Goal: Information Seeking & Learning: Check status

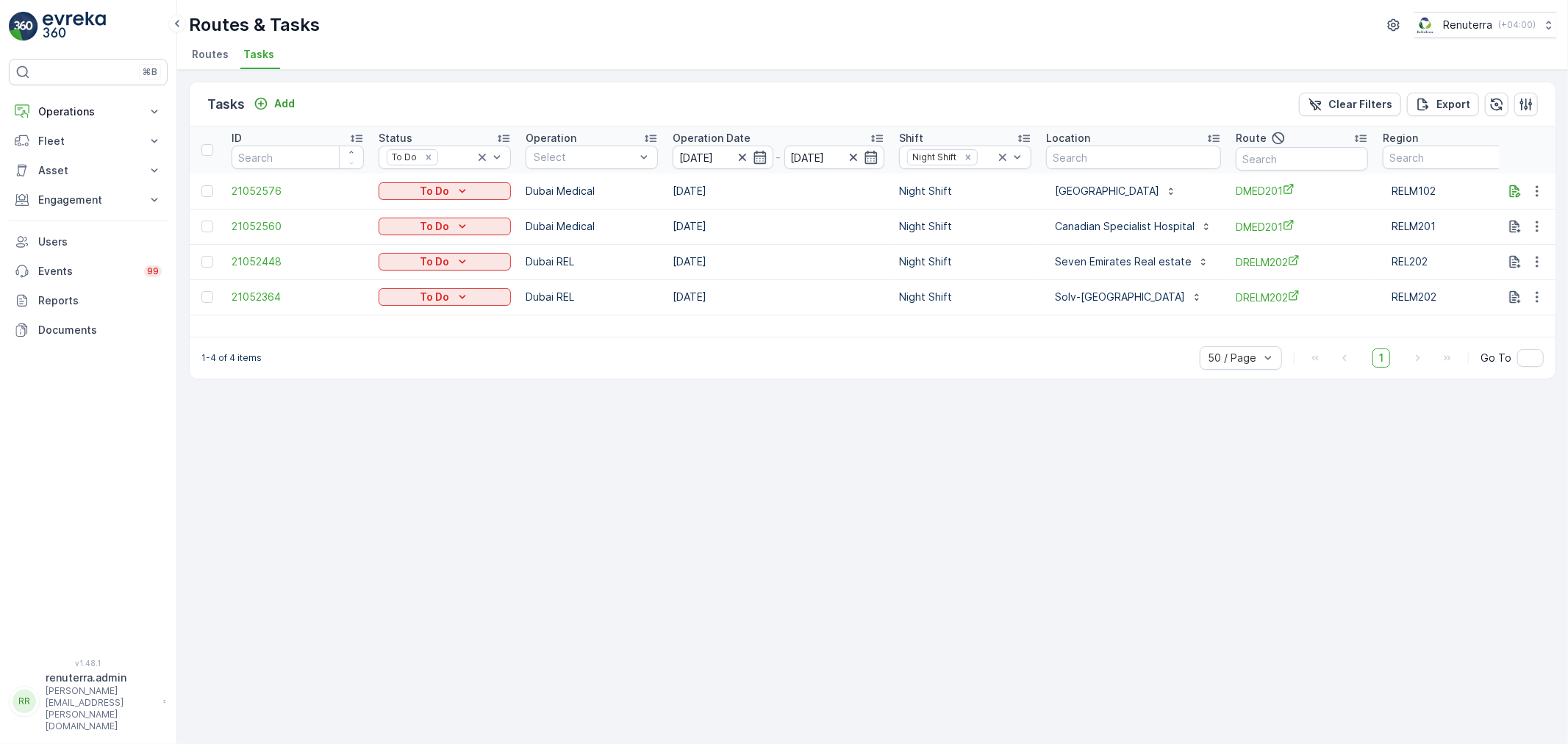
scroll to position [0, 22]
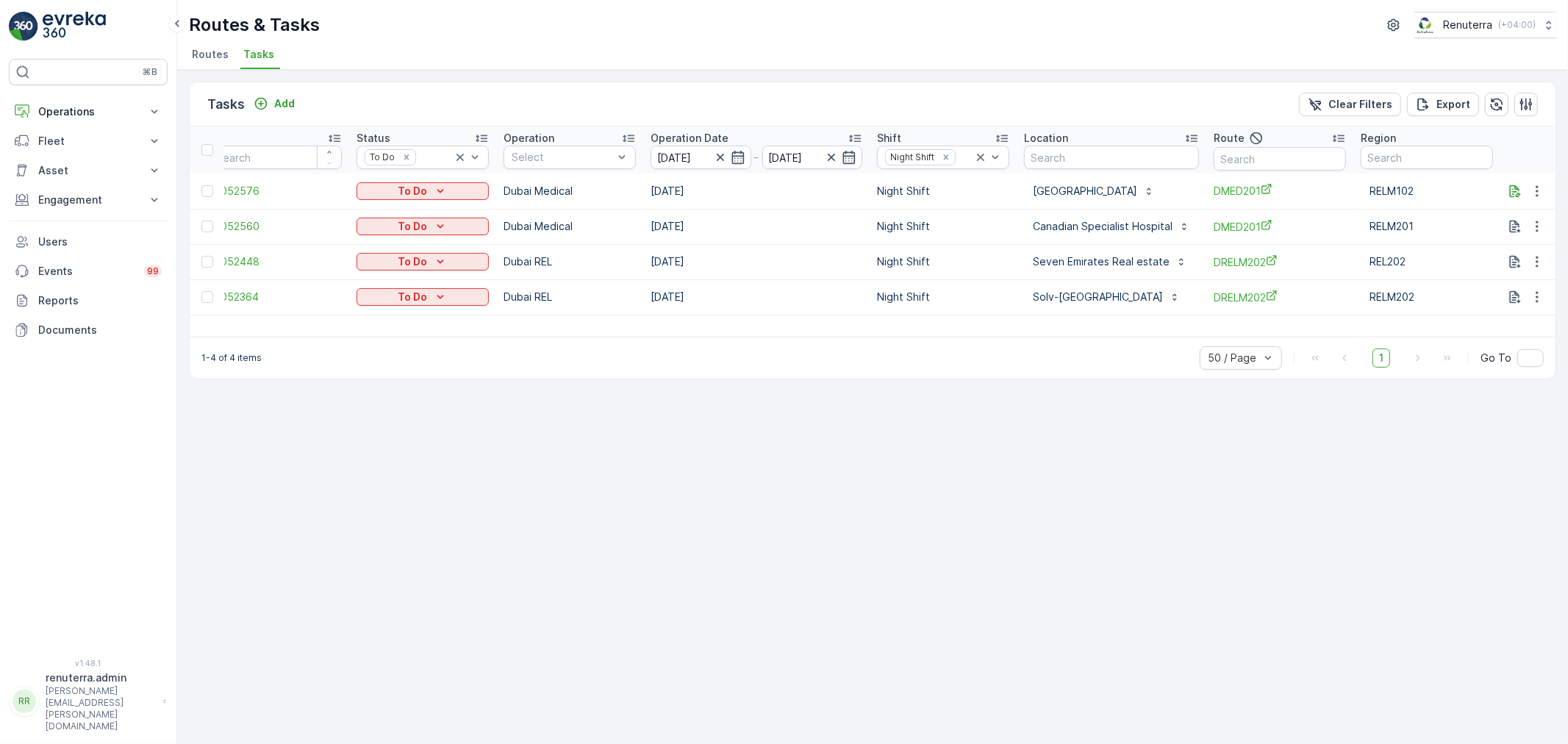
drag, startPoint x: 500, startPoint y: 499, endPoint x: 500, endPoint y: 487, distance: 12.0
click at [500, 487] on div "Tasks Add Clear Filters Export ID Status To Do Operation Select Operation Date …" at bounding box center [873, 407] width 1391 height 674
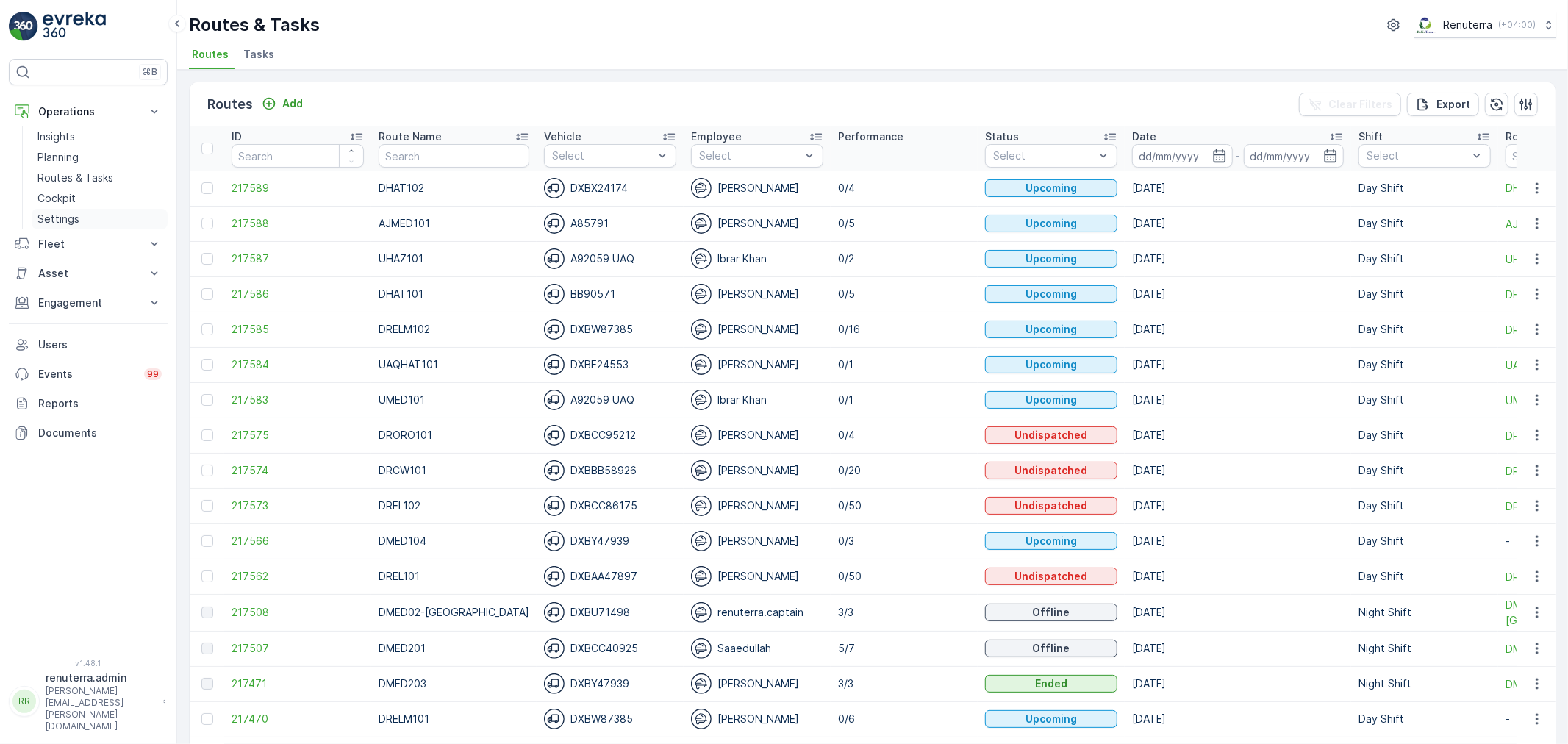
click at [73, 223] on p "Settings" at bounding box center [58, 219] width 42 height 15
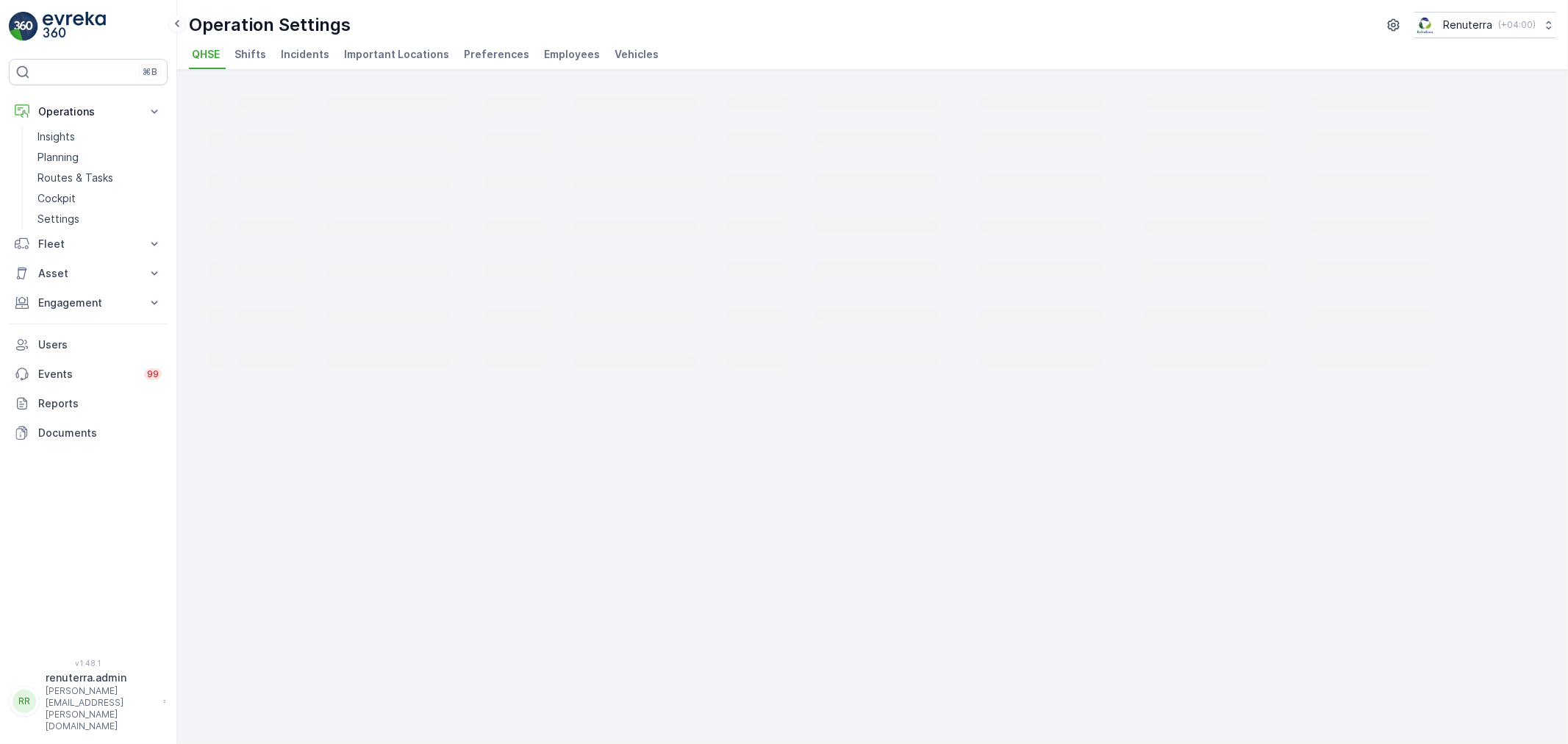
click at [1163, 274] on rect at bounding box center [894, 228] width 1411 height 294
click at [567, 56] on span "Employees" at bounding box center [571, 54] width 56 height 15
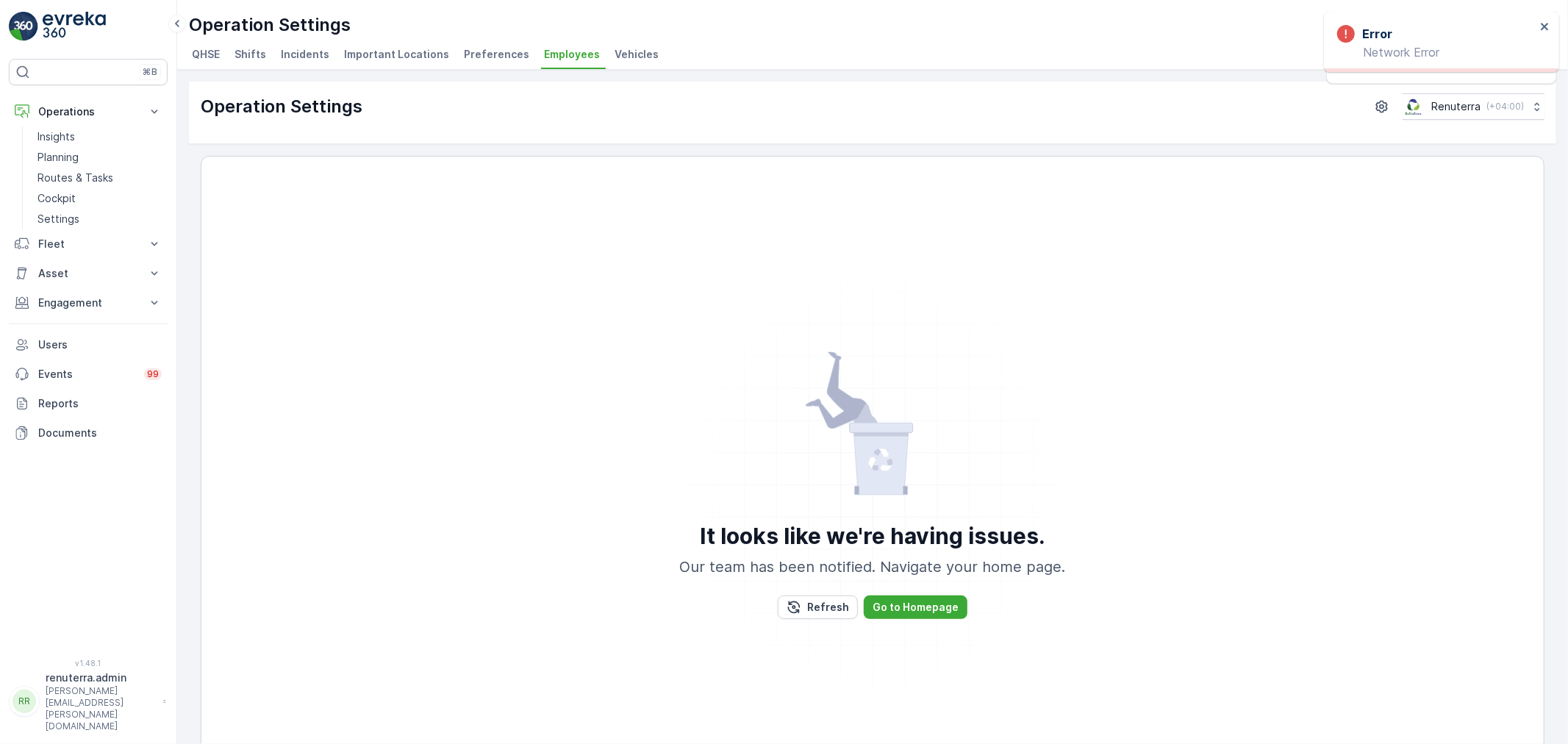
drag, startPoint x: 508, startPoint y: 273, endPoint x: 512, endPoint y: 320, distance: 47.2
click at [512, 272] on div "It looks like we're having issues. Our team has been notified. Navigate your ho…" at bounding box center [872, 484] width 1307 height 627
click at [83, 169] on link "Routes & Tasks" at bounding box center [99, 178] width 136 height 21
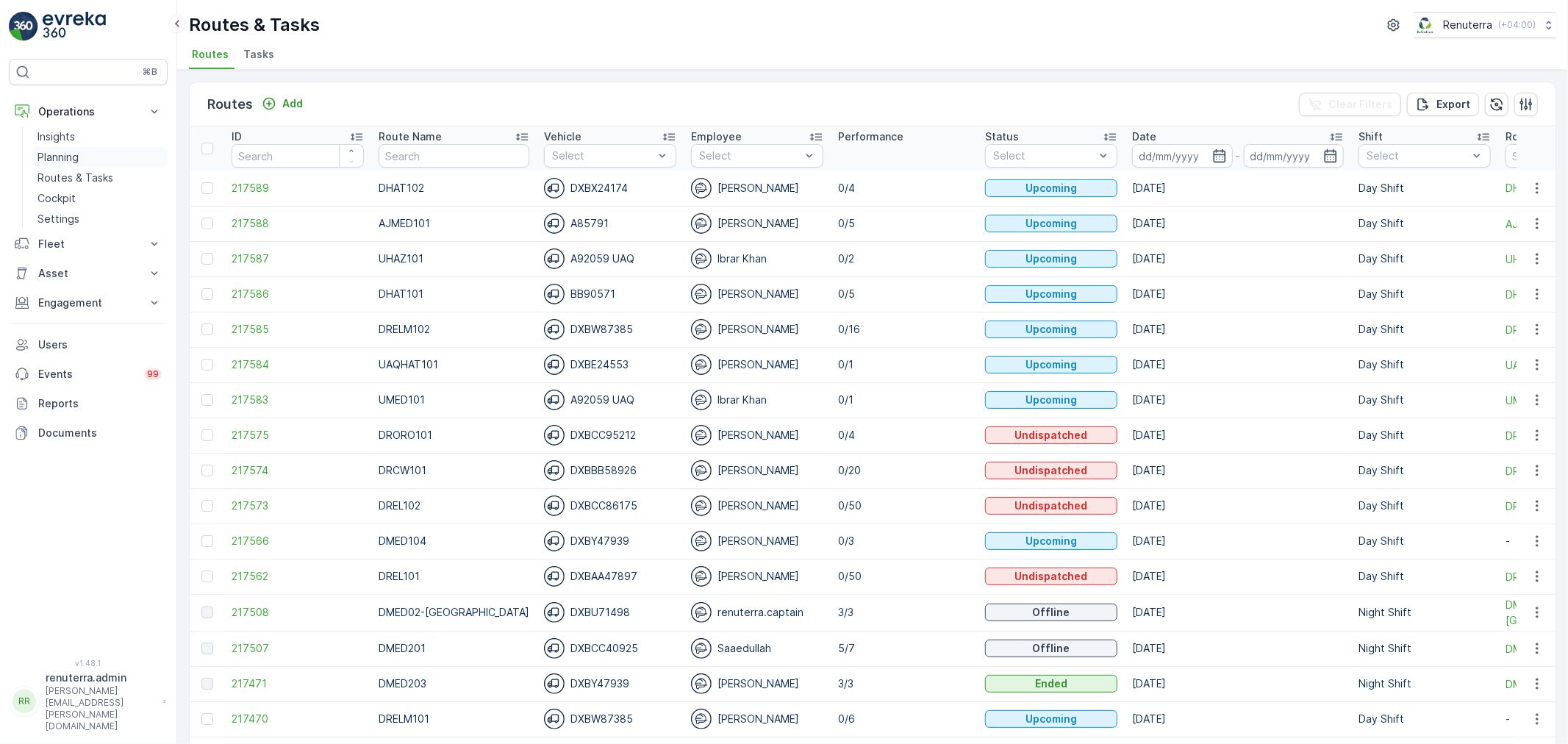
click at [78, 160] on link "Planning" at bounding box center [99, 157] width 136 height 21
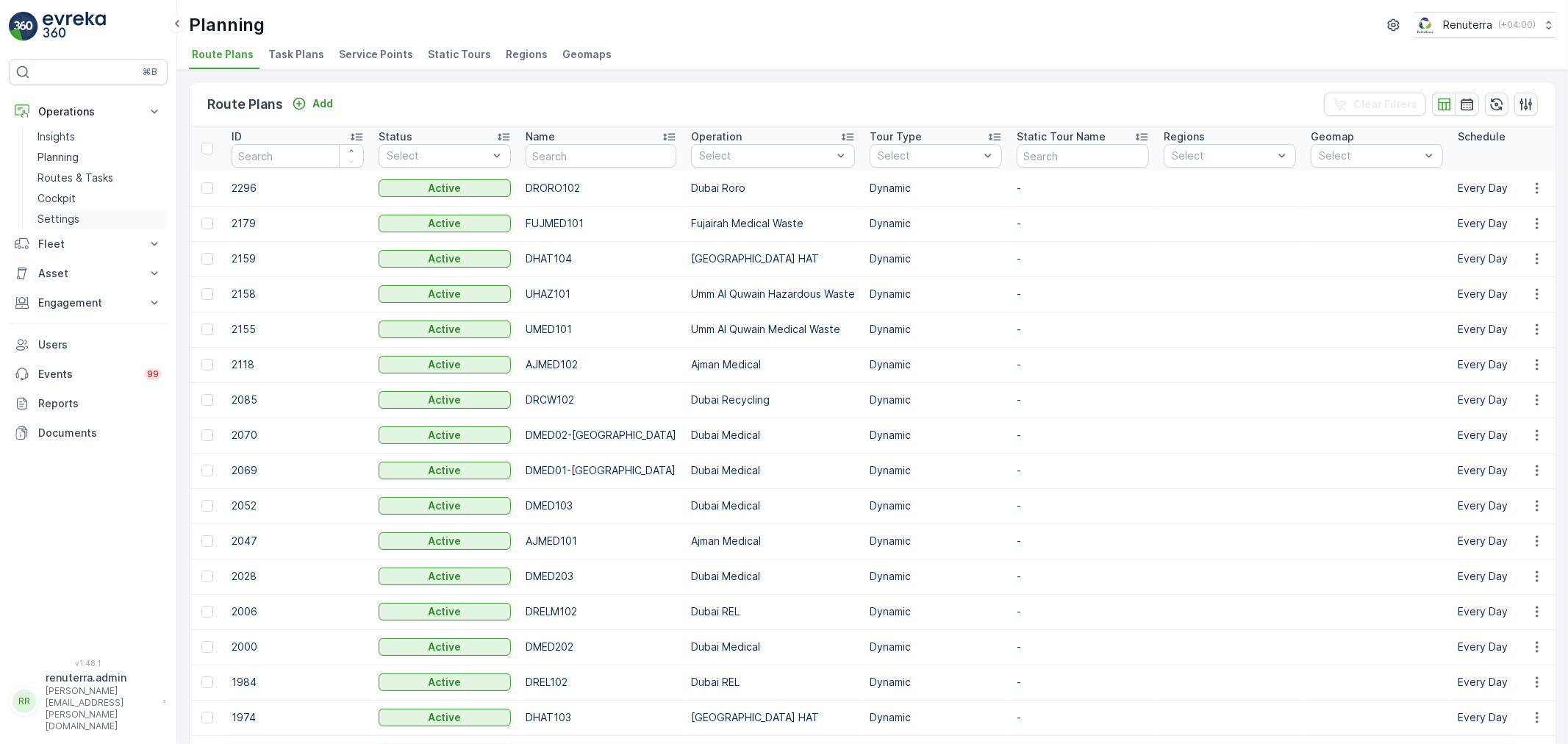
click at [82, 219] on link "Settings" at bounding box center [99, 219] width 136 height 21
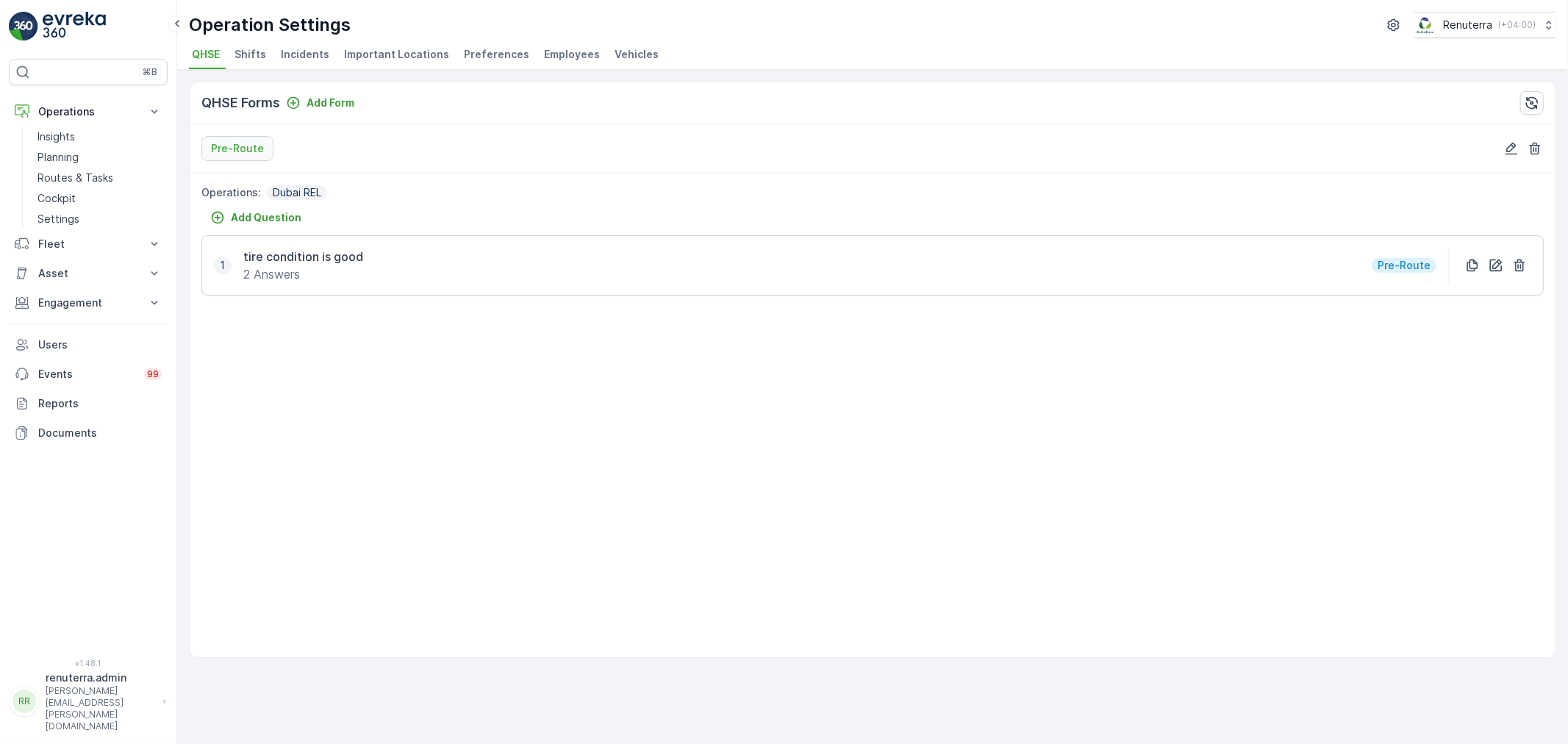
click at [563, 48] on span "Employees" at bounding box center [571, 54] width 56 height 15
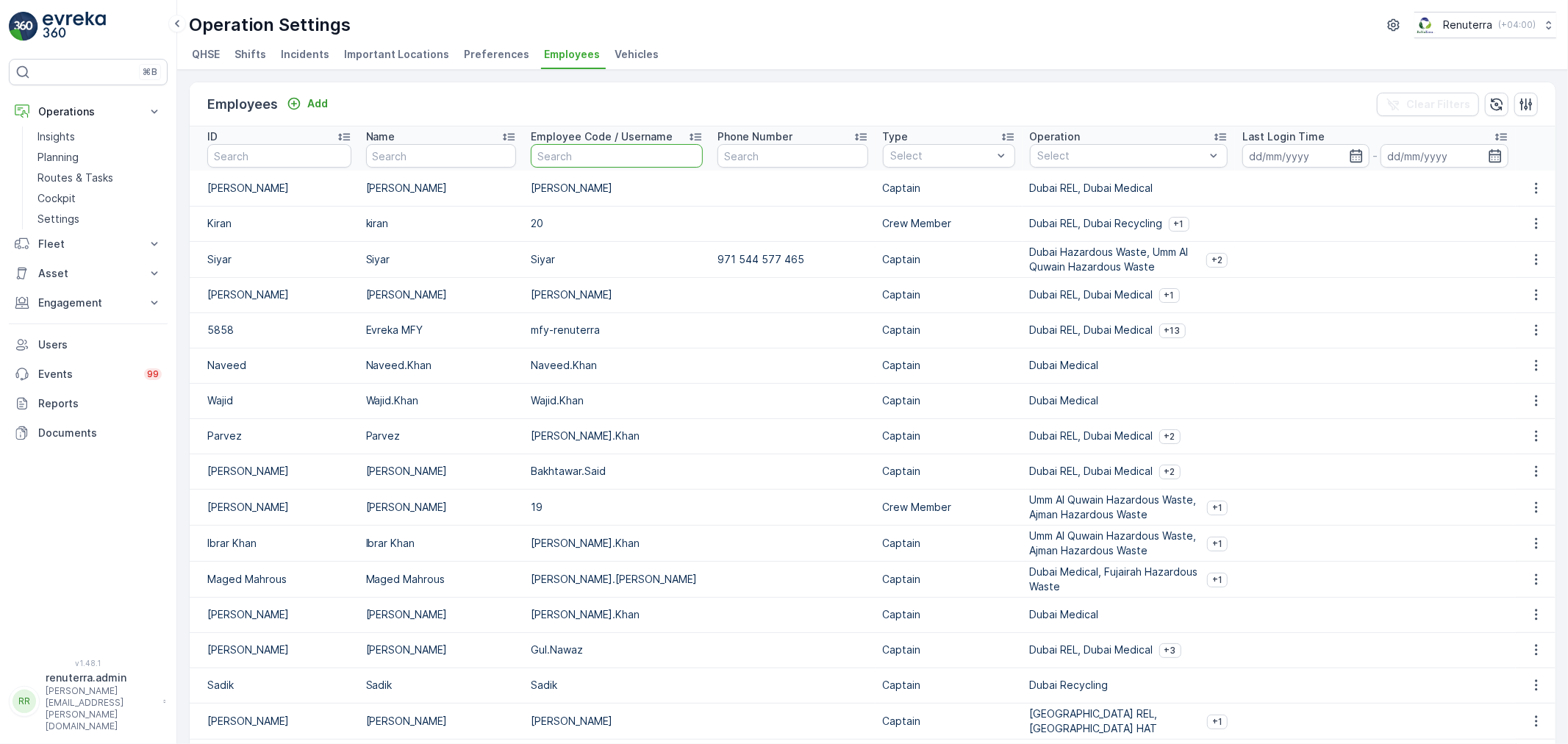
drag, startPoint x: 570, startPoint y: 172, endPoint x: 680, endPoint y: 95, distance: 134.3
click at [570, 168] on input "text" at bounding box center [617, 156] width 172 height 23
type input "suj"
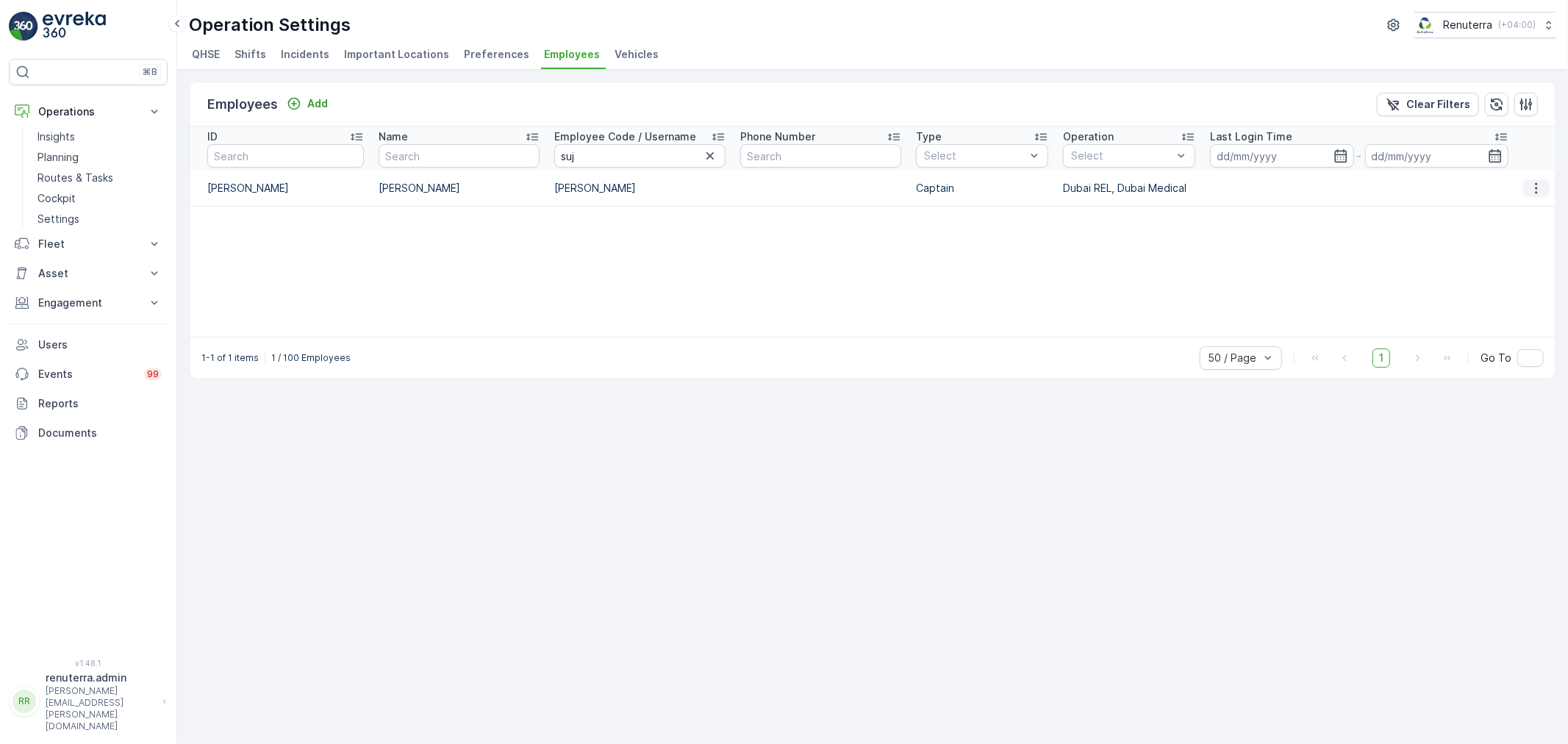
click at [1537, 186] on icon "button" at bounding box center [1536, 188] width 2 height 11
click at [1537, 209] on span "Edit" at bounding box center [1537, 210] width 19 height 15
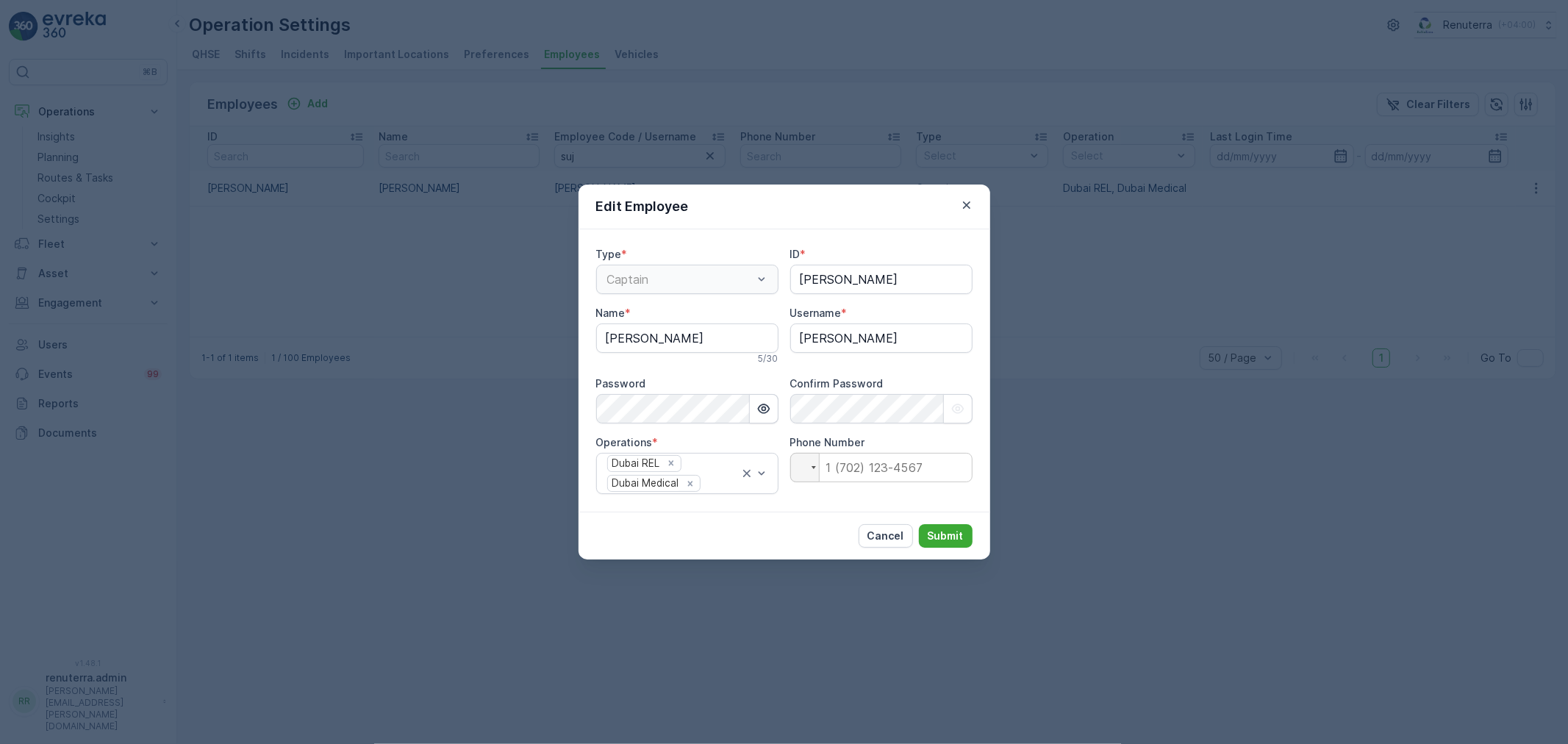
type input "[PERSON_NAME]"
drag, startPoint x: 641, startPoint y: 335, endPoint x: 608, endPoint y: 335, distance: 33.0
click at [562, 335] on div "Edit Employee Type * Captain ID * Sujit Name * Sujit 5 / 30 Username * Sujit Pa…" at bounding box center [784, 372] width 1568 height 744
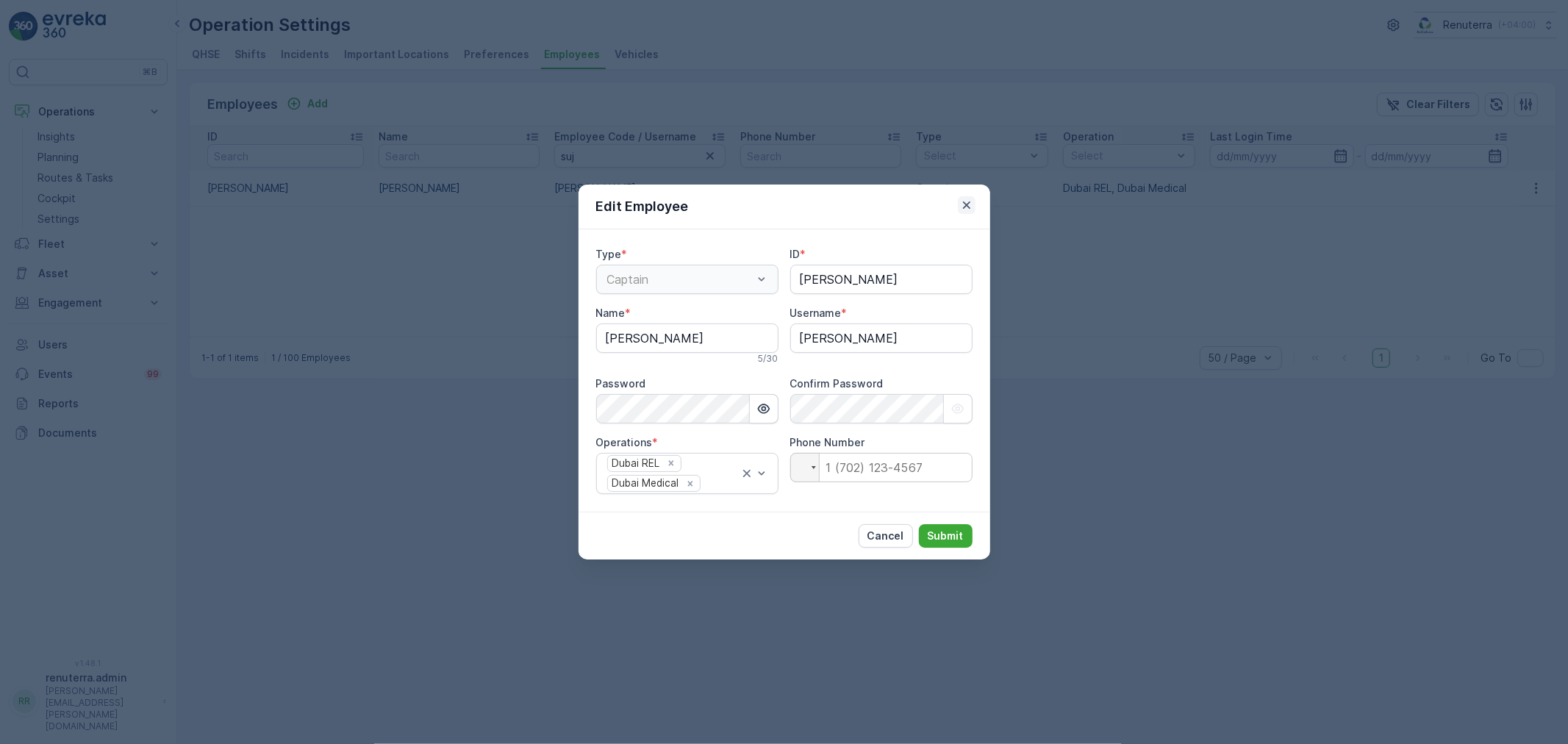
click at [971, 203] on icon "button" at bounding box center [967, 205] width 15 height 15
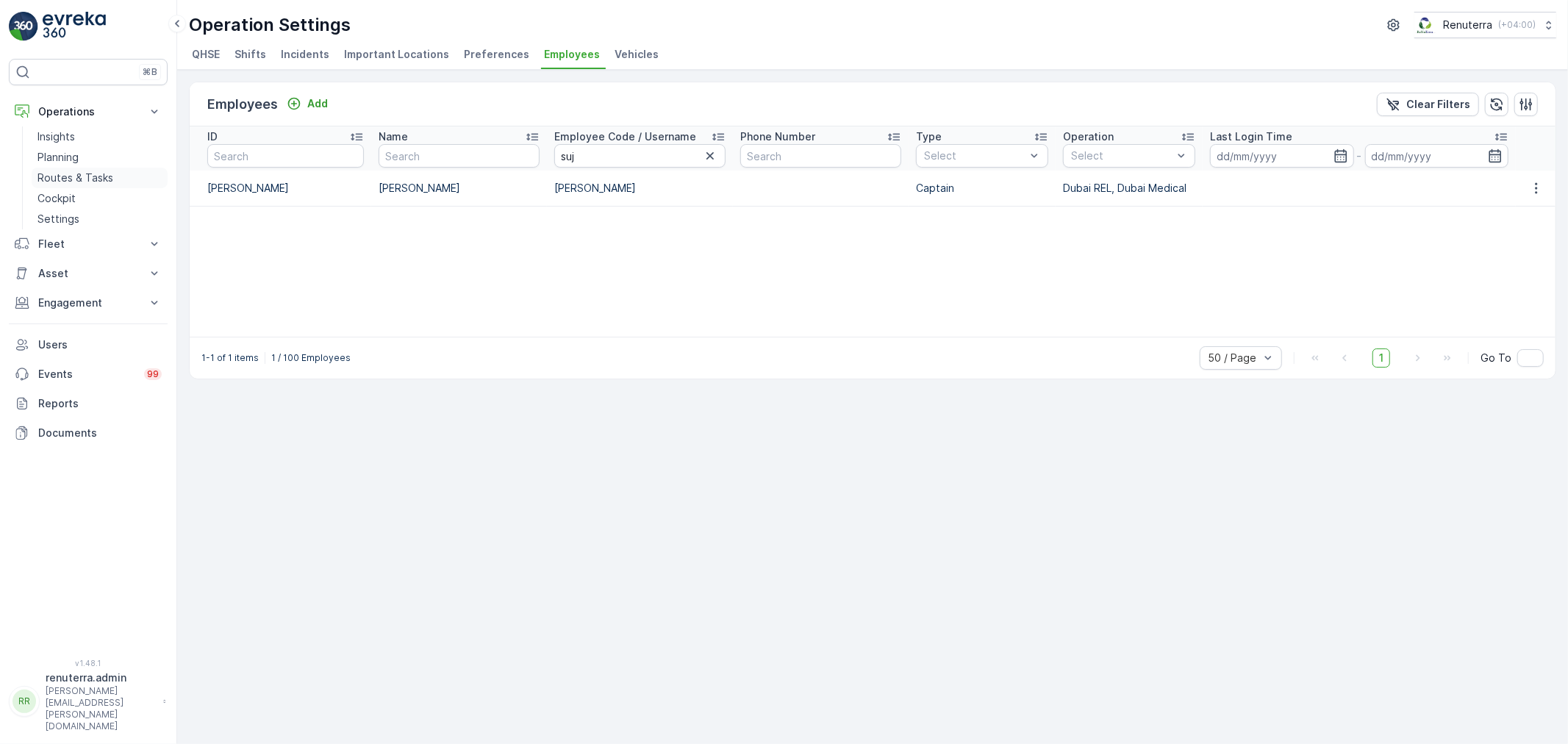
click at [68, 172] on p "Routes & Tasks" at bounding box center [75, 178] width 76 height 15
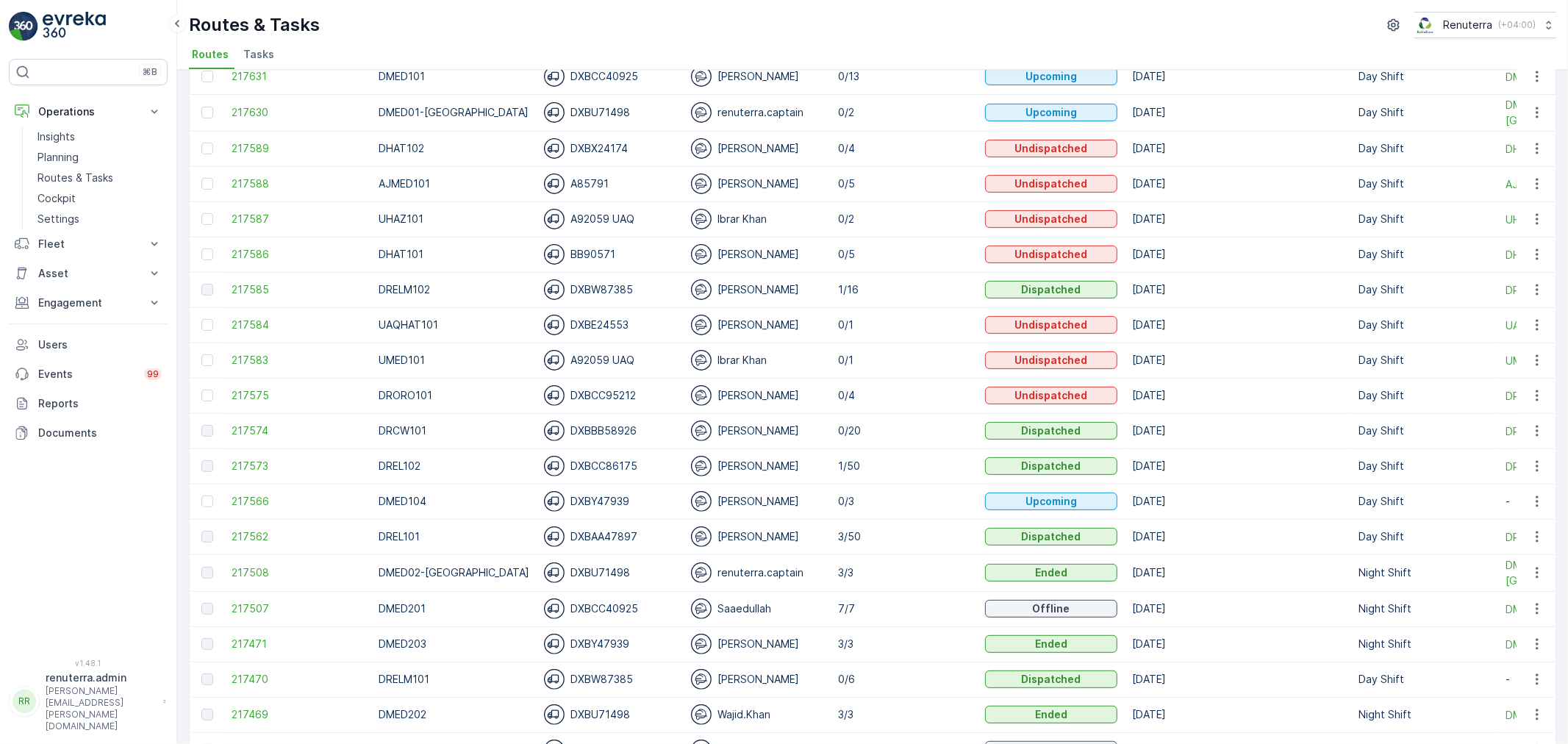
scroll to position [326, 0]
click at [255, 680] on span "217470" at bounding box center [298, 676] width 132 height 15
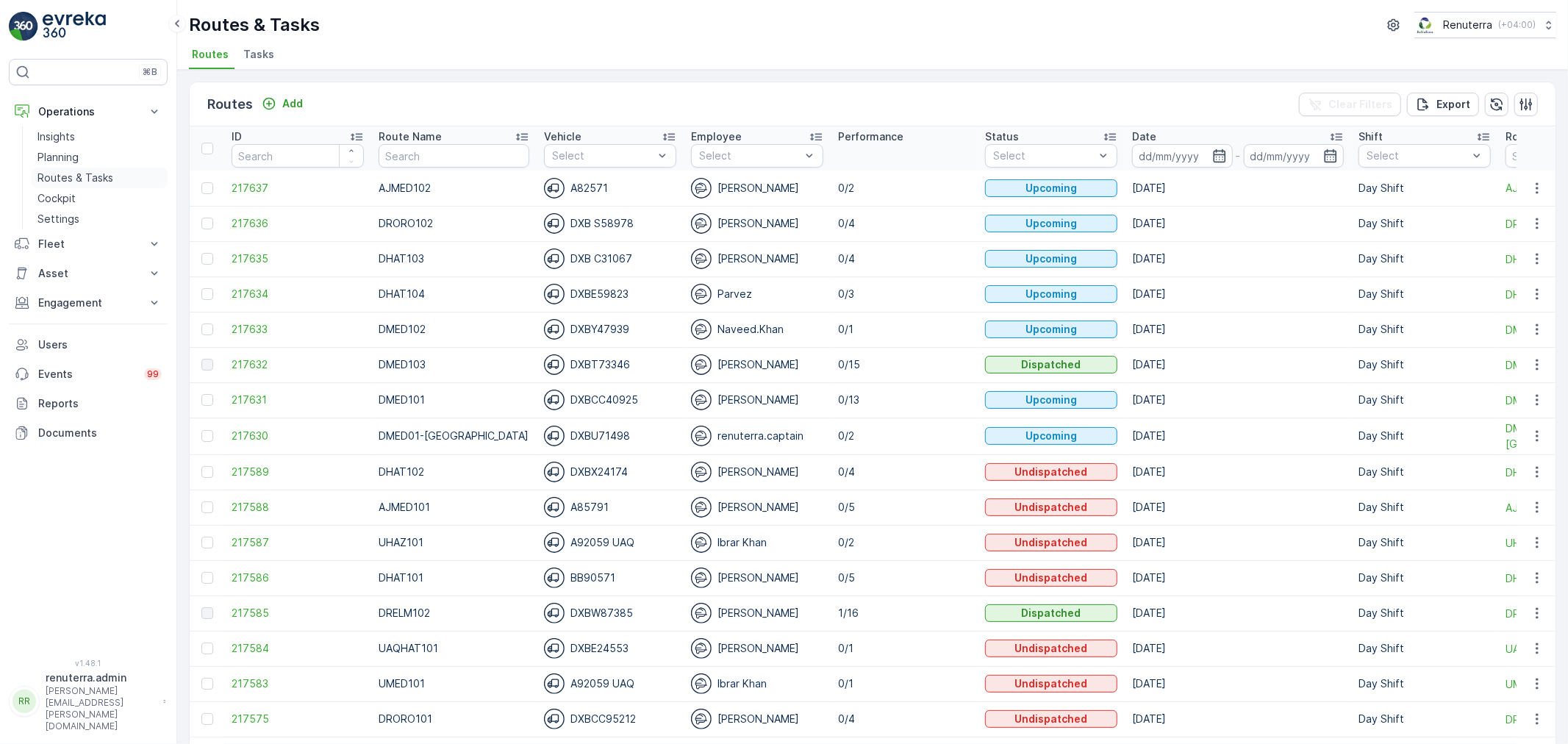
click at [89, 181] on p "Routes & Tasks" at bounding box center [75, 178] width 76 height 15
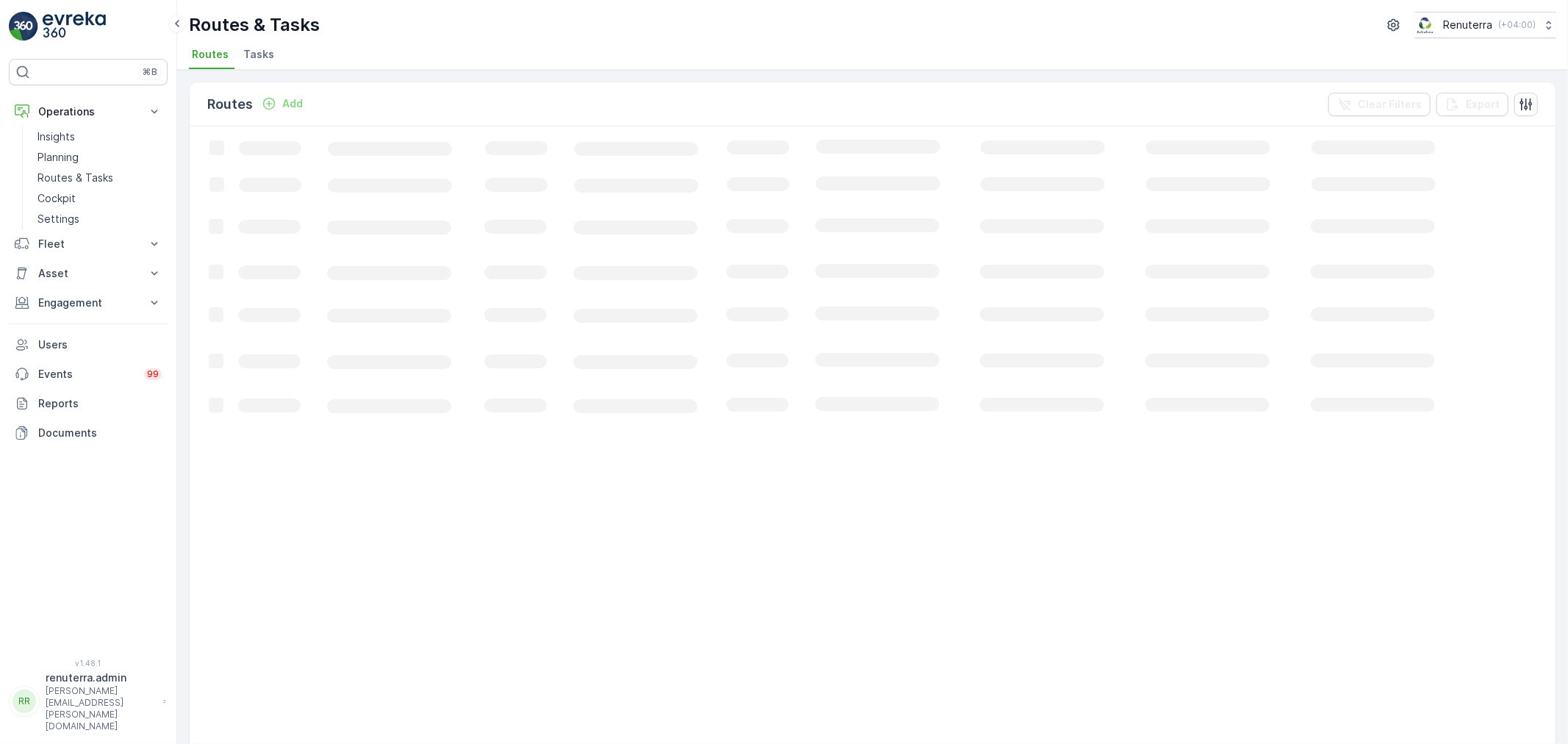
click at [247, 47] on span "Tasks" at bounding box center [259, 54] width 31 height 15
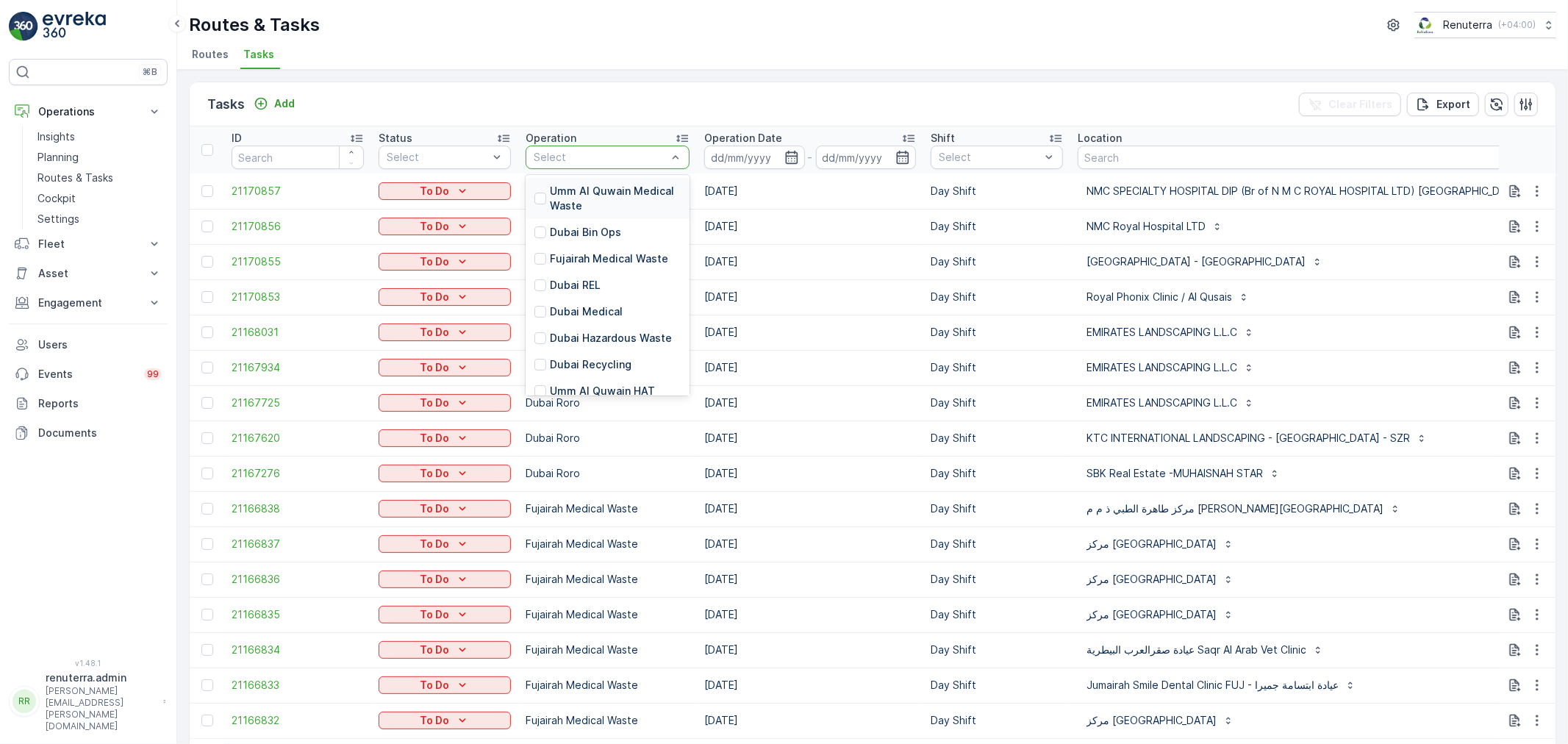
click at [633, 158] on div at bounding box center [600, 157] width 136 height 12
click at [791, 153] on icon "button" at bounding box center [792, 157] width 15 height 15
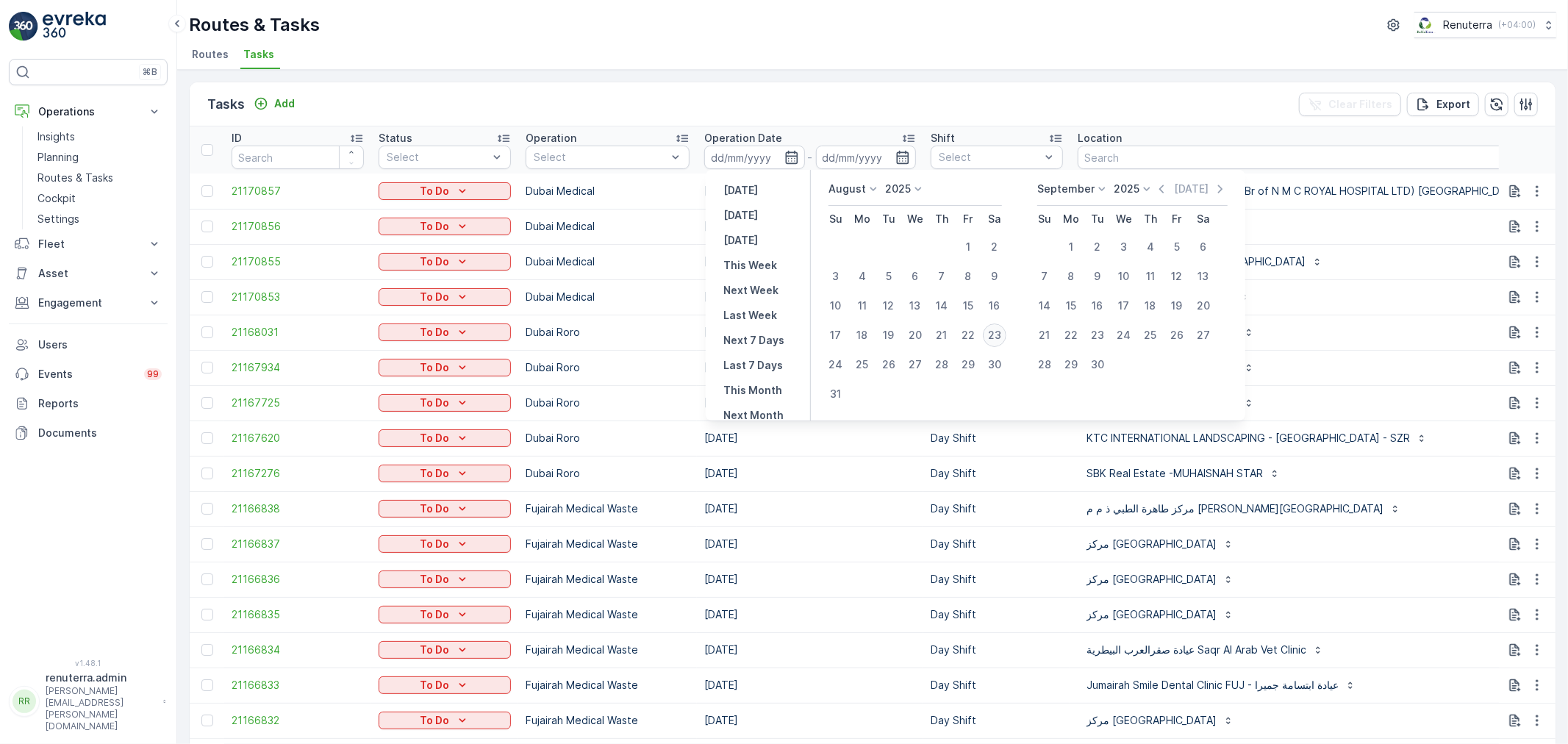
click at [997, 341] on div "23" at bounding box center [994, 335] width 23 height 23
type input "[DATE]"
click at [997, 341] on div "23" at bounding box center [994, 335] width 23 height 23
type input "[DATE]"
click at [997, 341] on div "23" at bounding box center [994, 335] width 23 height 23
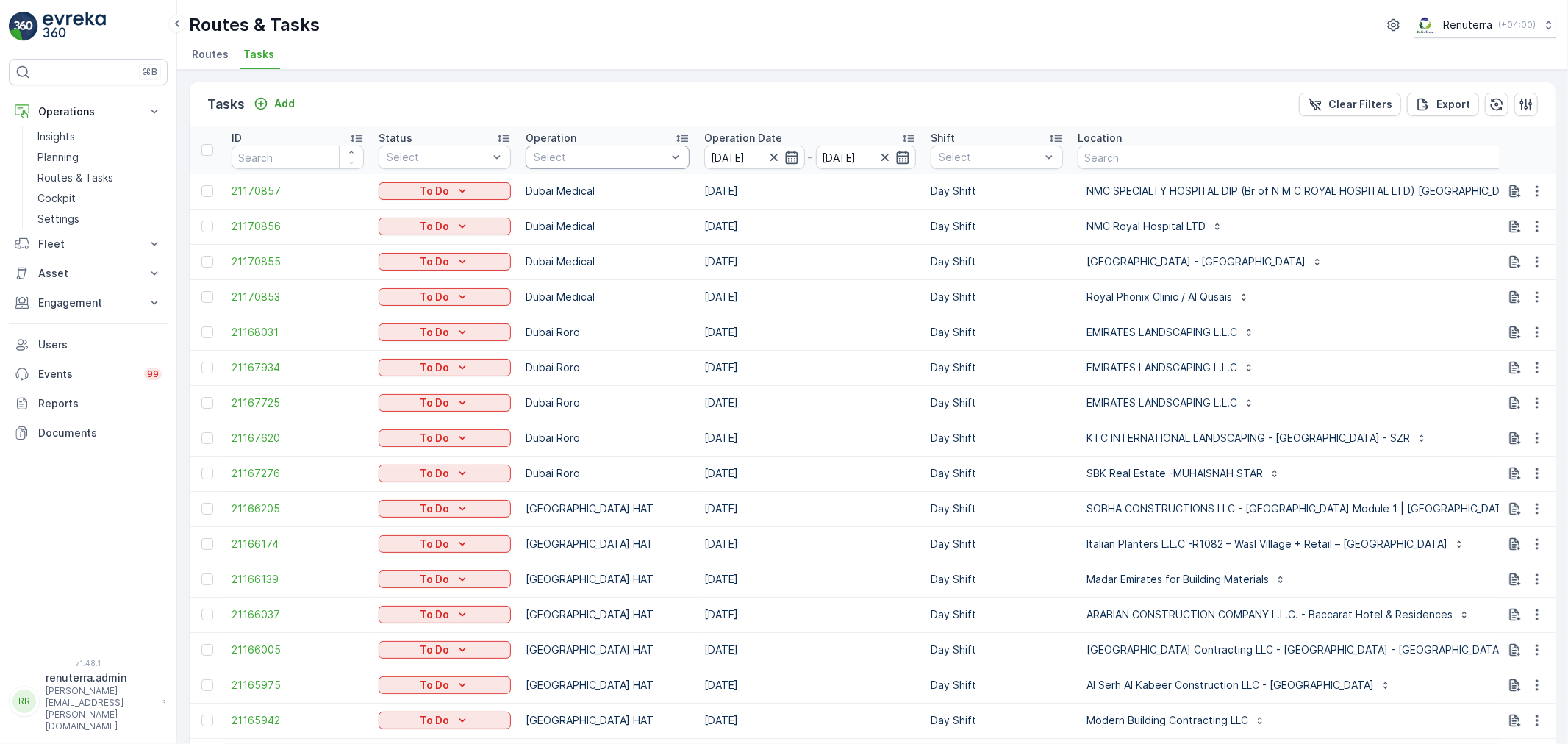
click at [581, 155] on div at bounding box center [600, 157] width 136 height 12
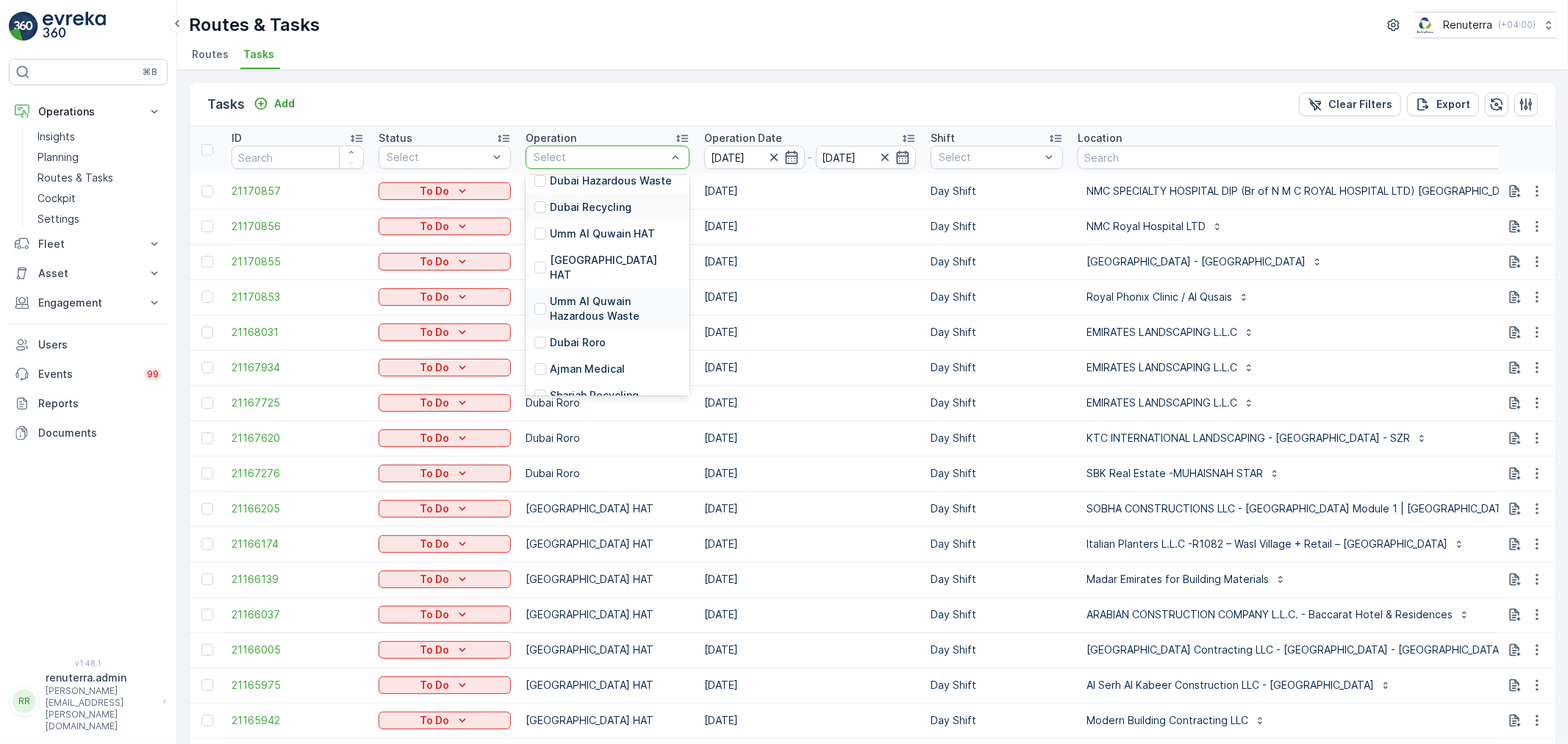
scroll to position [163, 0]
click at [613, 253] on div "Dubai HAT" at bounding box center [607, 261] width 164 height 41
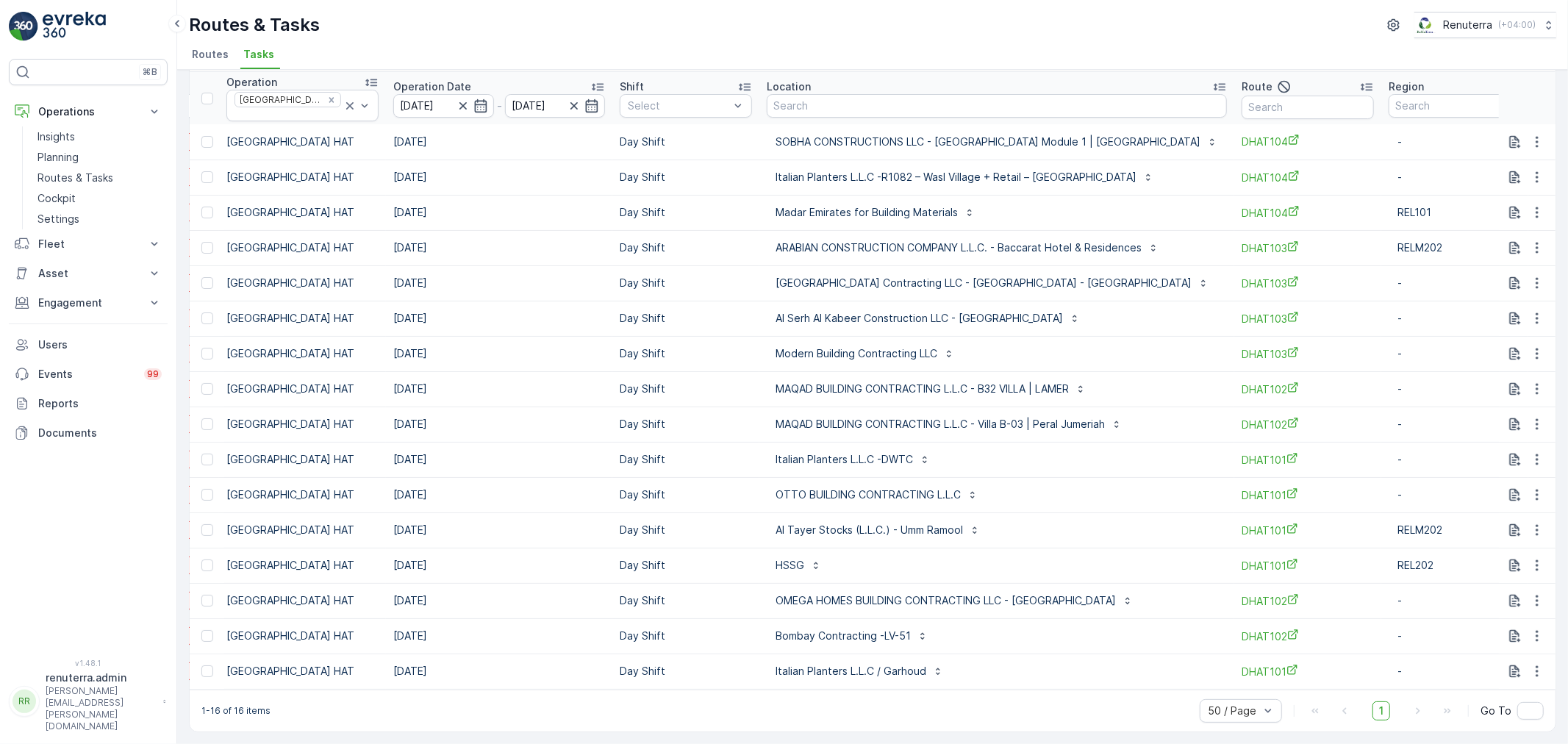
scroll to position [0, 303]
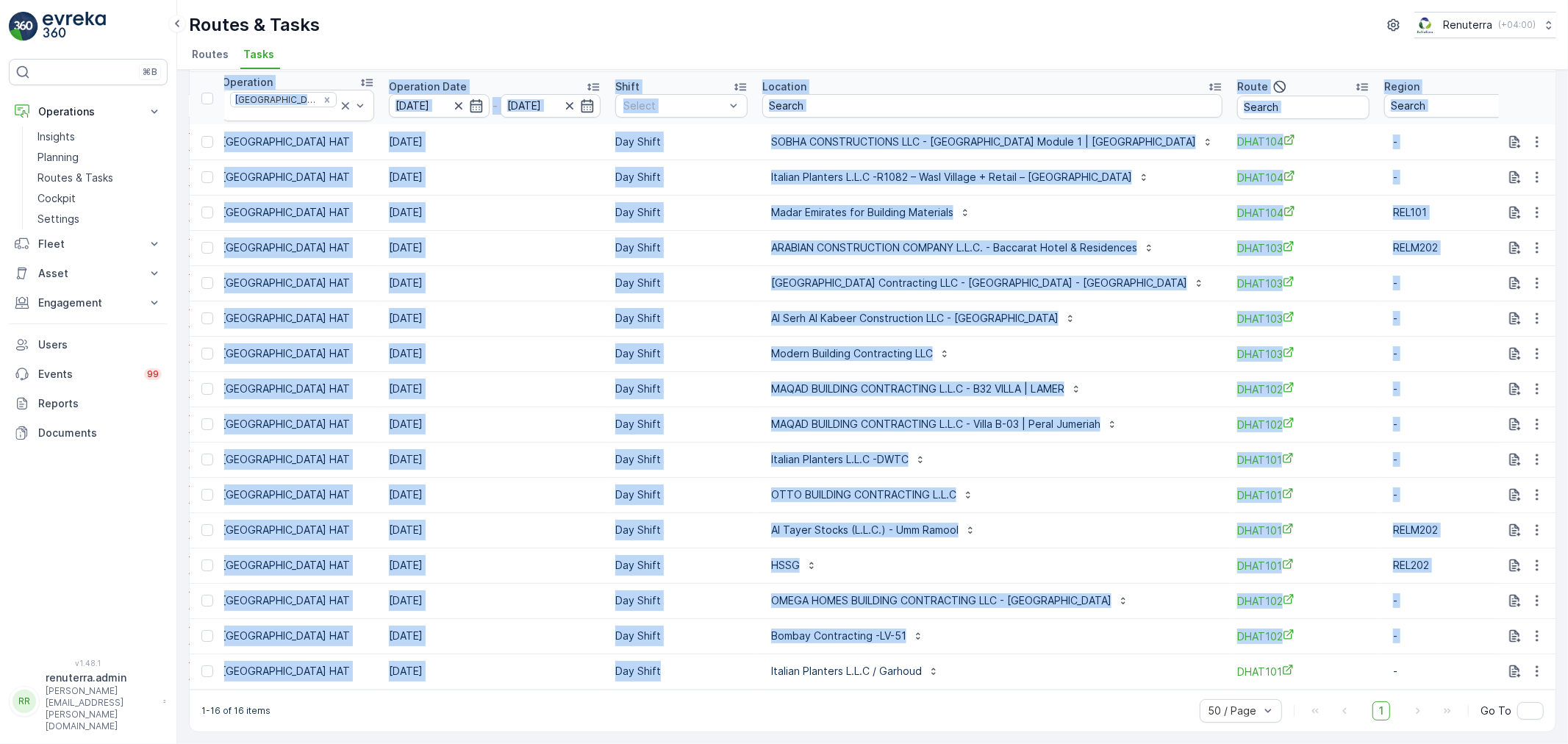
drag, startPoint x: 664, startPoint y: 679, endPoint x: 731, endPoint y: 685, distance: 67.3
click at [731, 685] on div "ID Status Select Operation Dubai HAT Operation Date 23.08.2025 - 23.08.2025 Shi…" at bounding box center [872, 380] width 1366 height 617
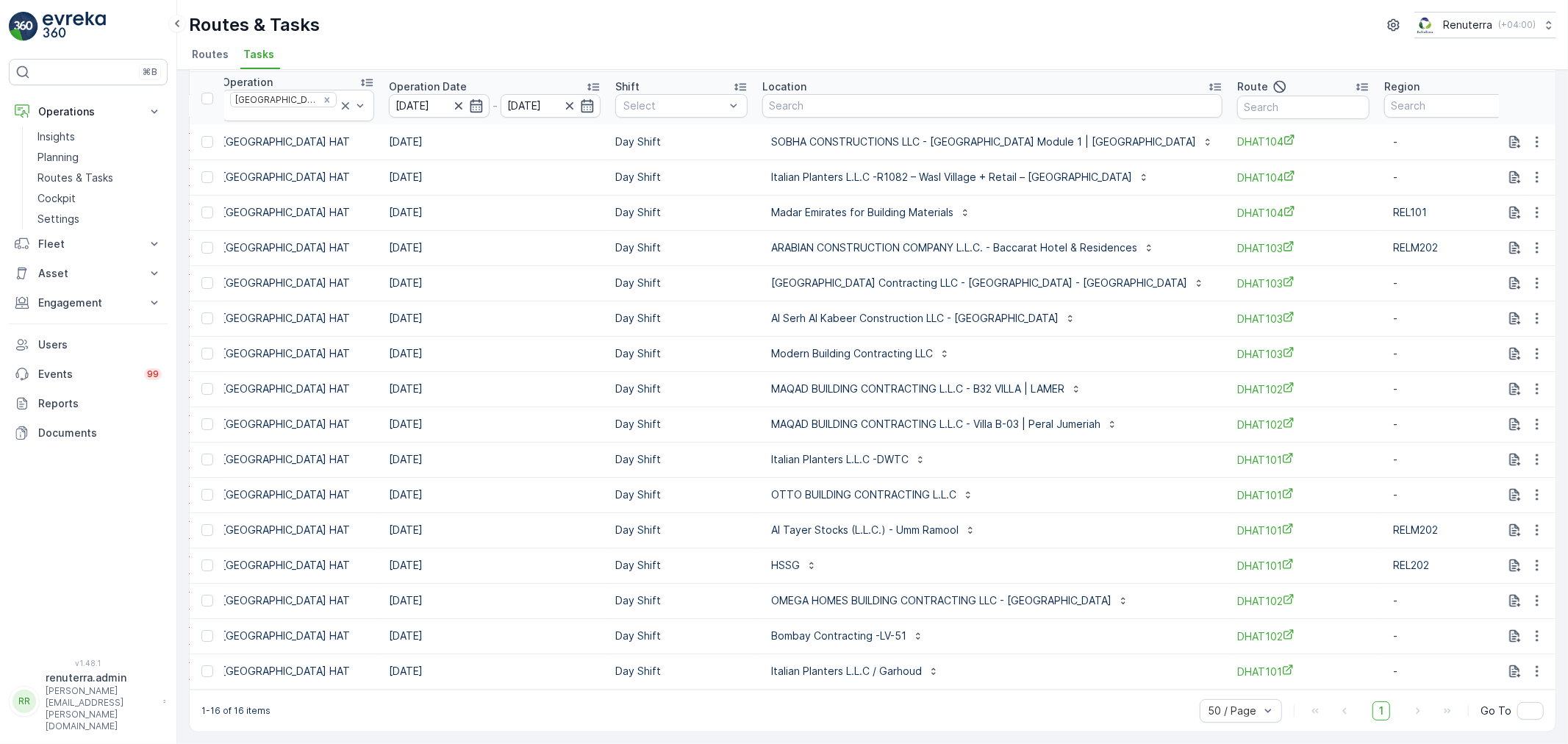
click at [712, 603] on td "Day Shift" at bounding box center [681, 600] width 147 height 36
click at [1540, 593] on icon "button" at bounding box center [1537, 600] width 15 height 15
click at [1497, 703] on div "Delete" at bounding box center [1514, 704] width 111 height 21
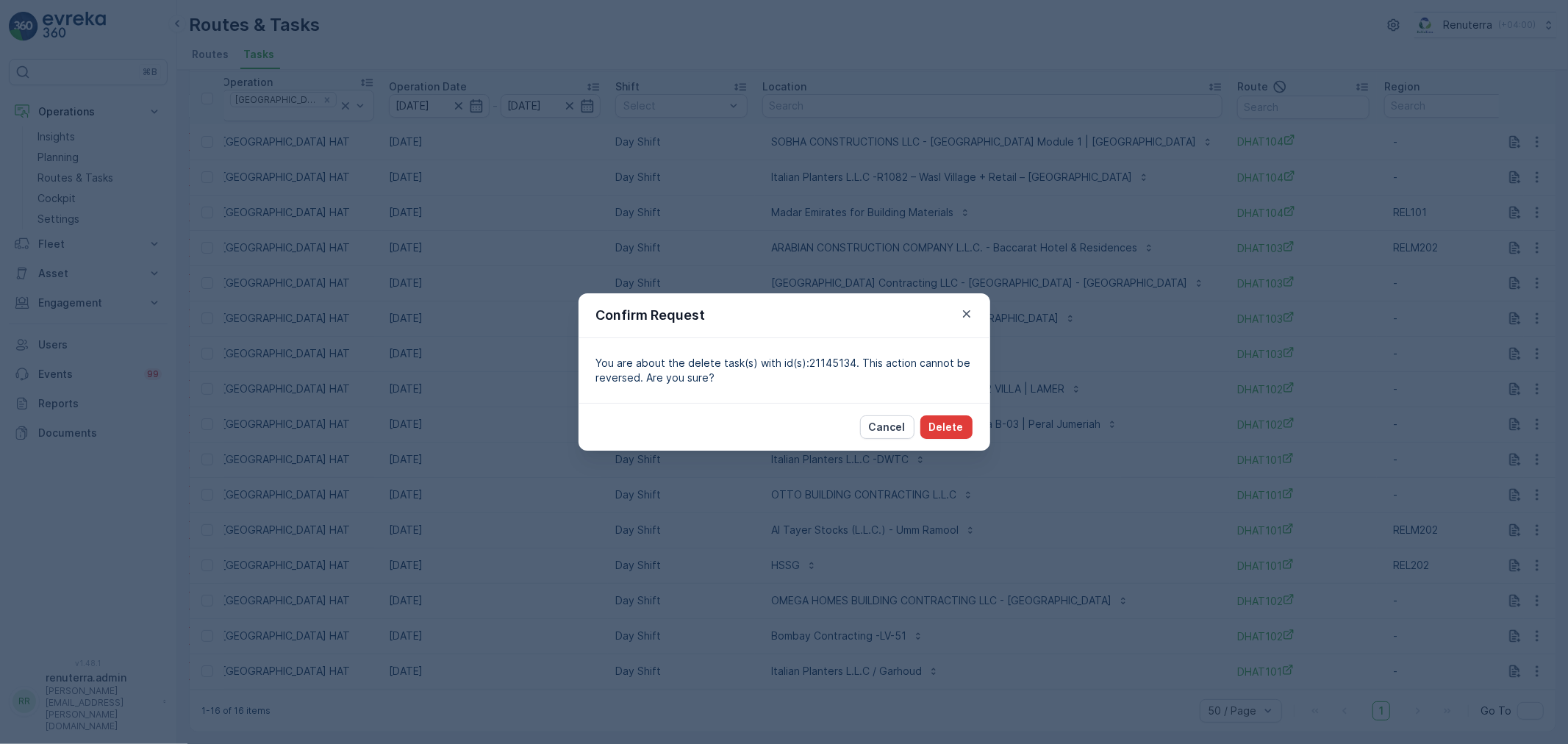
click at [958, 432] on p "Delete" at bounding box center [947, 427] width 35 height 15
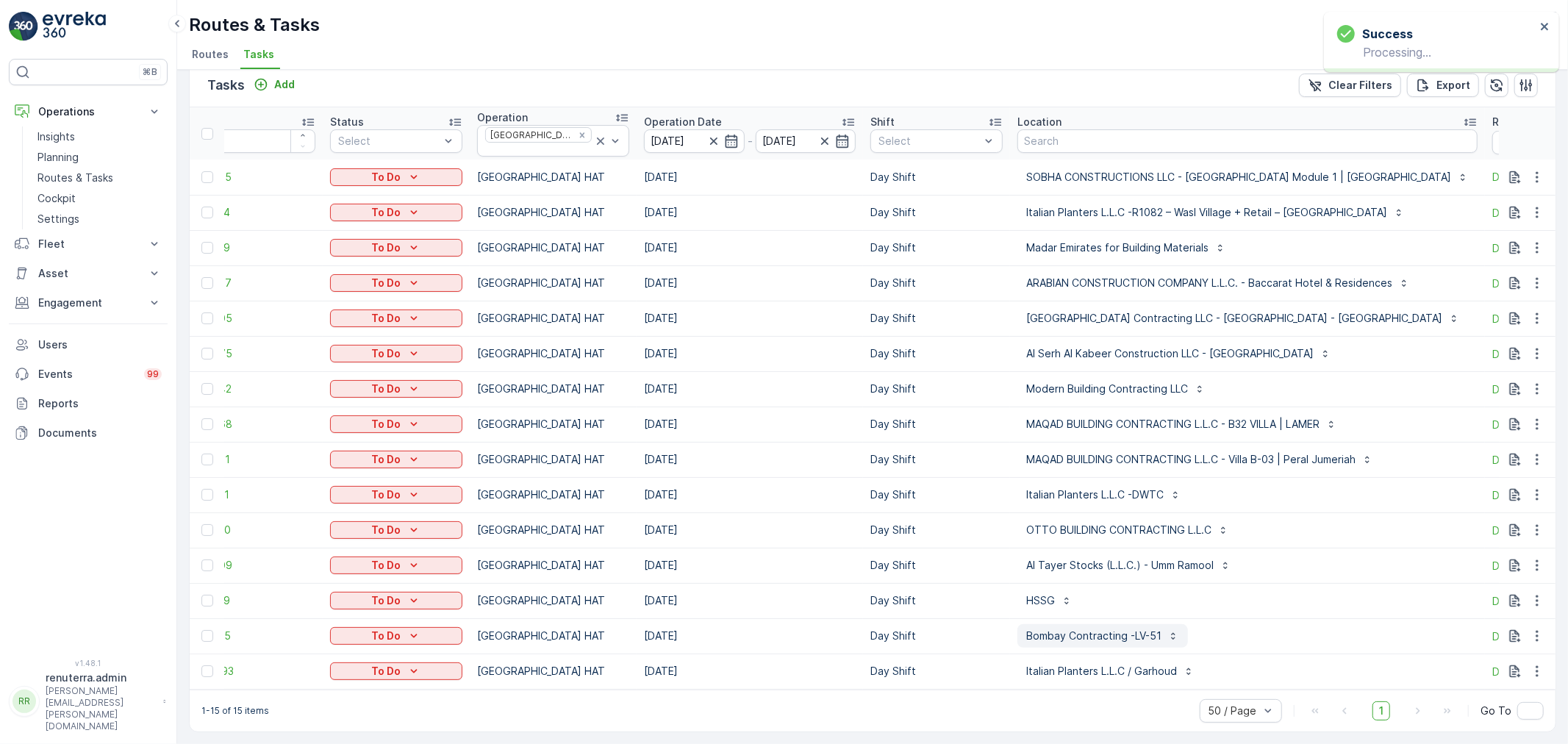
scroll to position [0, 0]
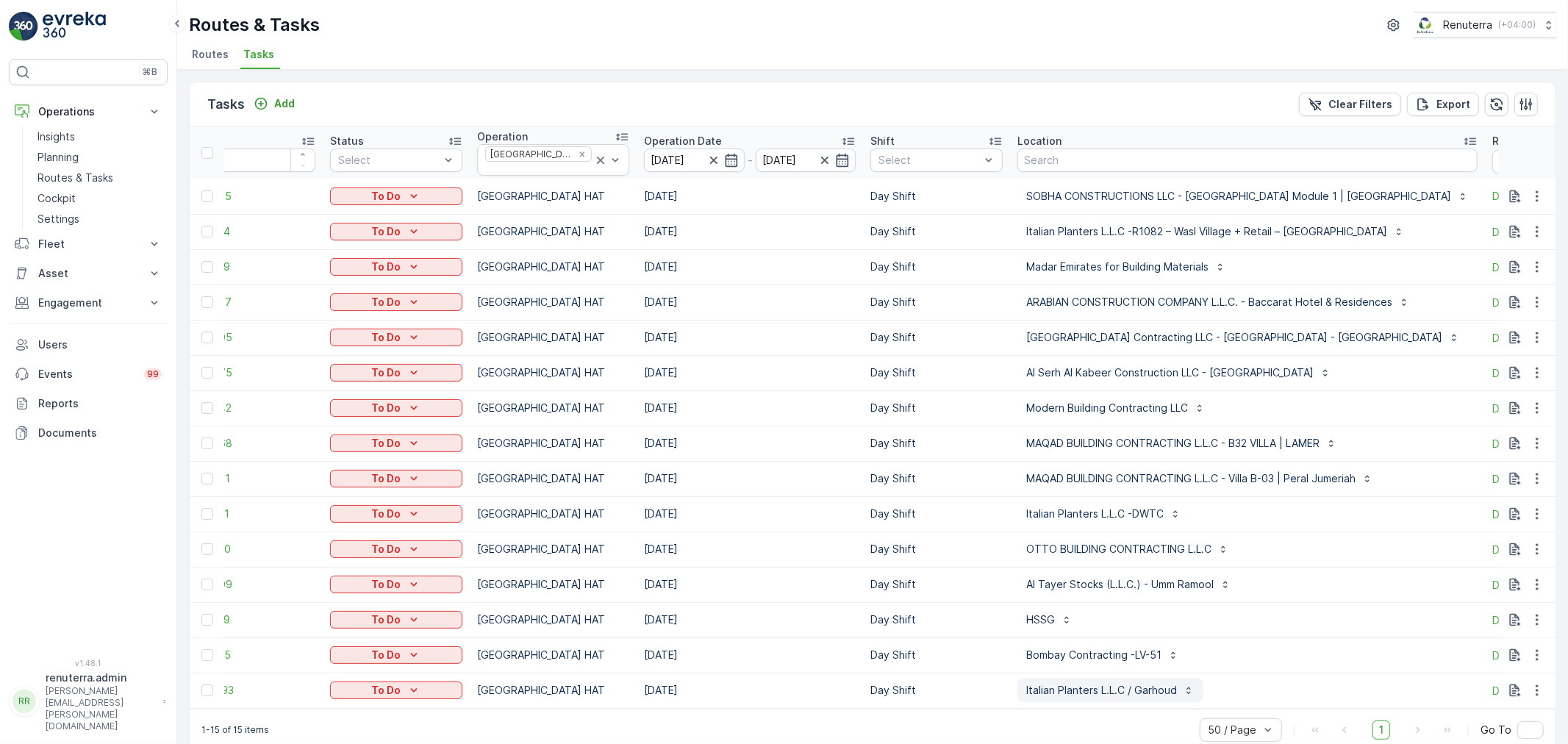
drag, startPoint x: 1030, startPoint y: 701, endPoint x: 1073, endPoint y: 694, distance: 43.6
click at [1089, 696] on td "Italian Planters L.L.C / Garhoud" at bounding box center [1248, 691] width 475 height 36
click at [1232, 645] on div "Bombay Contracting -LV-51" at bounding box center [1248, 654] width 460 height 23
click at [1273, 582] on div "Al Tayer Stocks (L.L.C.) - Umm Ramool" at bounding box center [1248, 584] width 460 height 23
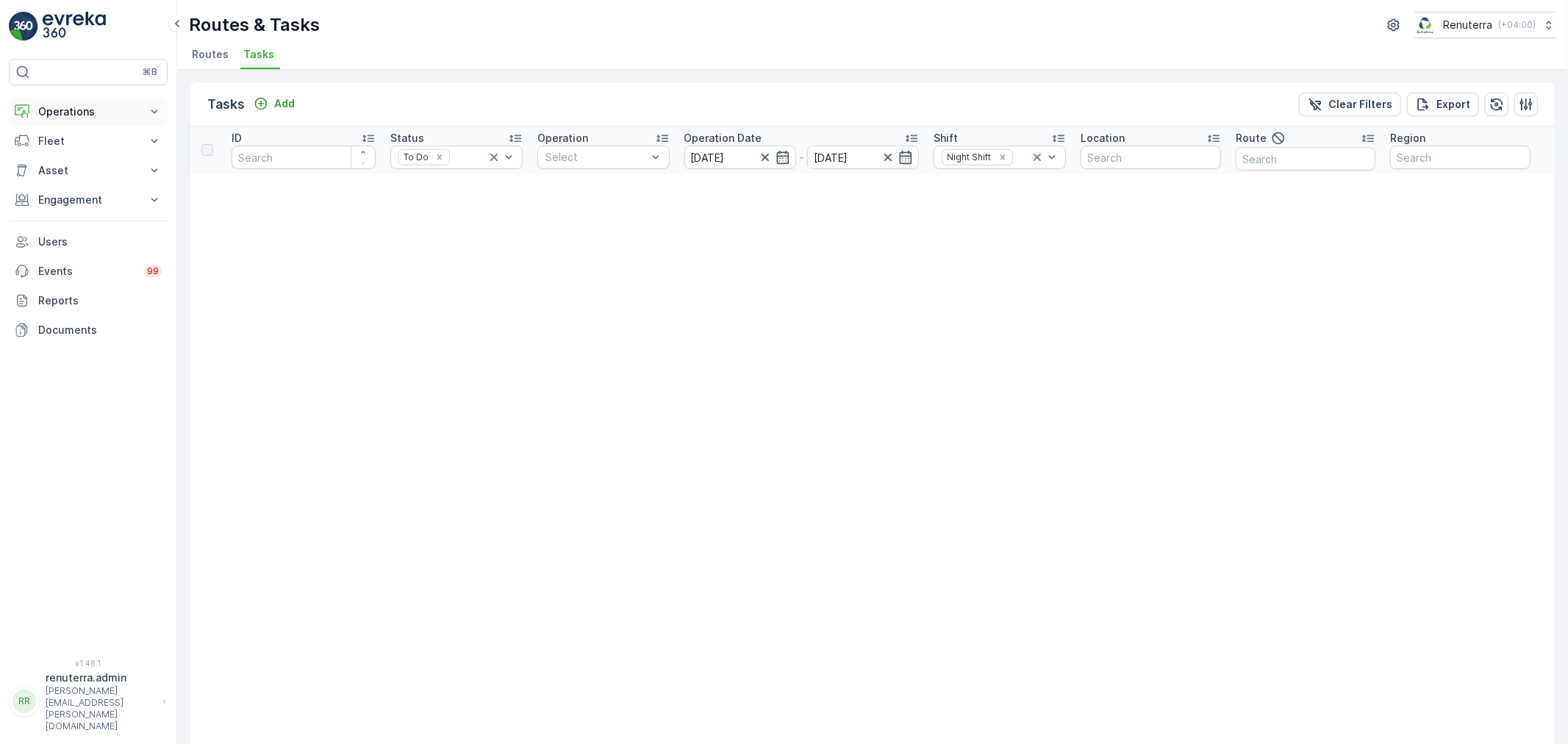
click at [90, 109] on p "Operations" at bounding box center [88, 111] width 100 height 15
drag, startPoint x: 53, startPoint y: 150, endPoint x: 116, endPoint y: 149, distance: 63.0
click at [55, 151] on p "Planning" at bounding box center [57, 157] width 41 height 15
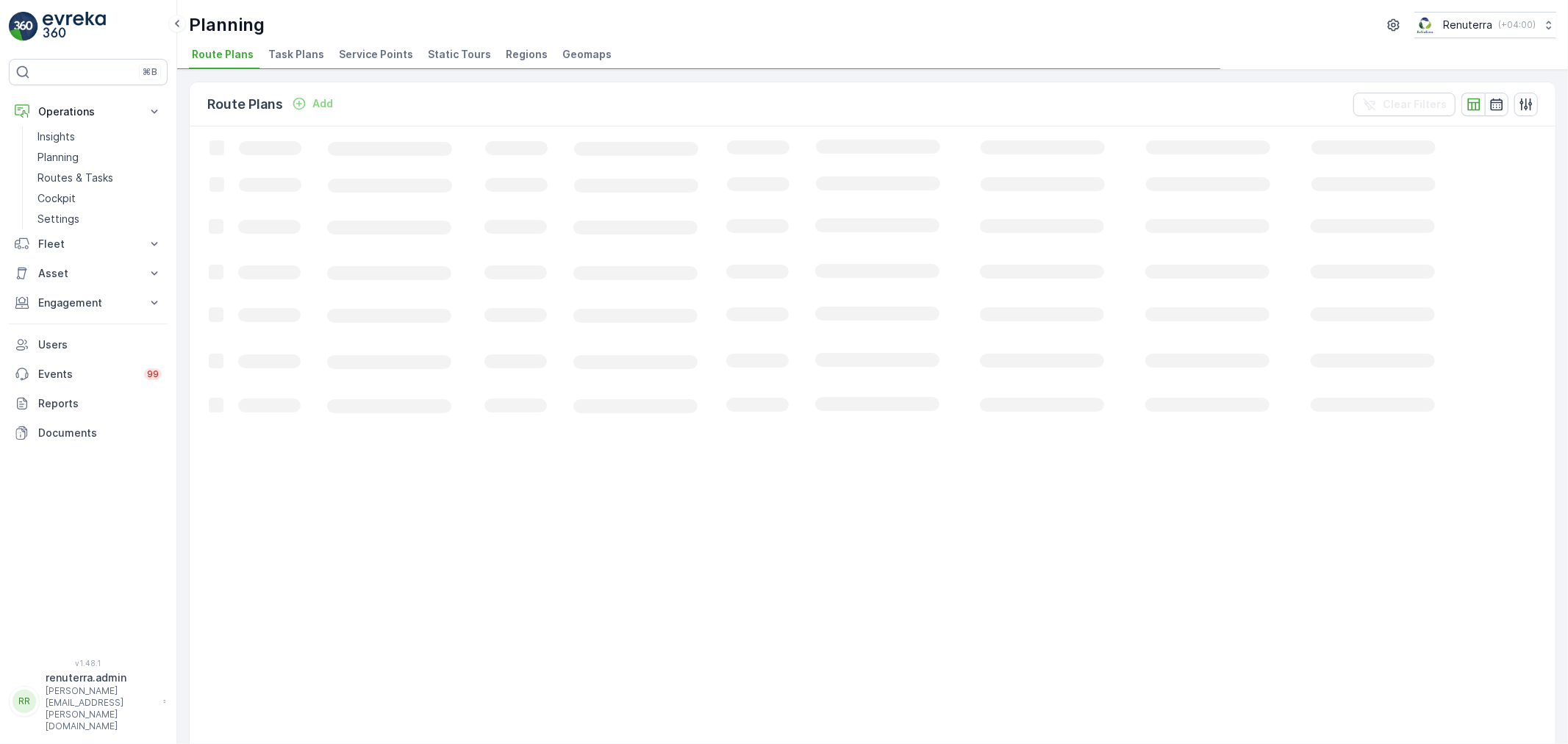
click at [343, 53] on span "Service Points" at bounding box center [376, 54] width 74 height 15
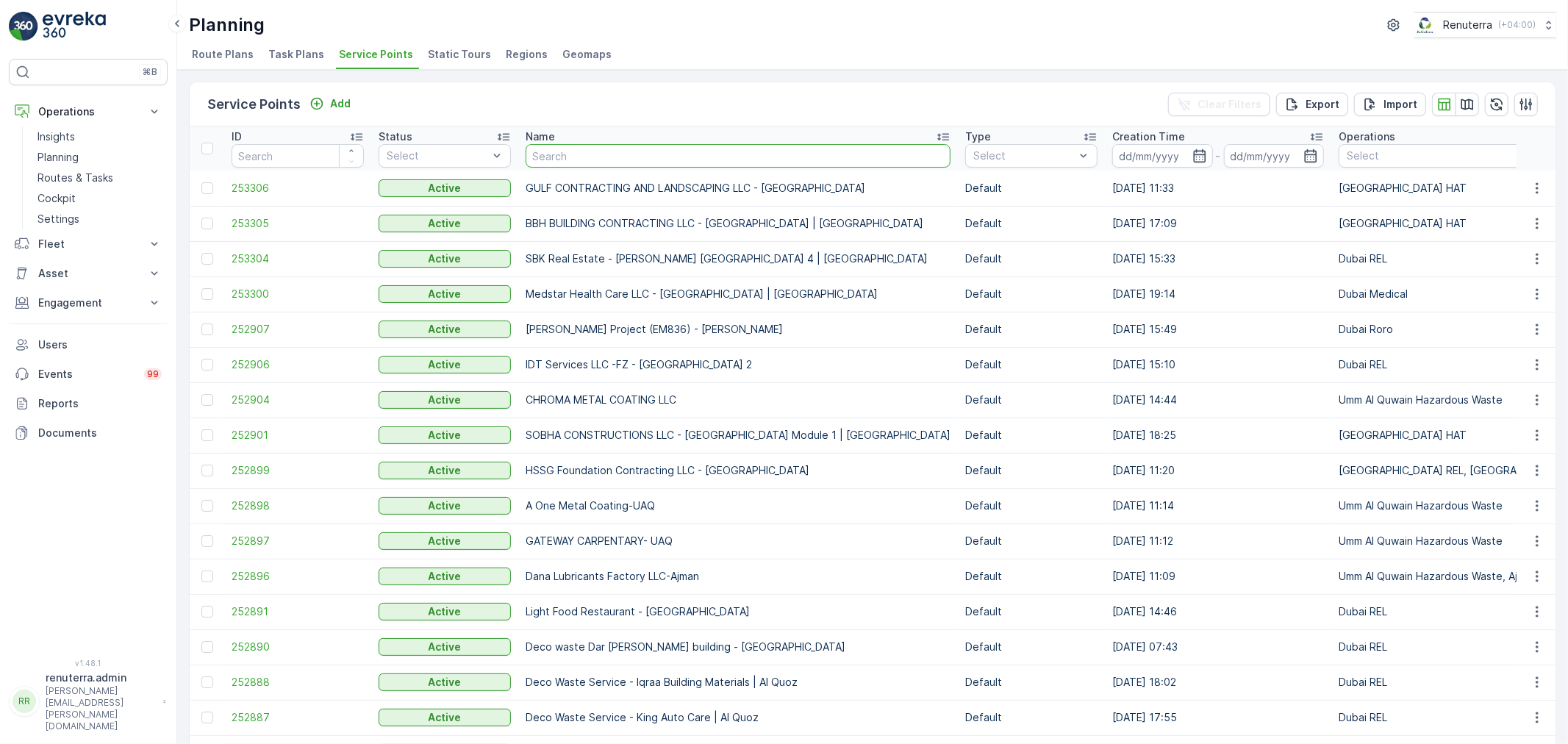
drag, startPoint x: 607, startPoint y: 153, endPoint x: 594, endPoint y: 140, distance: 18.4
click at [598, 144] on input "text" at bounding box center [738, 156] width 425 height 23
type input "Al tayer"
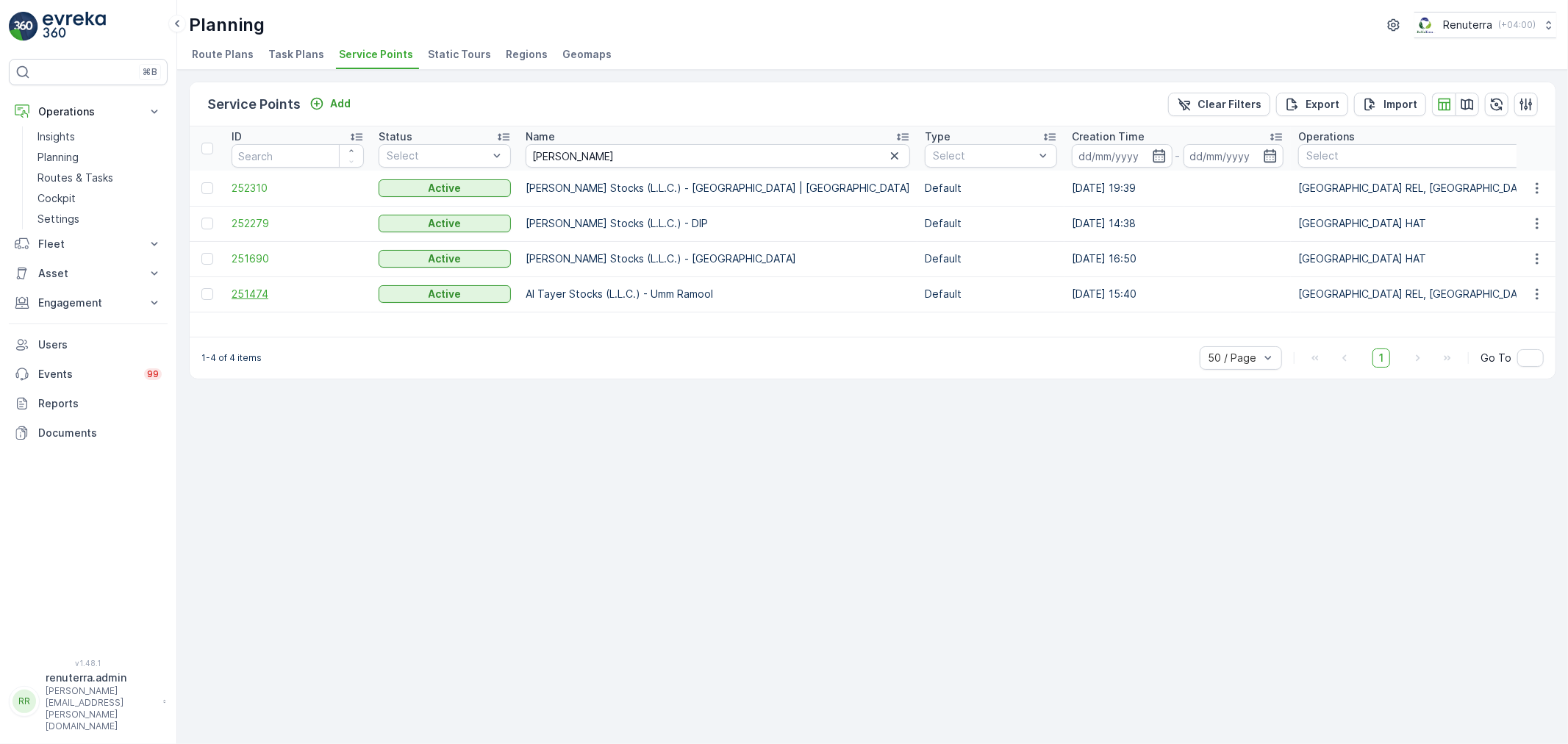
click at [245, 295] on span "251474" at bounding box center [298, 294] width 132 height 15
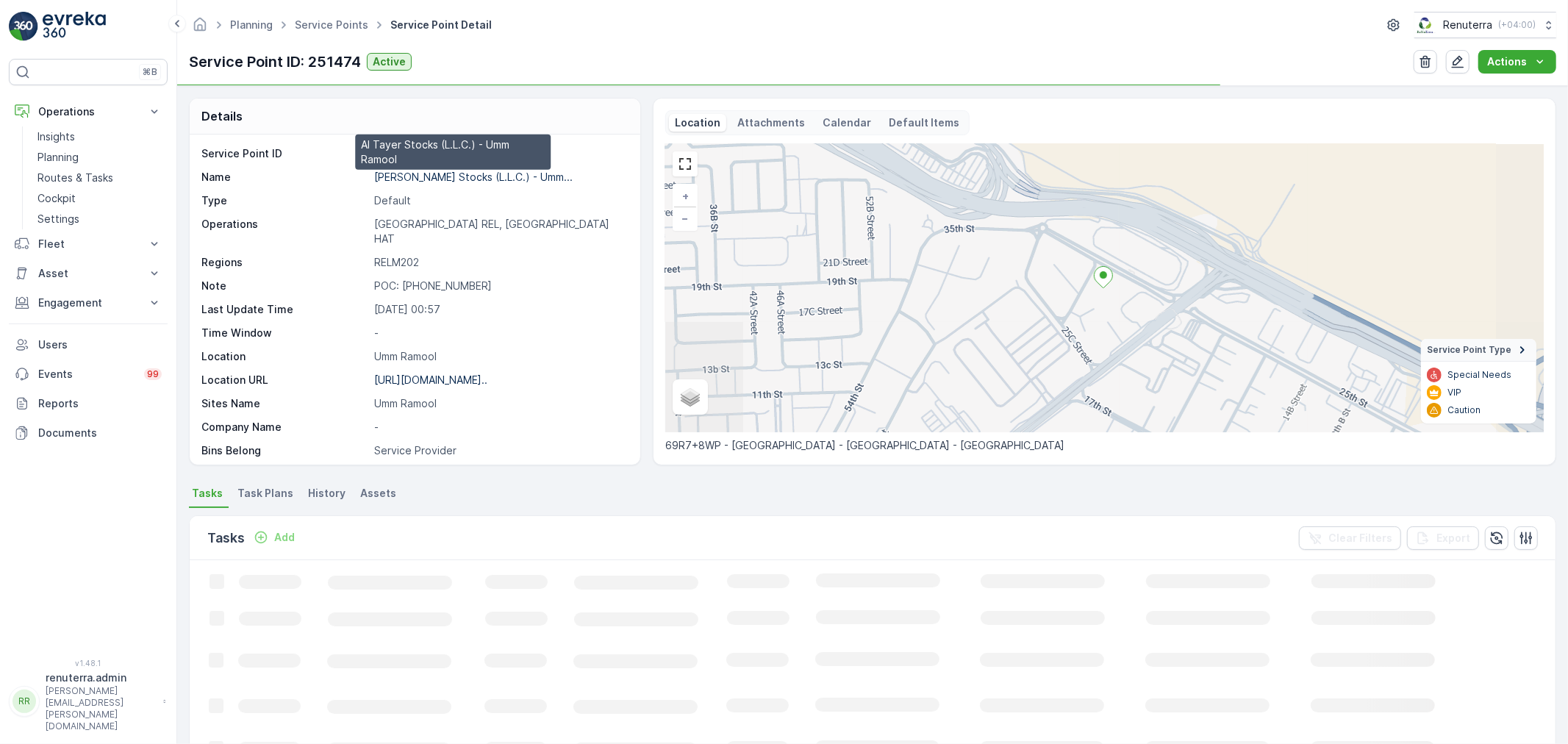
click at [446, 174] on p "Al Tayer Stocks (L.L.C.) - Umm..." at bounding box center [474, 176] width 199 height 12
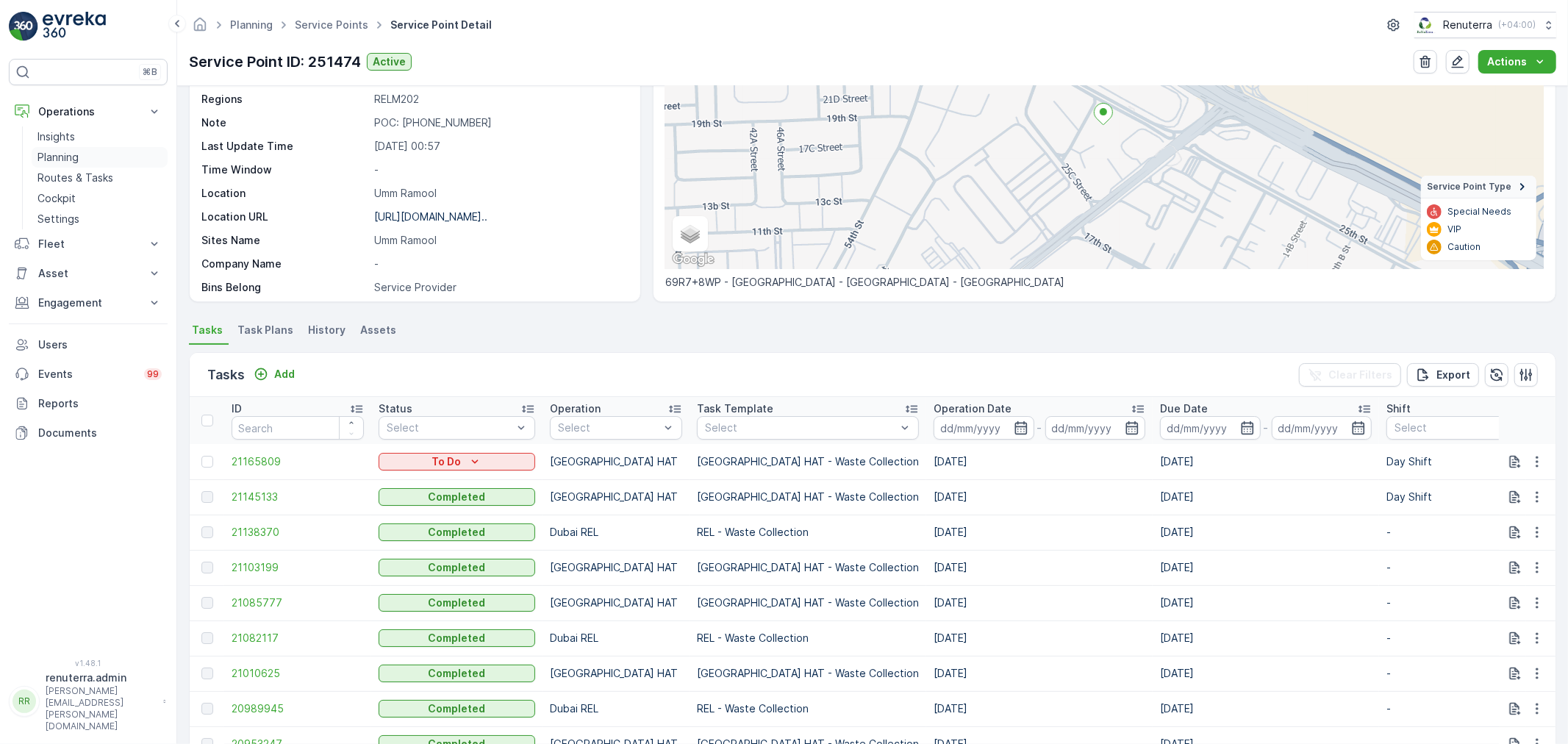
click at [69, 155] on p "Planning" at bounding box center [57, 157] width 41 height 15
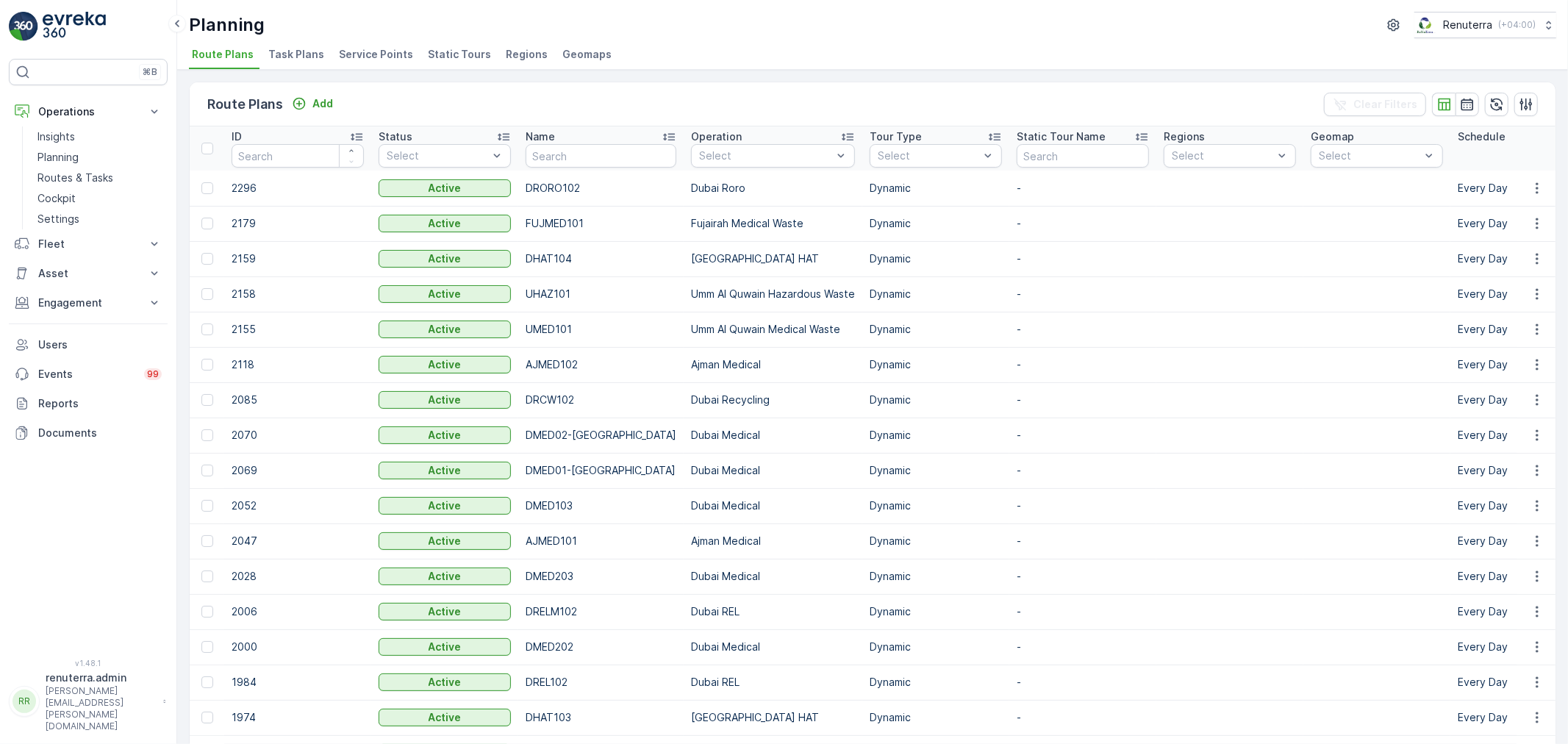
click at [358, 54] on span "Service Points" at bounding box center [376, 54] width 74 height 15
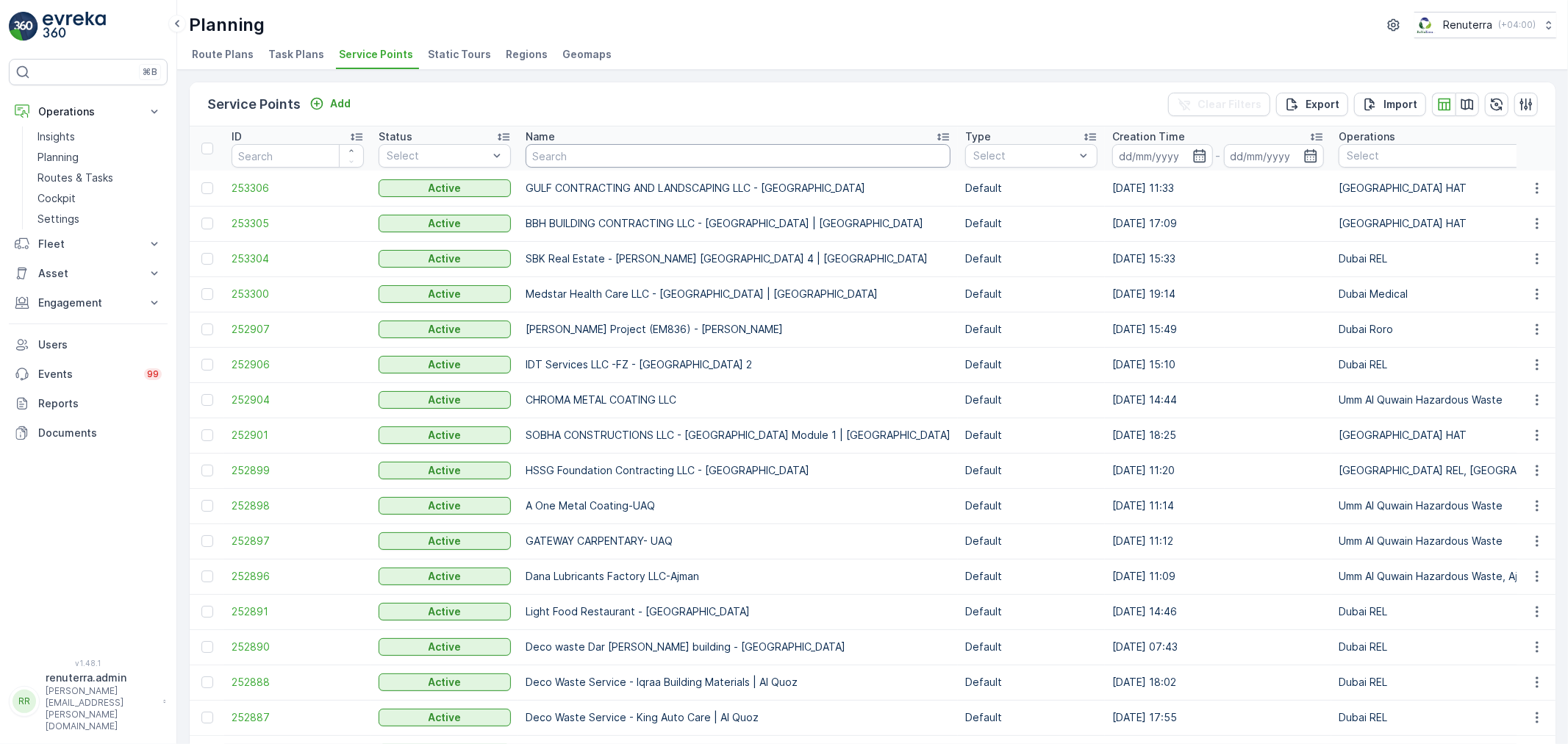
click at [640, 157] on input "text" at bounding box center [738, 156] width 425 height 23
type input "mubari"
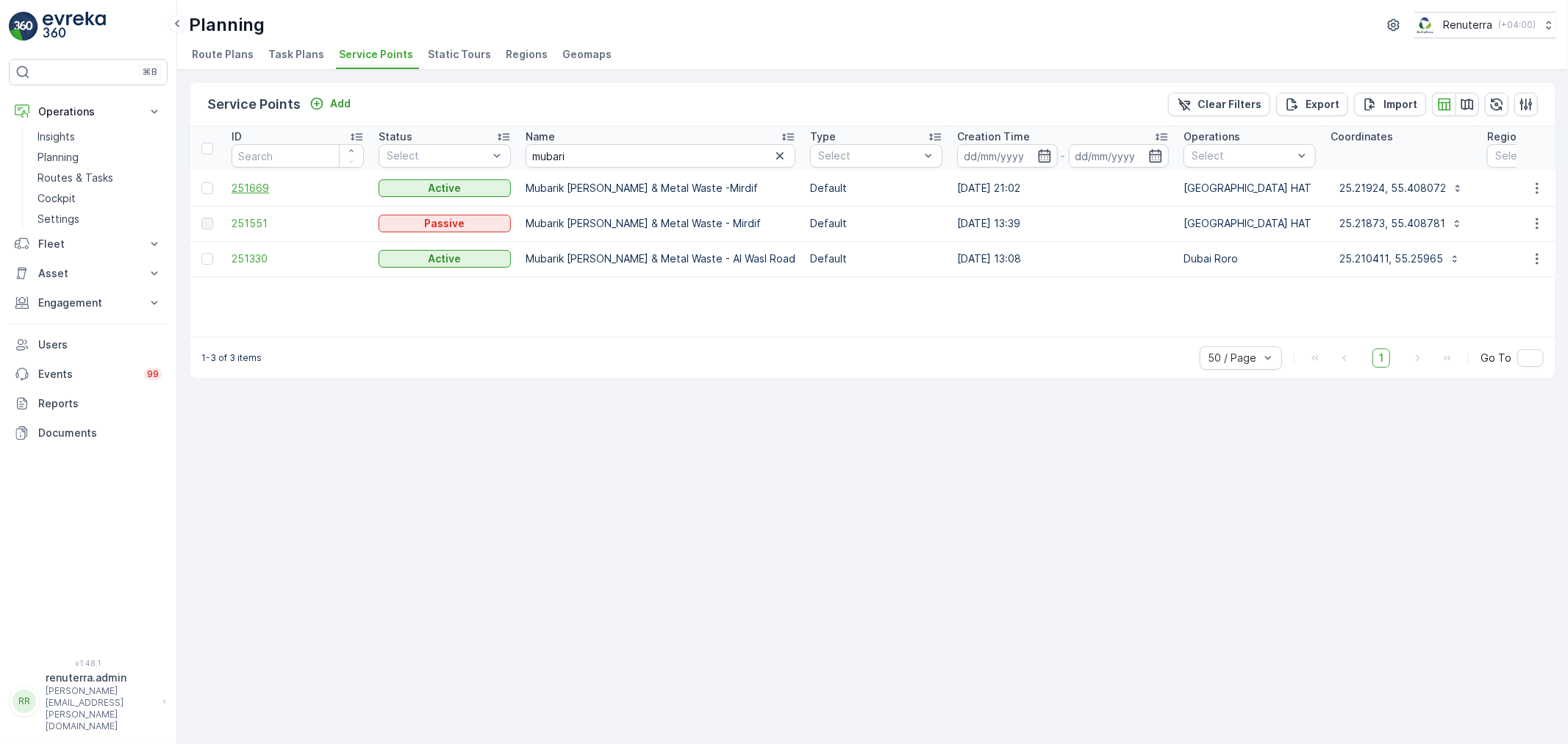
click at [255, 192] on span "251669" at bounding box center [298, 188] width 132 height 15
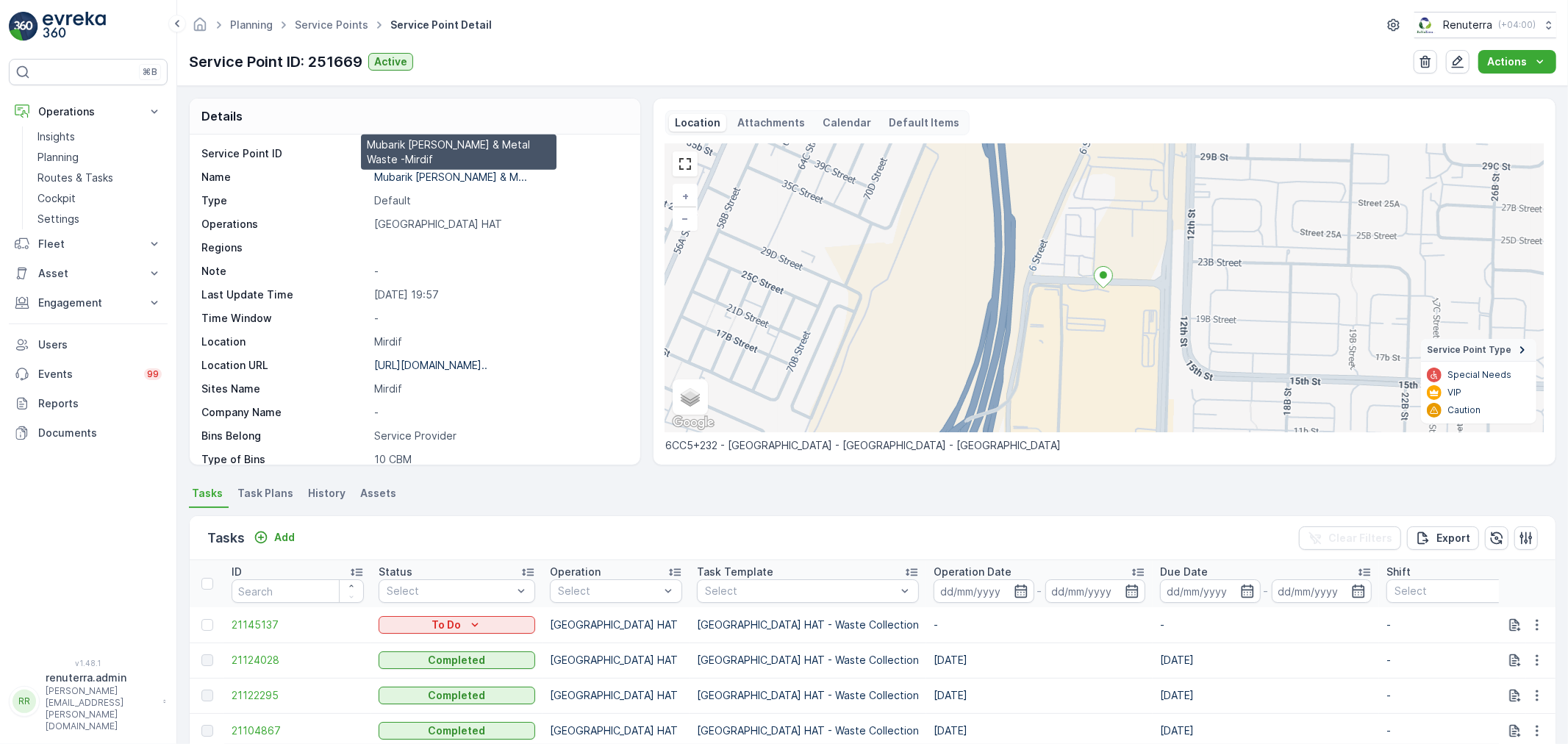
click at [456, 174] on p "Mubarik Abdul Majeed Scrap & M..." at bounding box center [450, 176] width 153 height 12
click at [61, 171] on p "Routes & Tasks" at bounding box center [75, 178] width 76 height 15
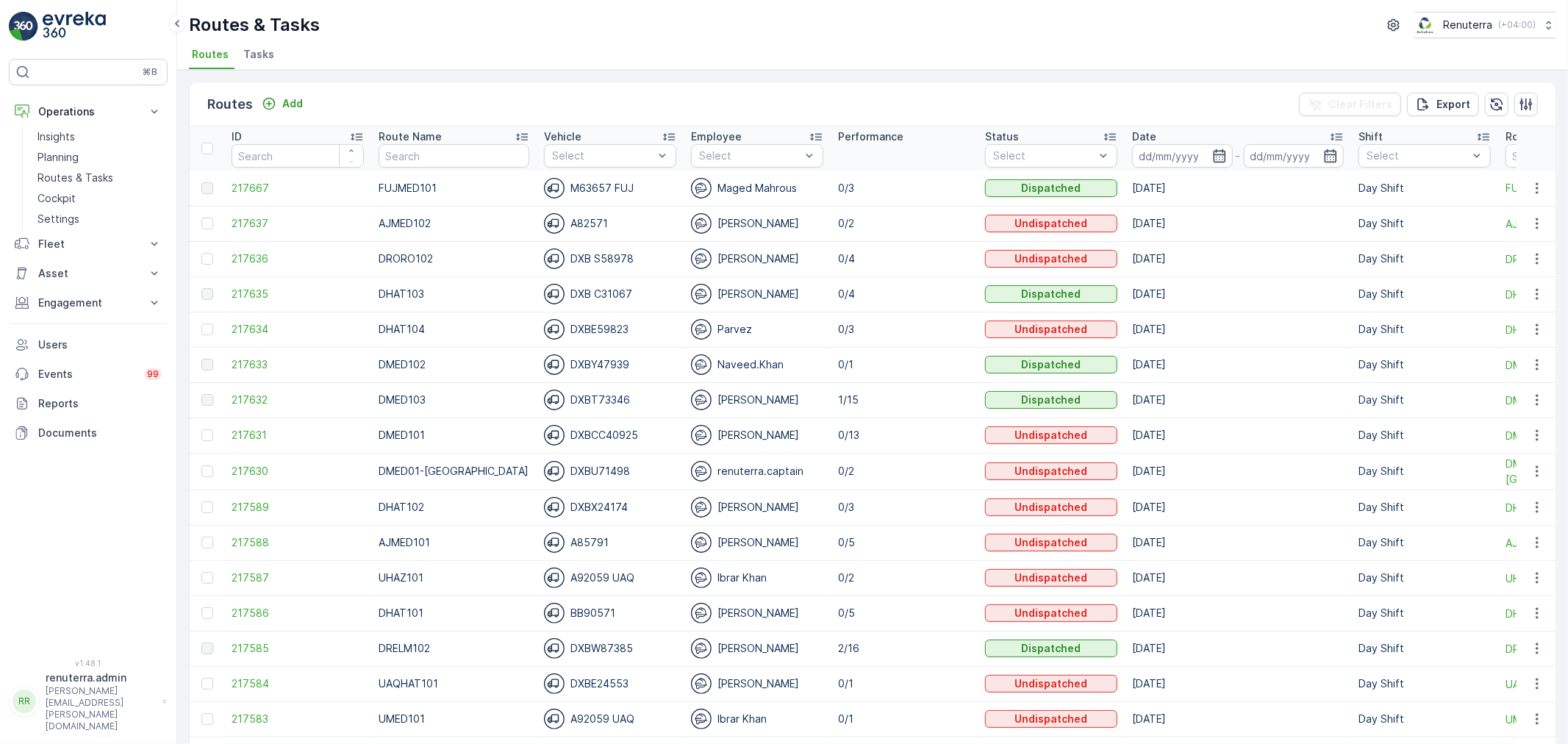
drag, startPoint x: 730, startPoint y: 28, endPoint x: 710, endPoint y: 8, distance: 28.3
click at [726, 28] on div "Routes & Tasks Renuterra ( +04:00 )" at bounding box center [872, 25] width 1367 height 27
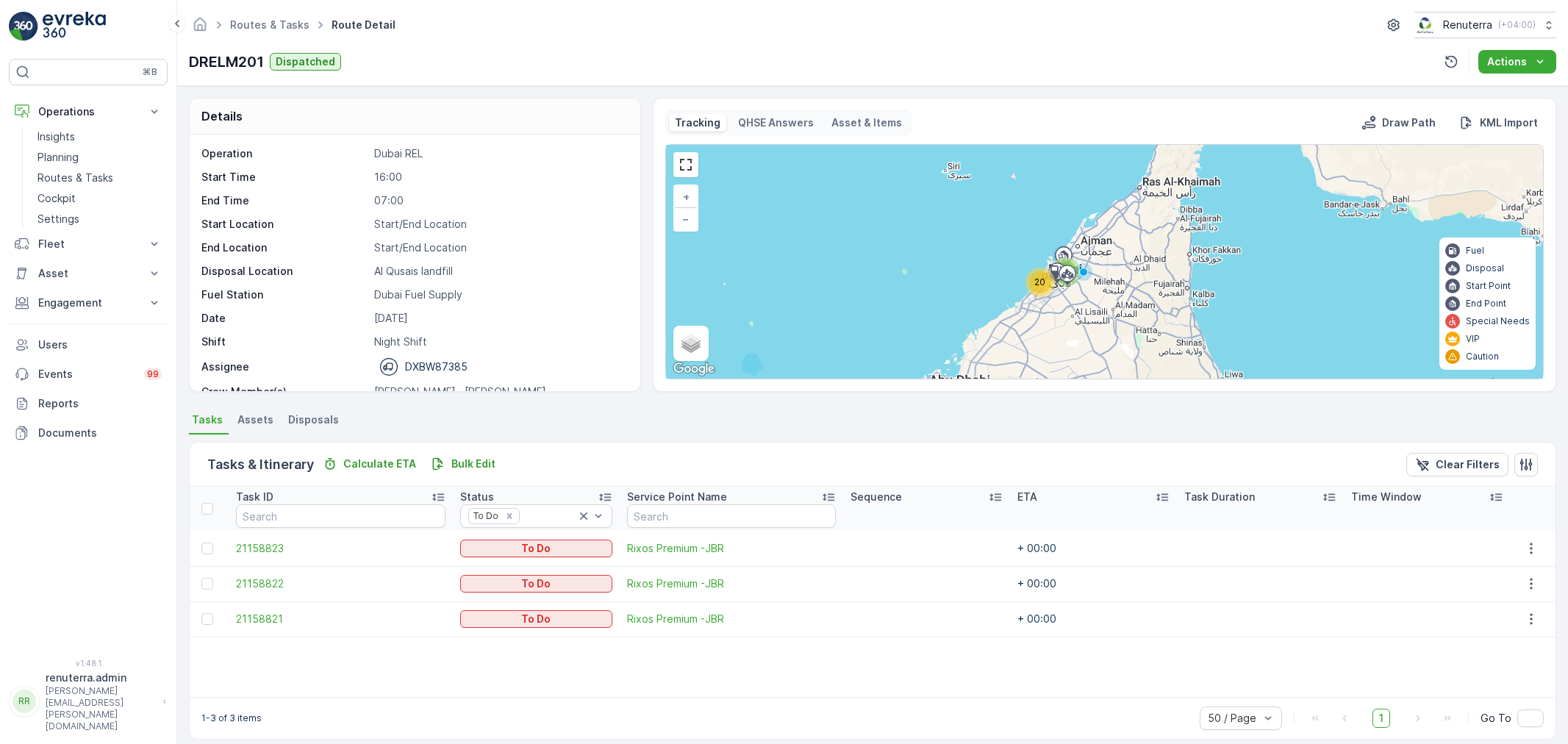
click at [66, 162] on p "Planning" at bounding box center [57, 157] width 41 height 15
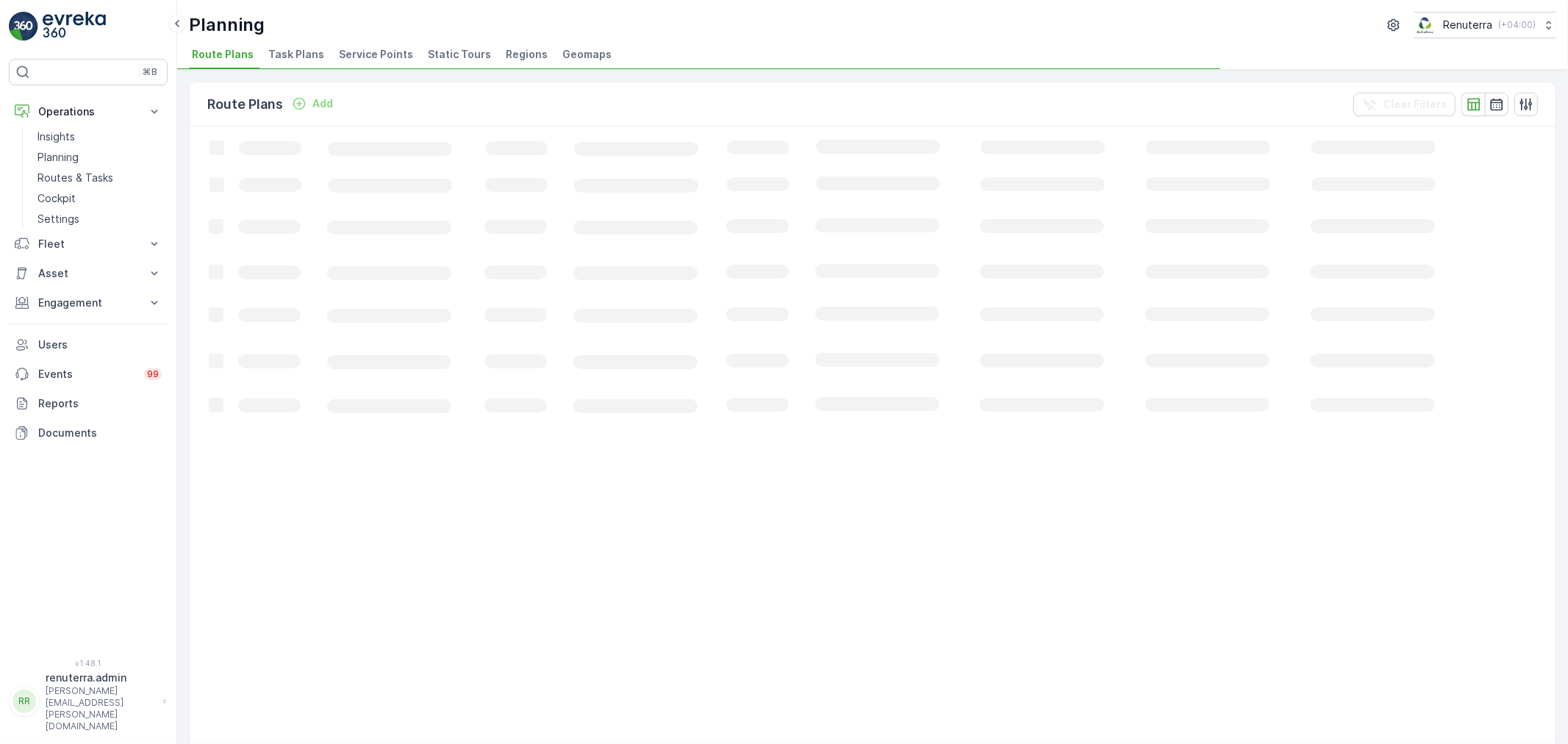
click at [376, 48] on span "Service Points" at bounding box center [376, 54] width 74 height 15
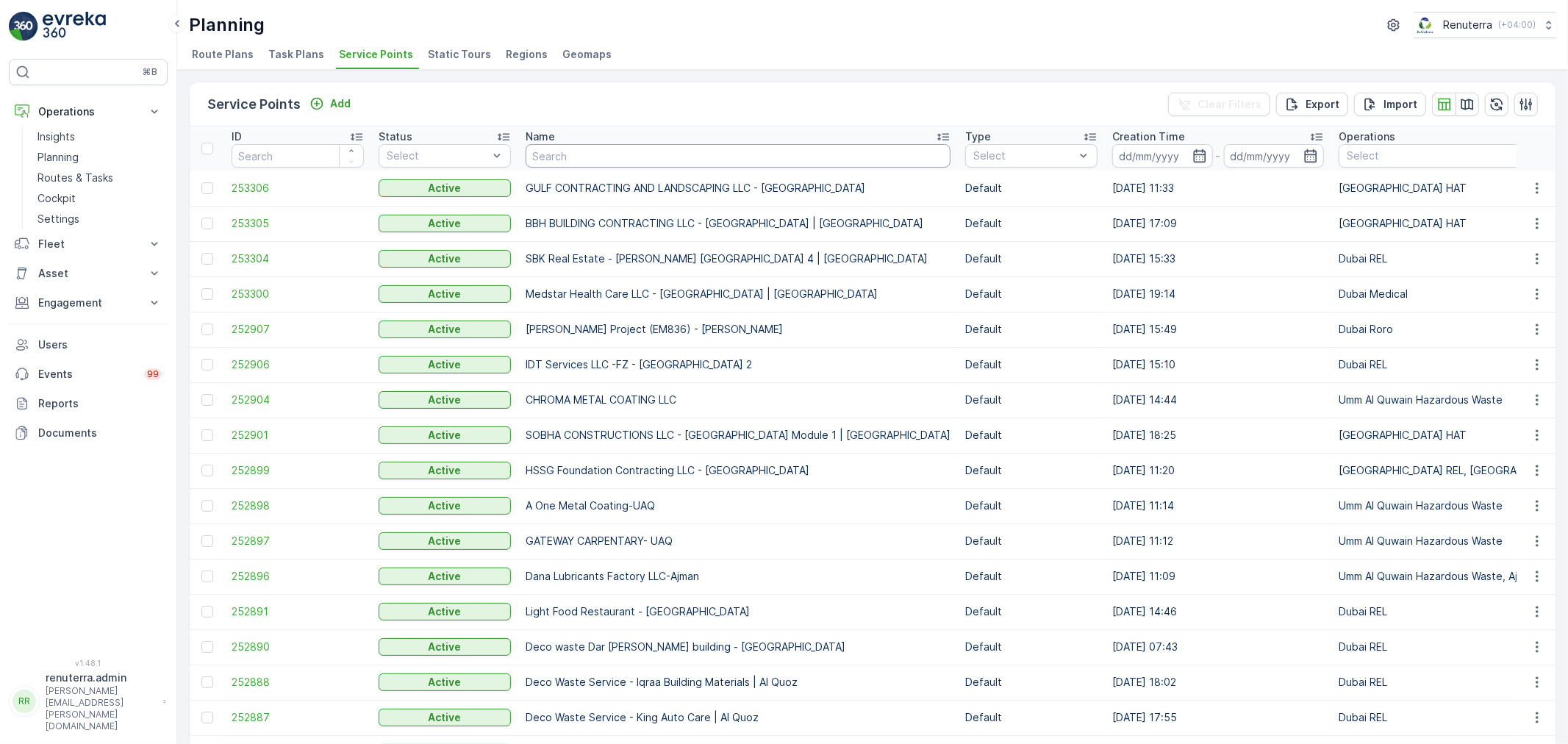
click at [605, 152] on input "text" at bounding box center [738, 156] width 425 height 23
type input "deco was"
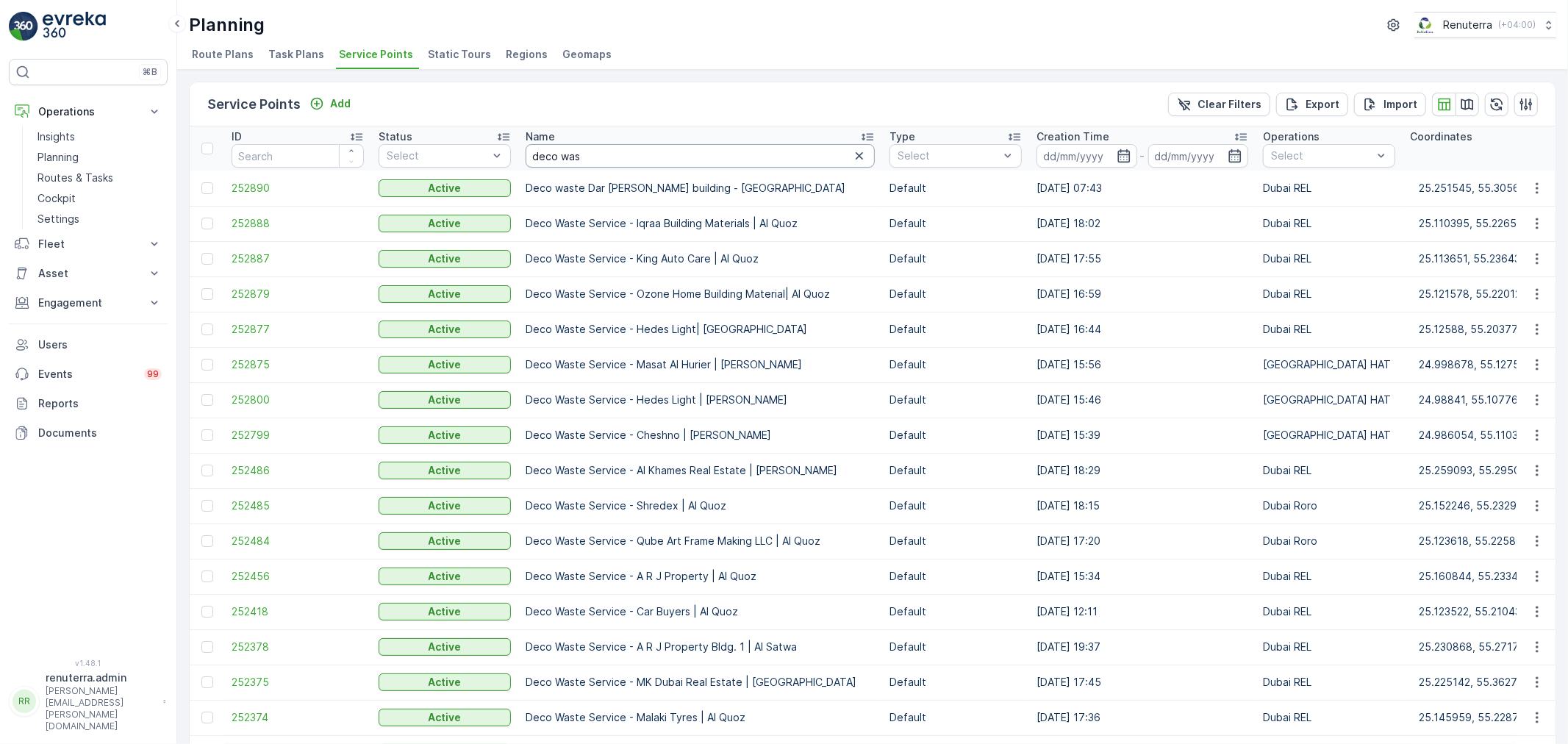
click at [583, 153] on input "deco was" at bounding box center [700, 156] width 349 height 23
type input "d"
type input "shre"
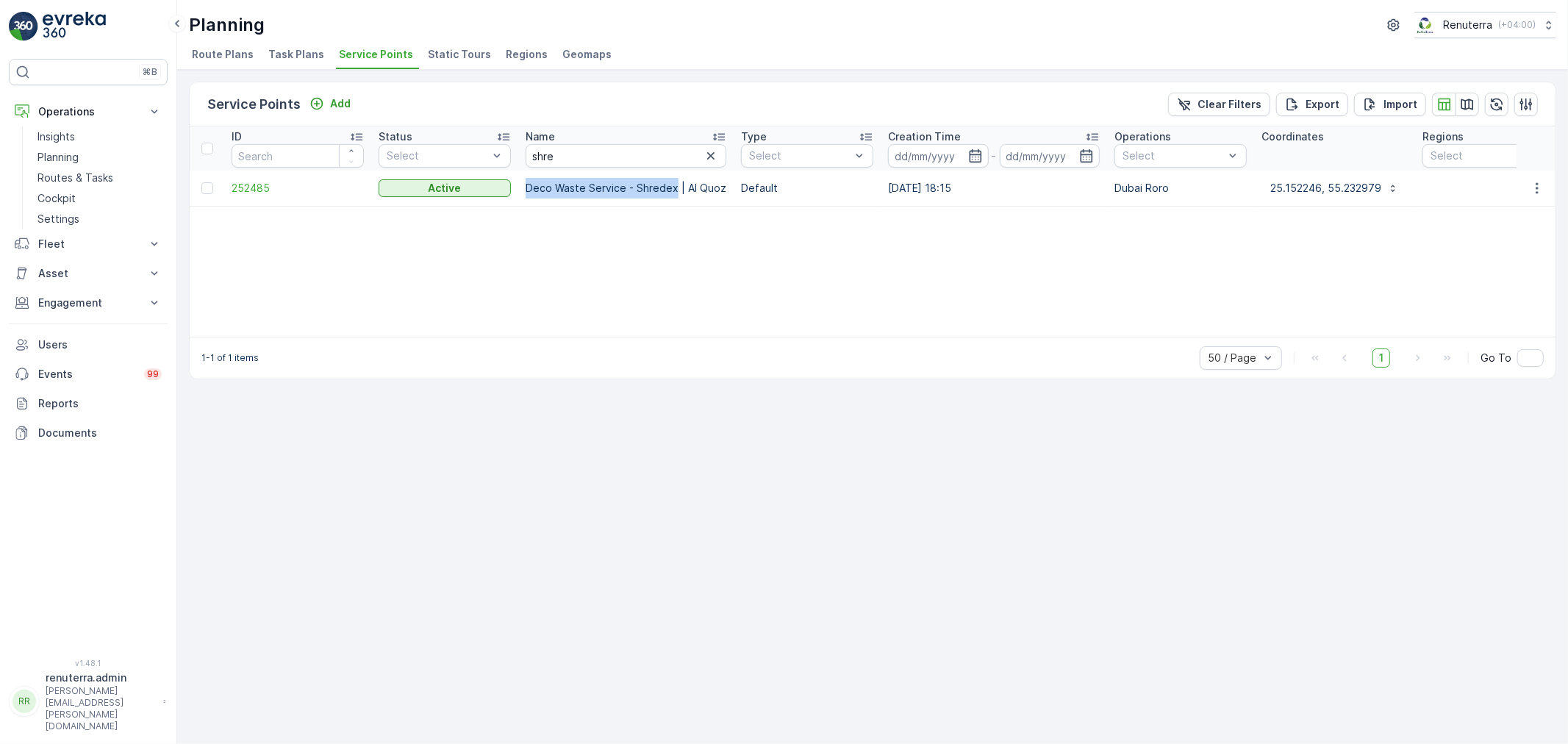
drag, startPoint x: 522, startPoint y: 186, endPoint x: 659, endPoint y: 187, distance: 137.0
click at [671, 186] on td "Deco Waste Service - Shredex | Al Quoz" at bounding box center [625, 188] width 215 height 36
drag, startPoint x: 659, startPoint y: 187, endPoint x: 579, endPoint y: 238, distance: 94.9
click at [603, 248] on div "ID Status Select Name shre Type Select Creation Time - Operations Select Coordi…" at bounding box center [872, 232] width 1366 height 211
drag, startPoint x: 523, startPoint y: 186, endPoint x: 676, endPoint y: 179, distance: 153.2
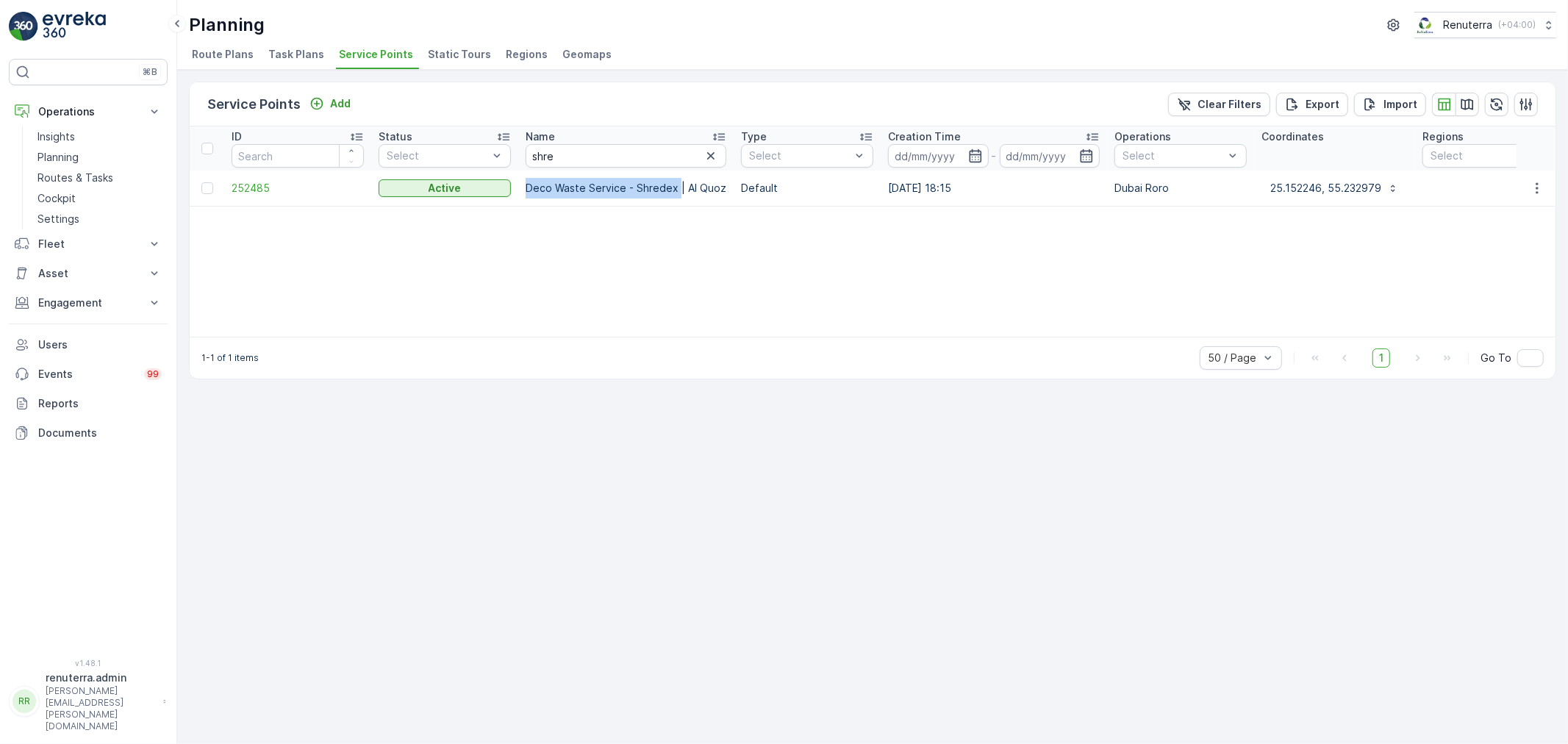
click at [676, 179] on td "Deco Waste Service - Shredex | Al Quoz" at bounding box center [625, 188] width 215 height 36
copy td "Deco Waste Service - Shredex"
click at [637, 155] on input "shre" at bounding box center [625, 156] width 201 height 23
type input "al fatt"
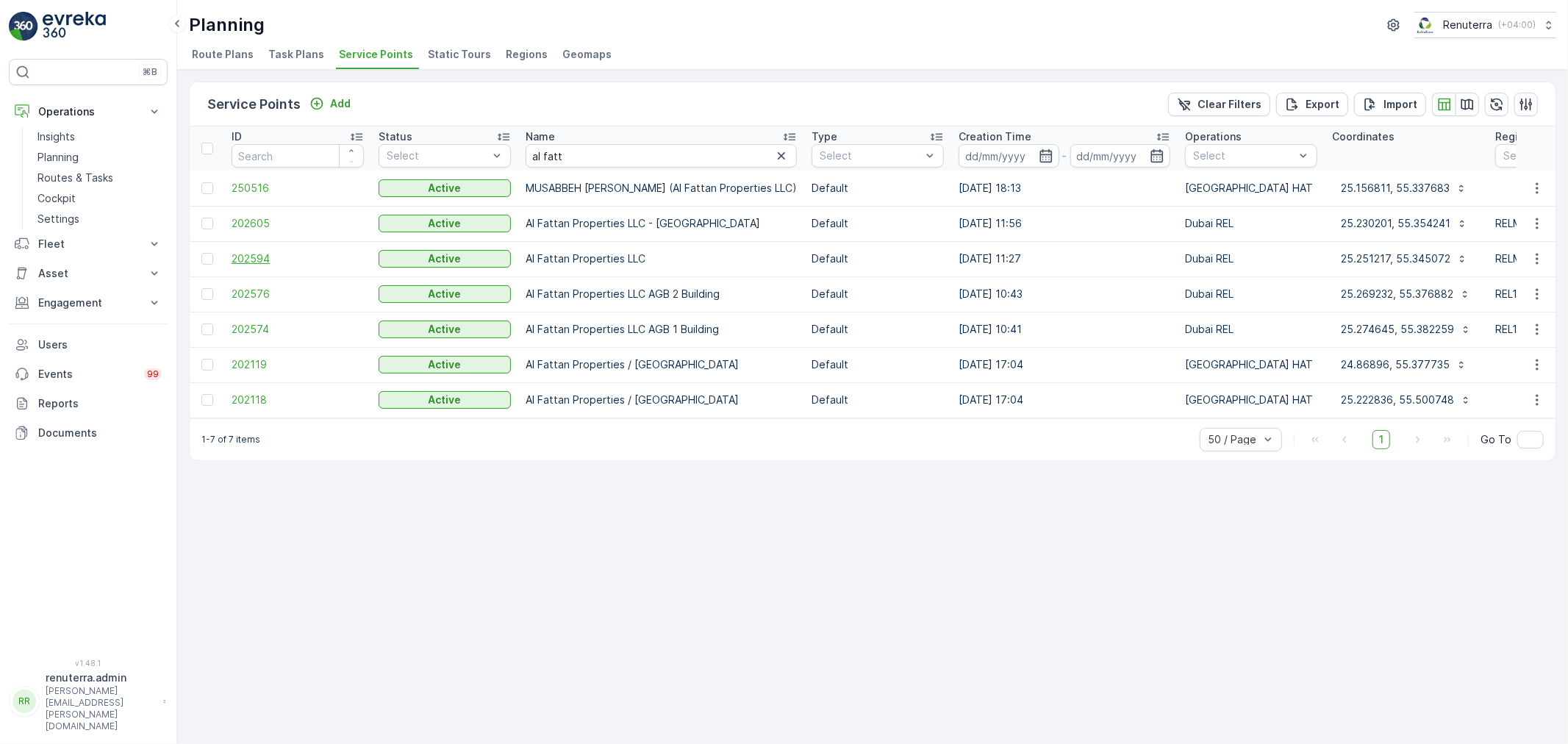
click at [258, 259] on span "202594" at bounding box center [298, 259] width 132 height 15
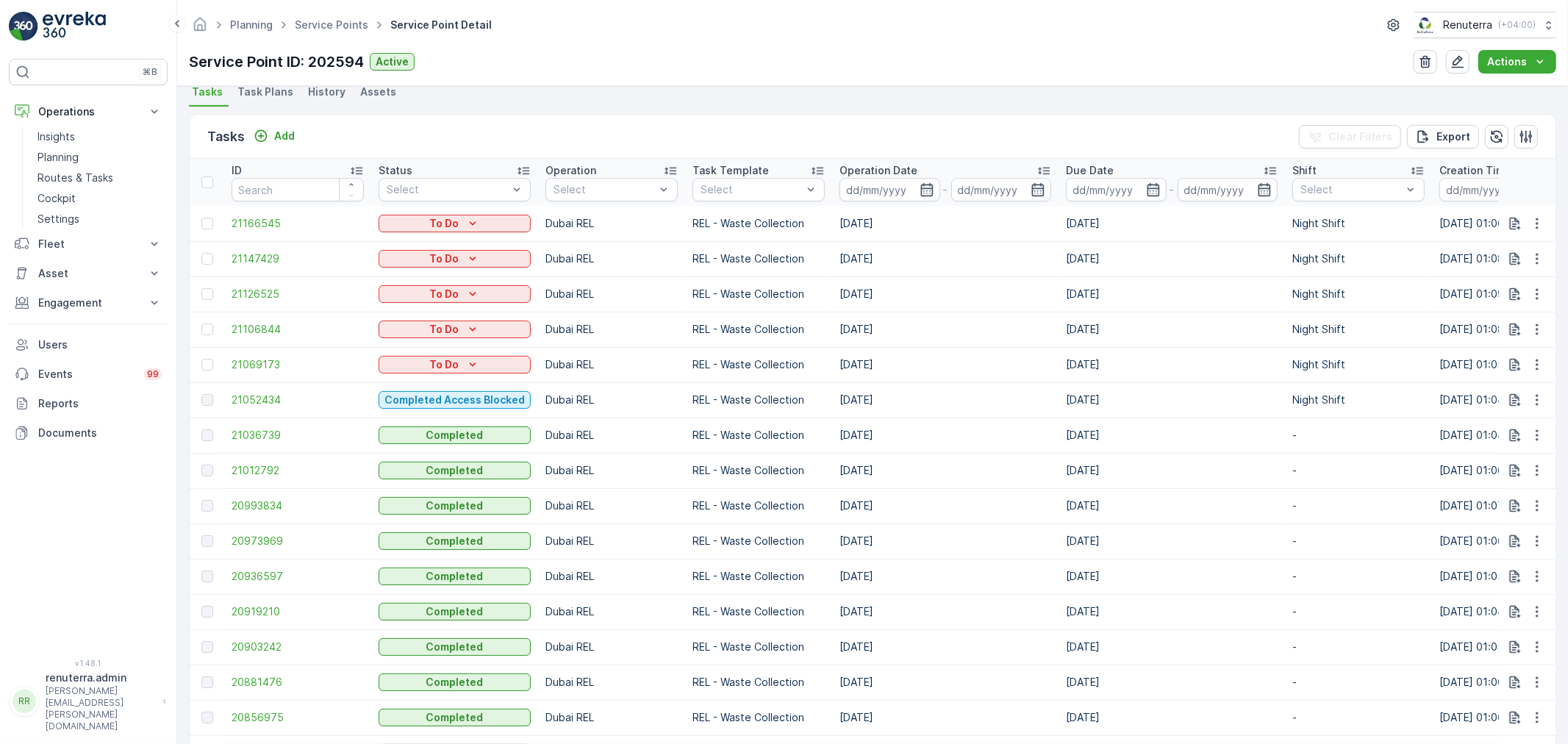
scroll to position [408, 0]
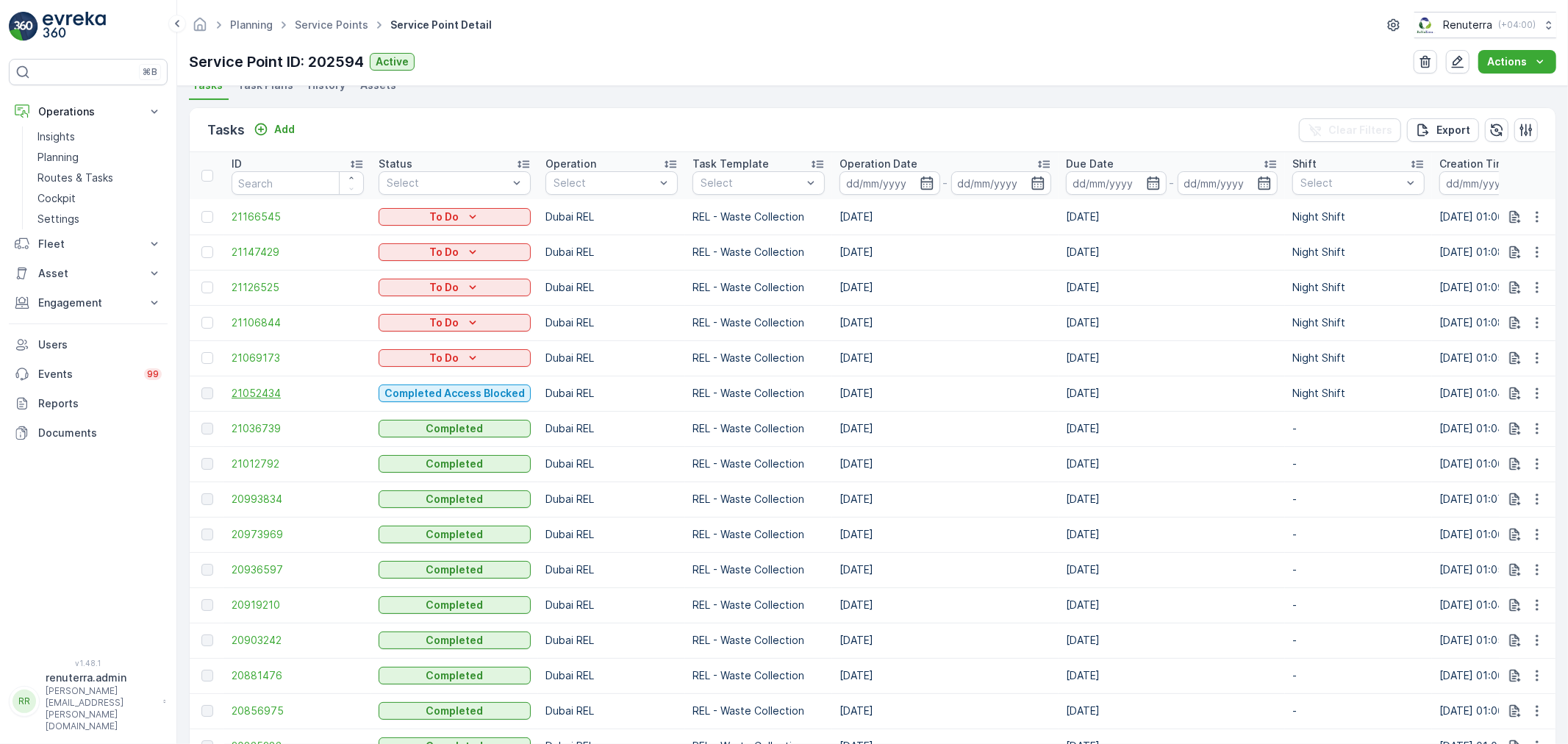
click at [255, 394] on span "21052434" at bounding box center [298, 393] width 132 height 15
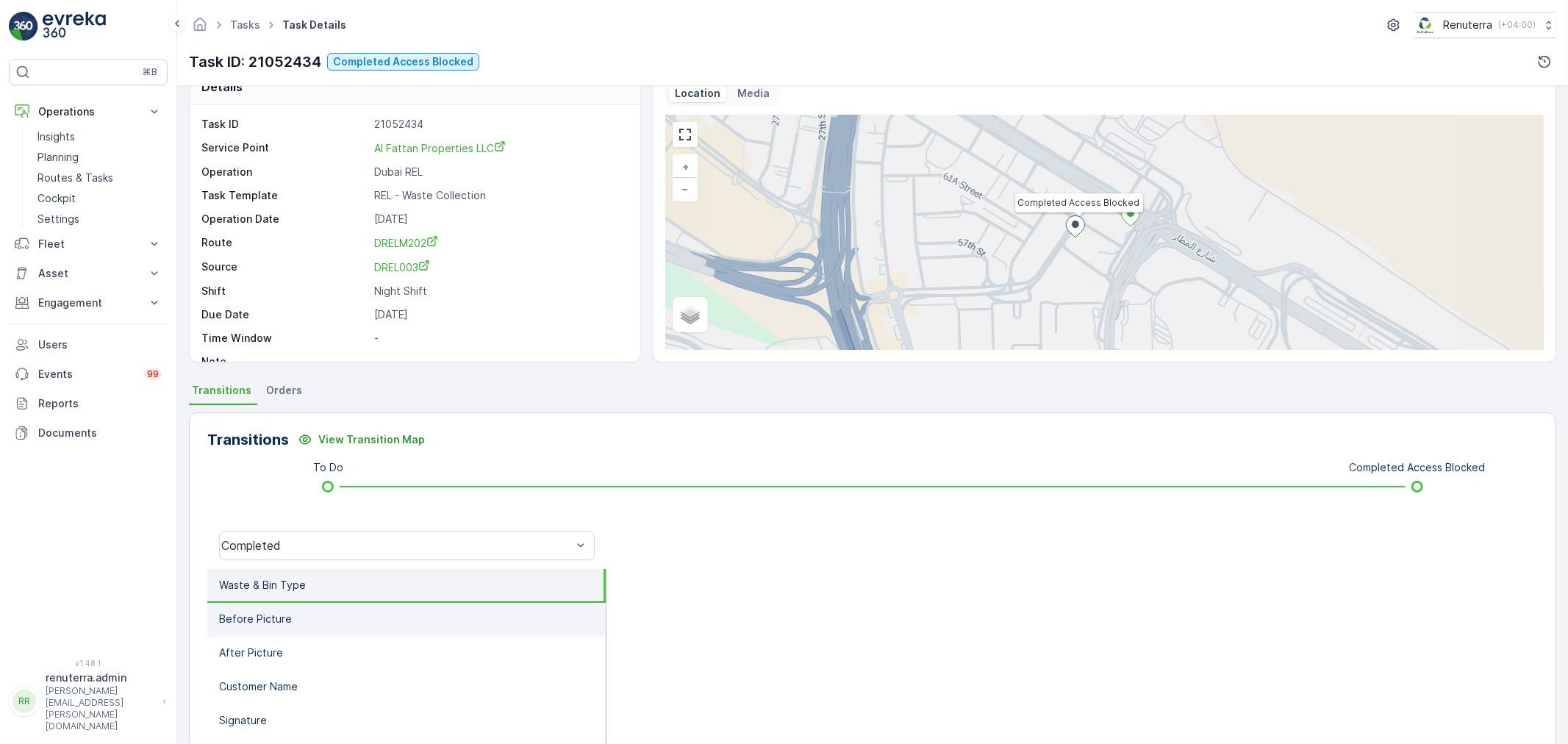
scroll to position [163, 0]
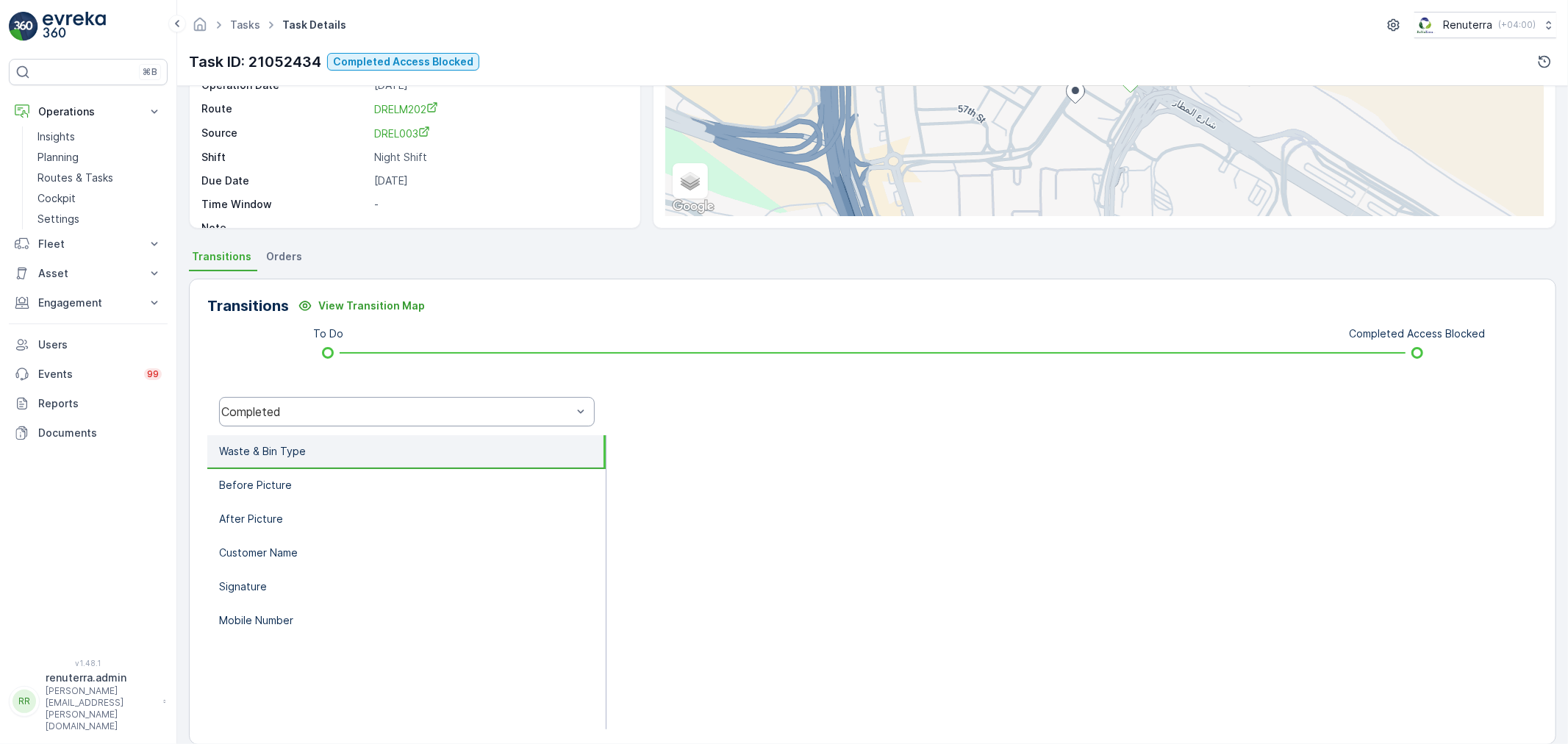
click at [321, 408] on div "Completed" at bounding box center [396, 412] width 351 height 13
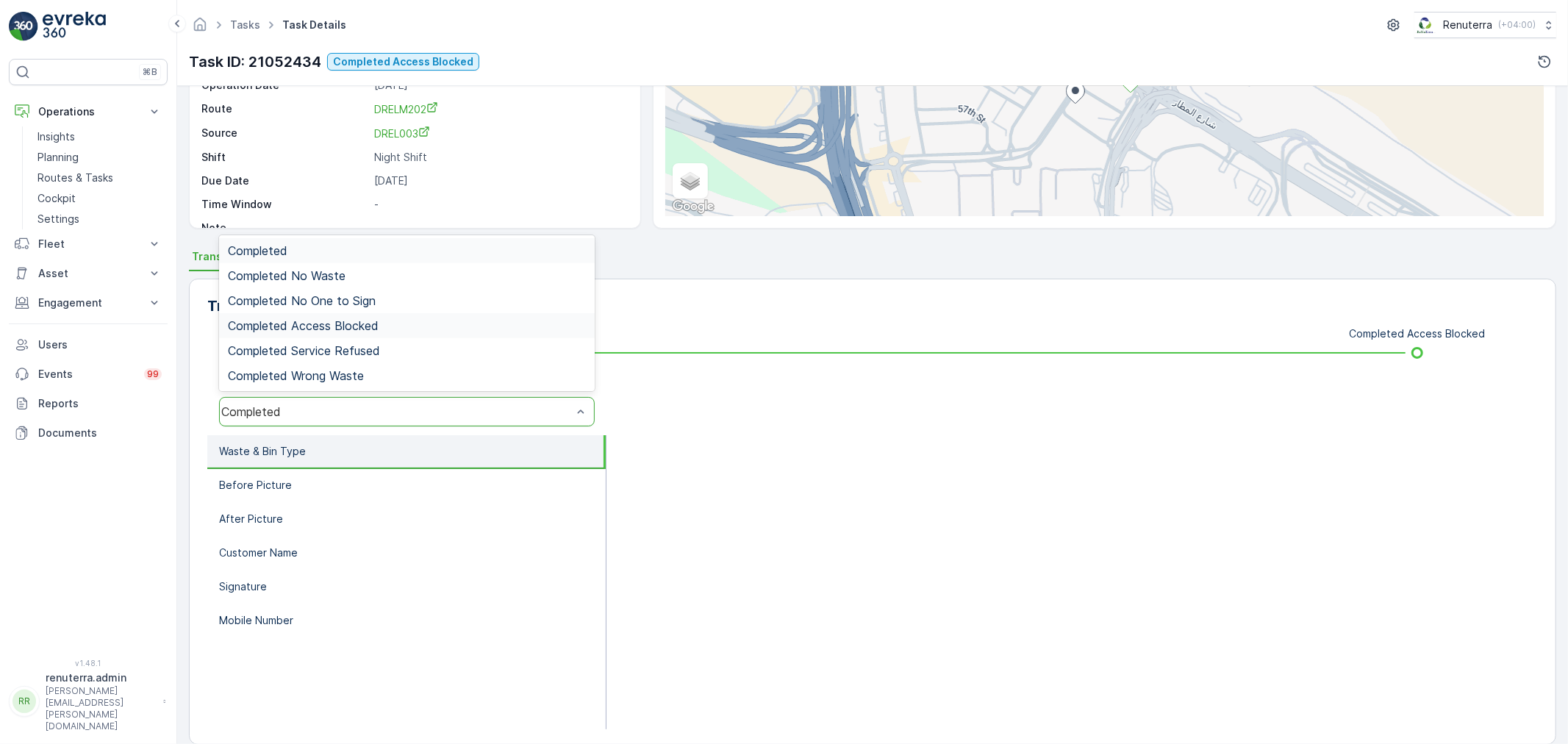
click at [357, 335] on div "Completed Access Blocked" at bounding box center [407, 325] width 376 height 25
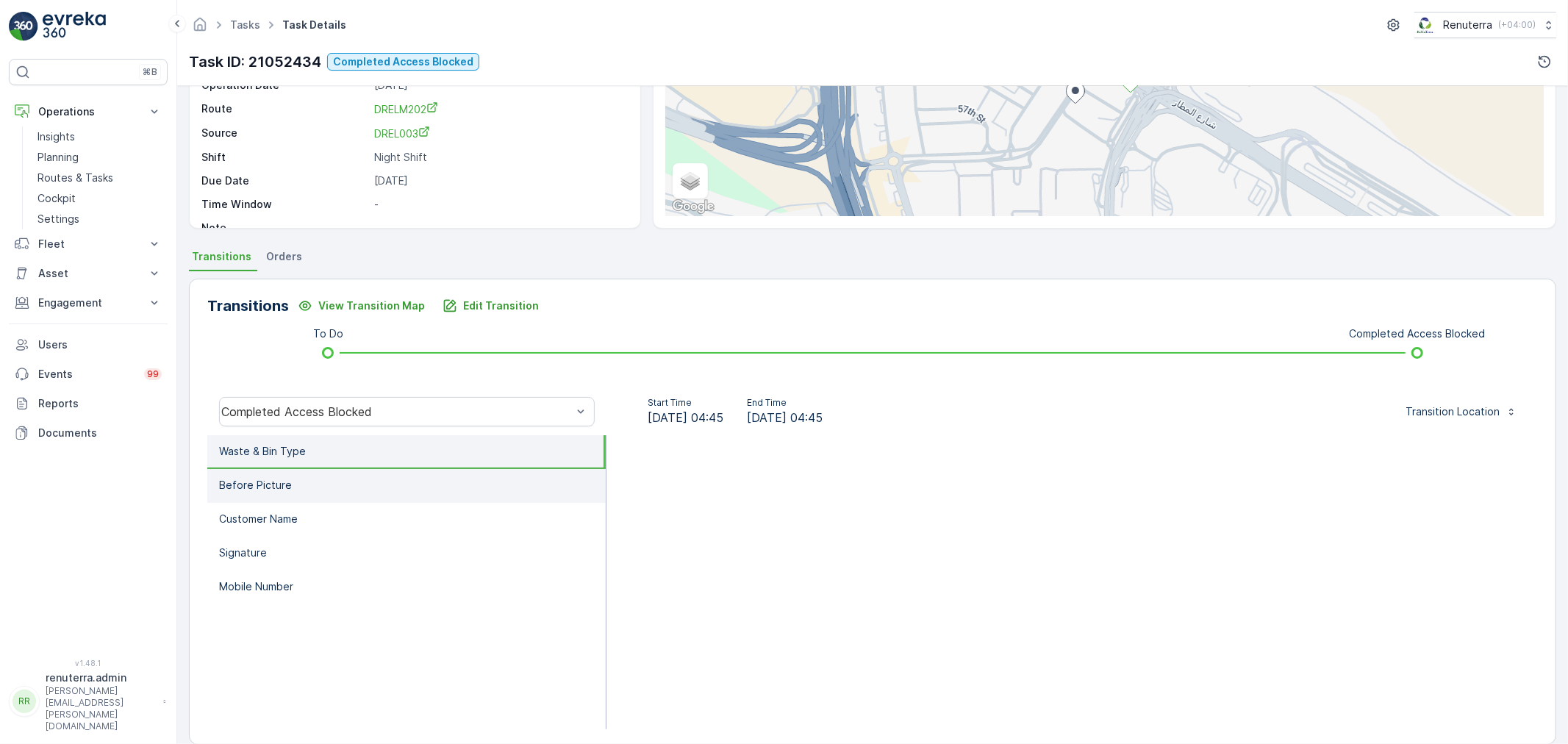
click at [341, 493] on li "Before Picture" at bounding box center [407, 486] width 399 height 34
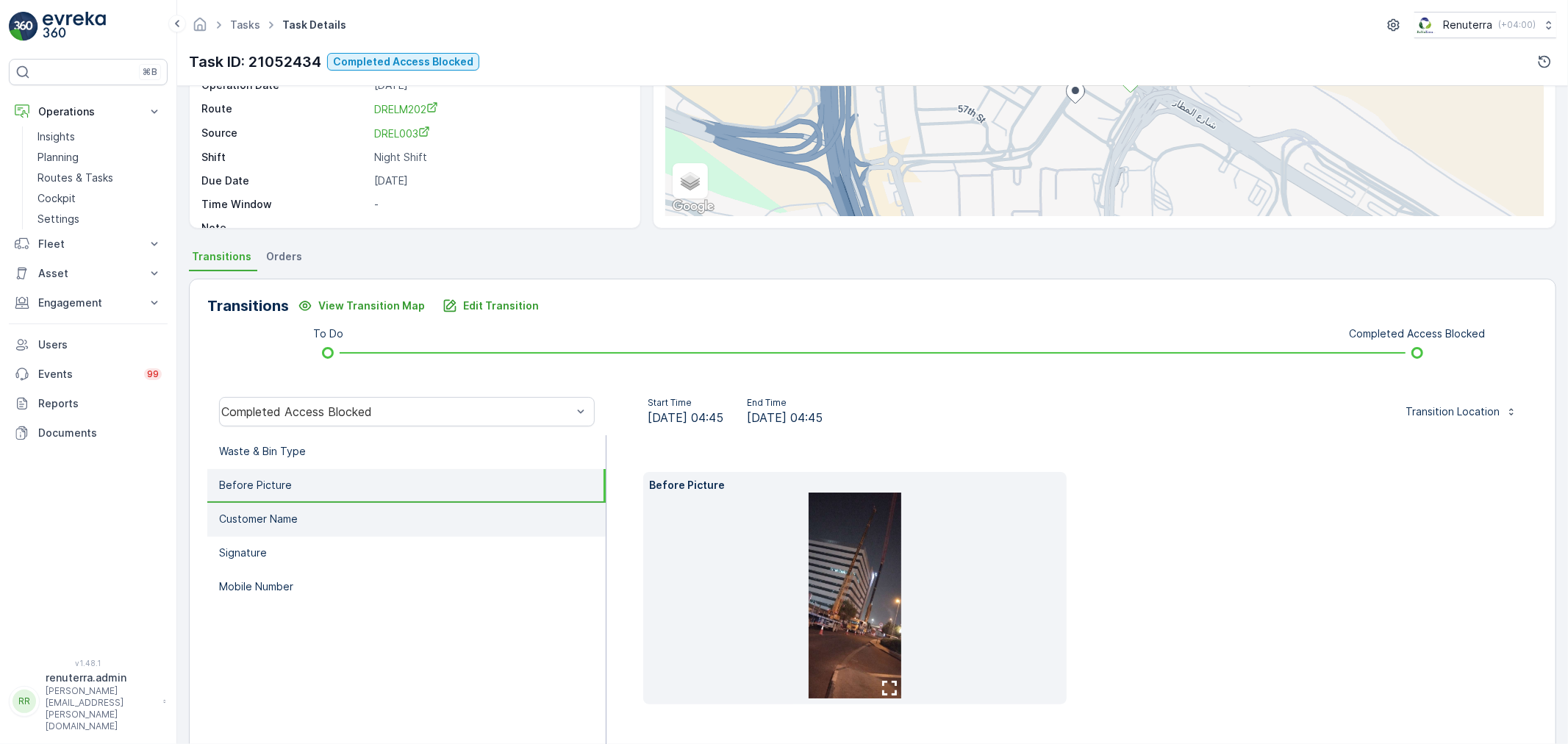
click at [318, 523] on li "Customer Name" at bounding box center [407, 520] width 399 height 34
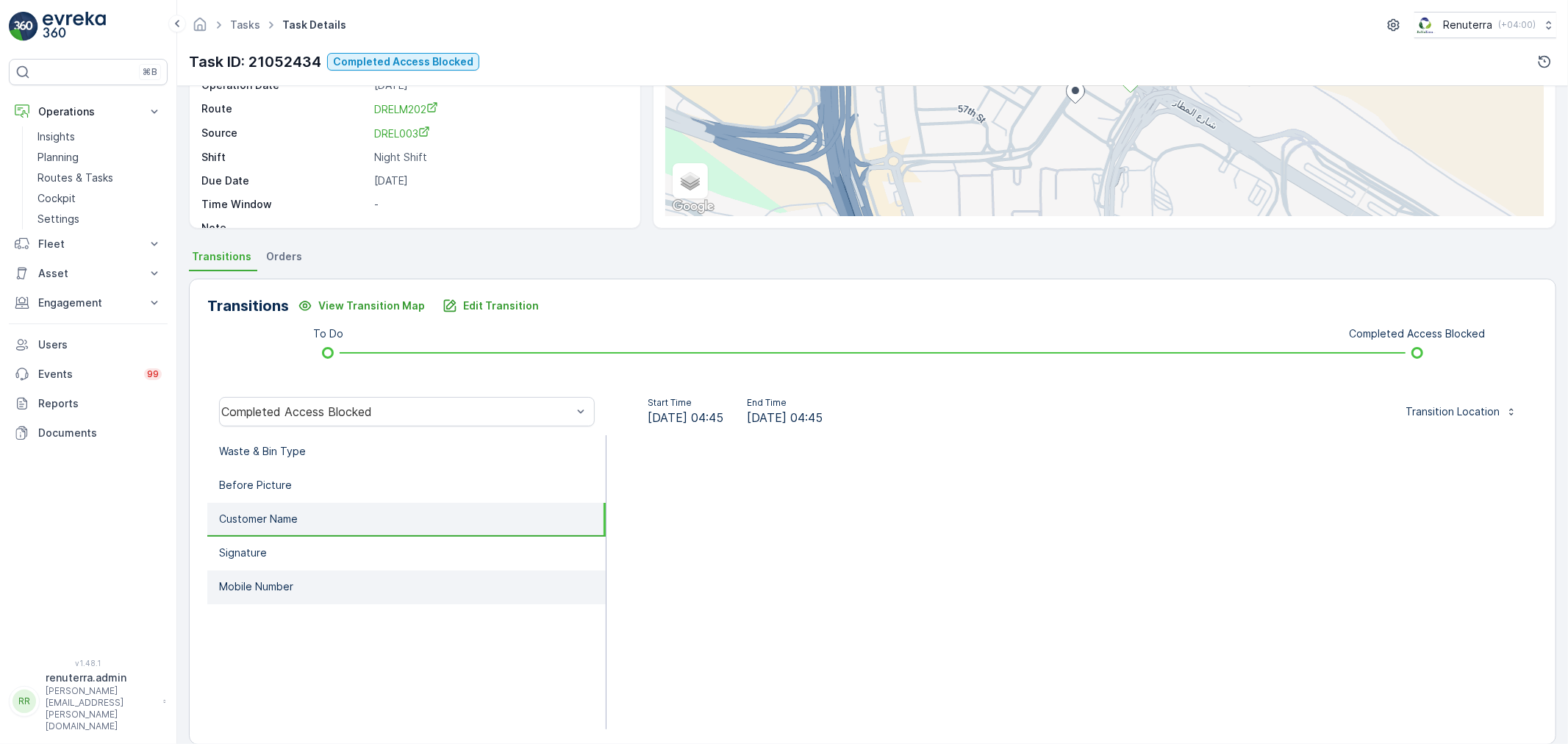
click at [310, 577] on li "Mobile Number" at bounding box center [407, 587] width 399 height 34
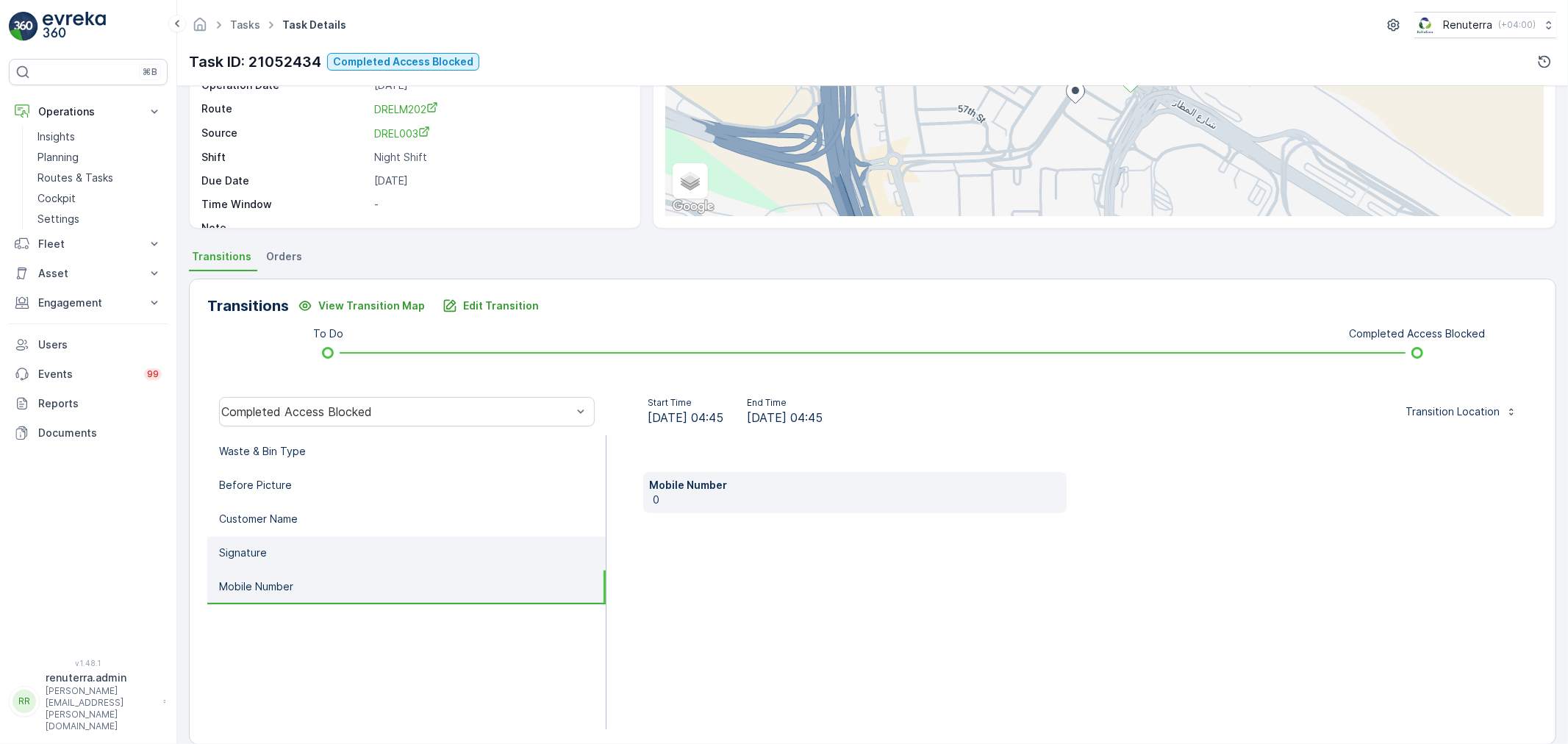
click at [307, 551] on li "Signature" at bounding box center [407, 554] width 399 height 34
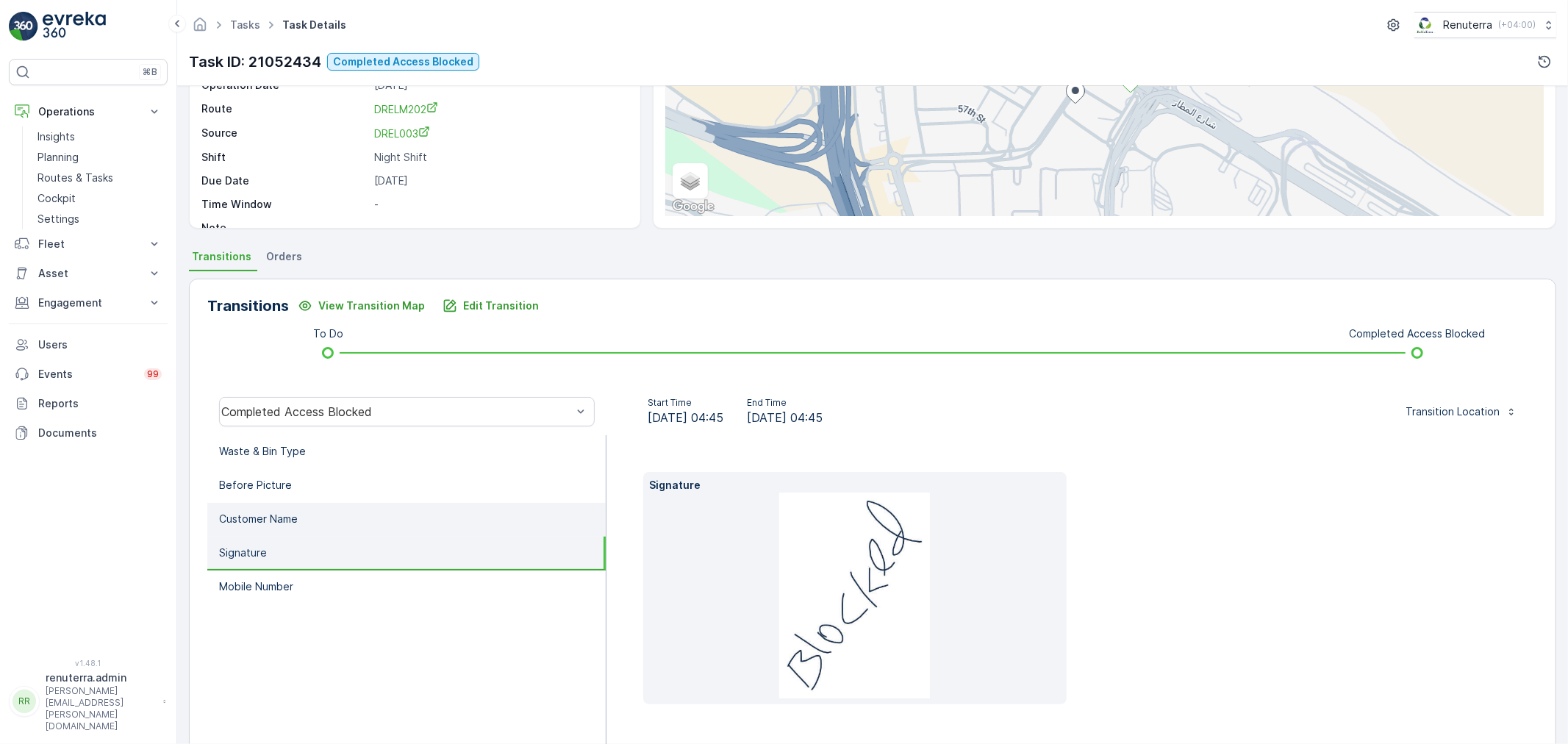
click at [328, 516] on li "Customer Name" at bounding box center [407, 520] width 399 height 34
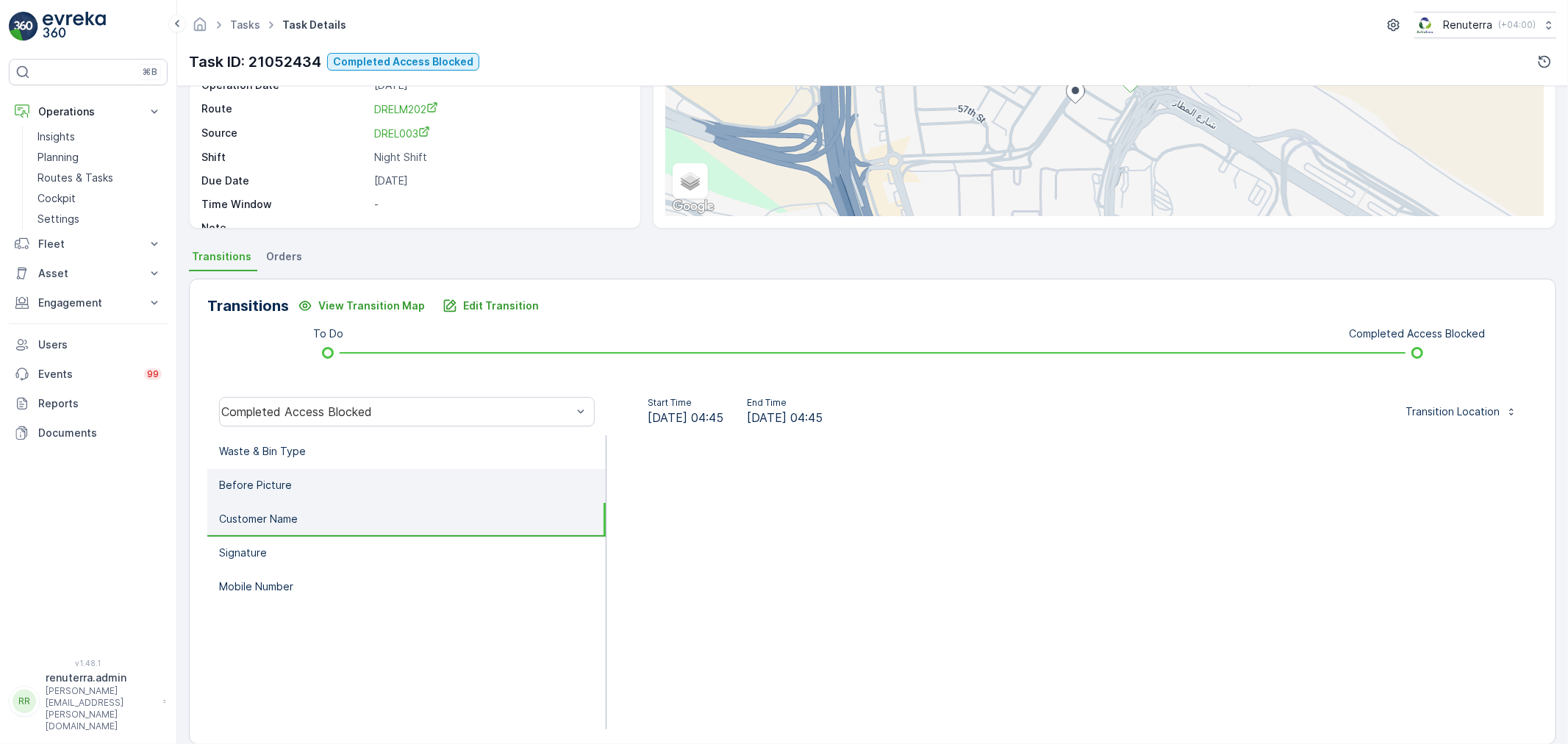
click at [361, 491] on li "Before Picture" at bounding box center [407, 486] width 399 height 34
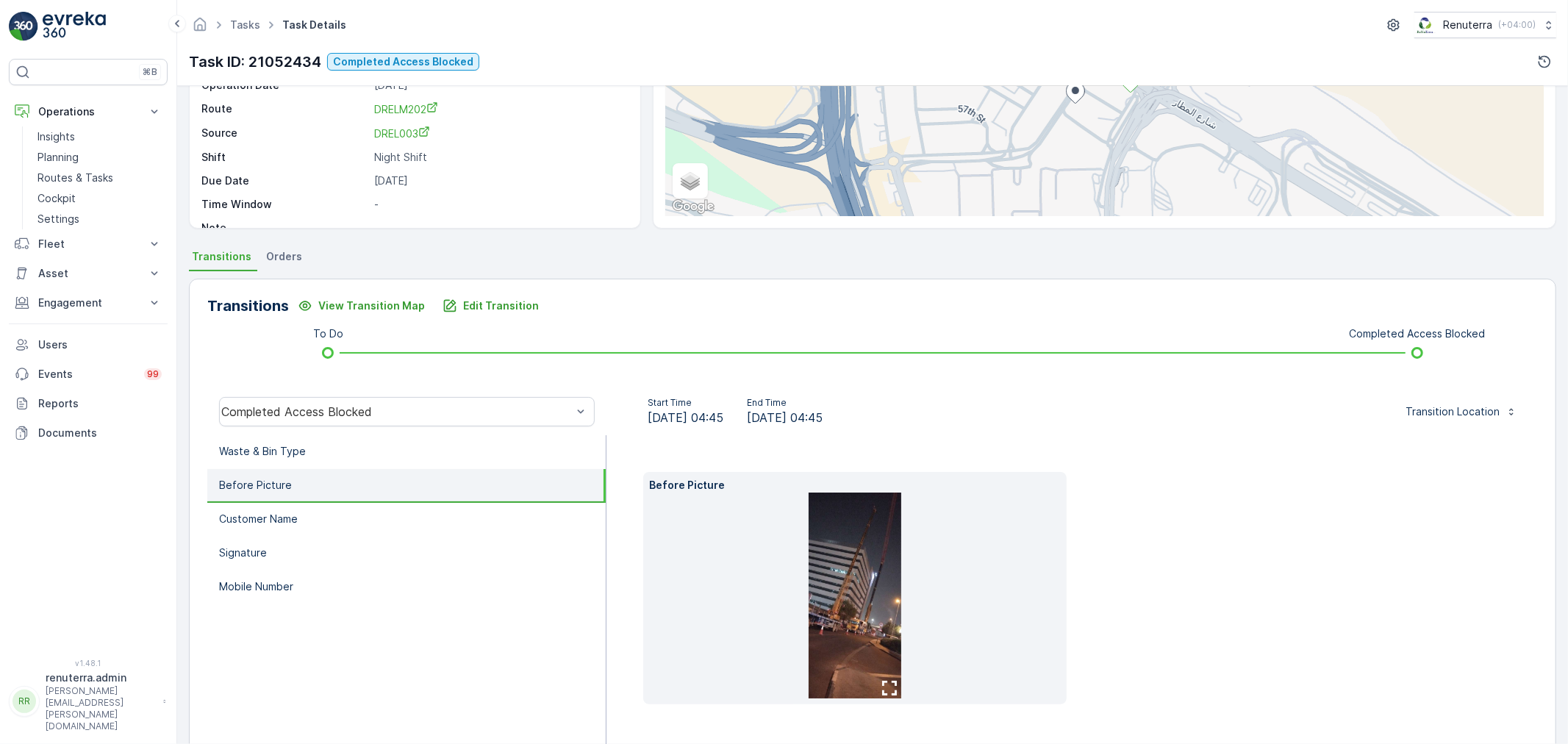
click at [873, 581] on img at bounding box center [855, 595] width 93 height 206
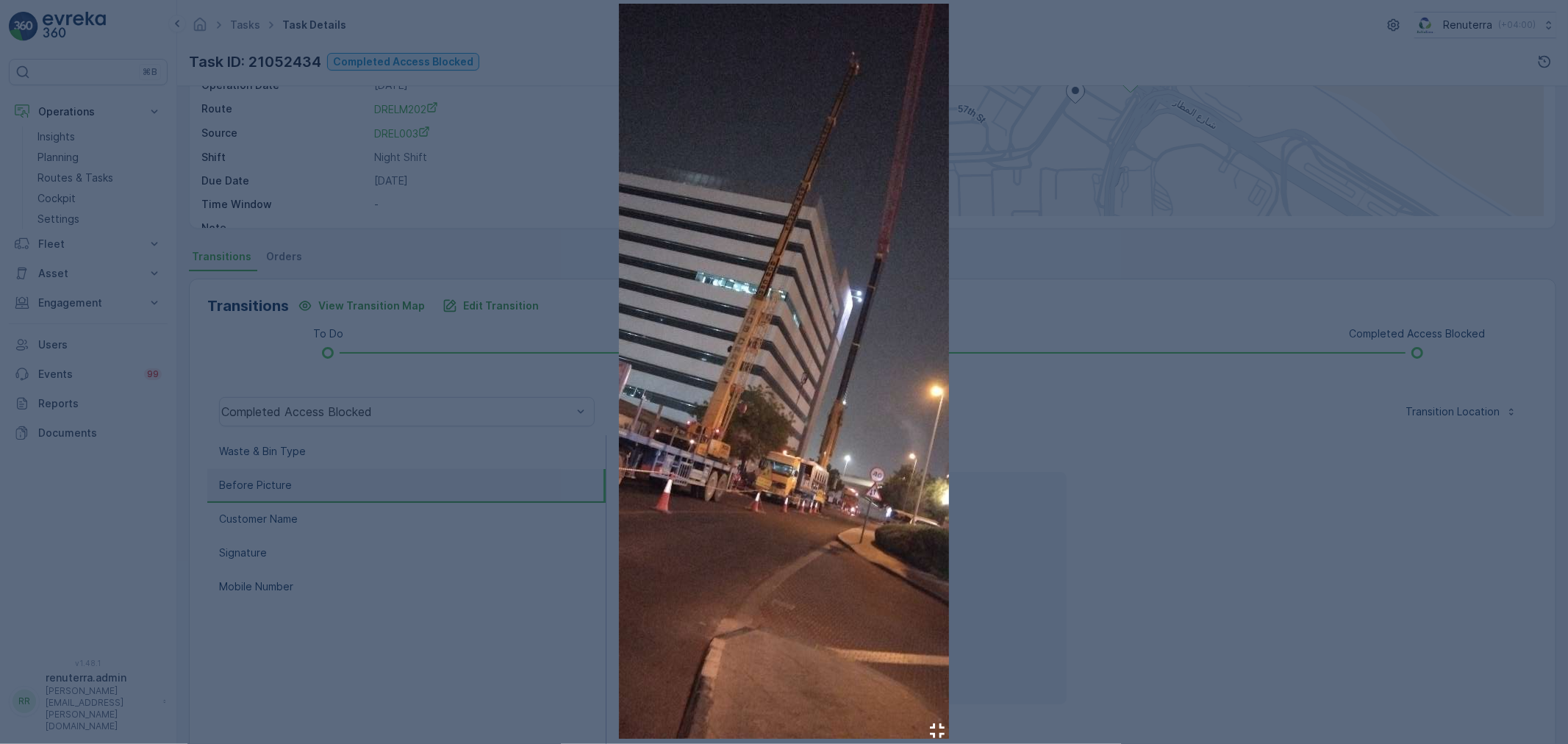
click at [1113, 241] on div at bounding box center [784, 372] width 1568 height 744
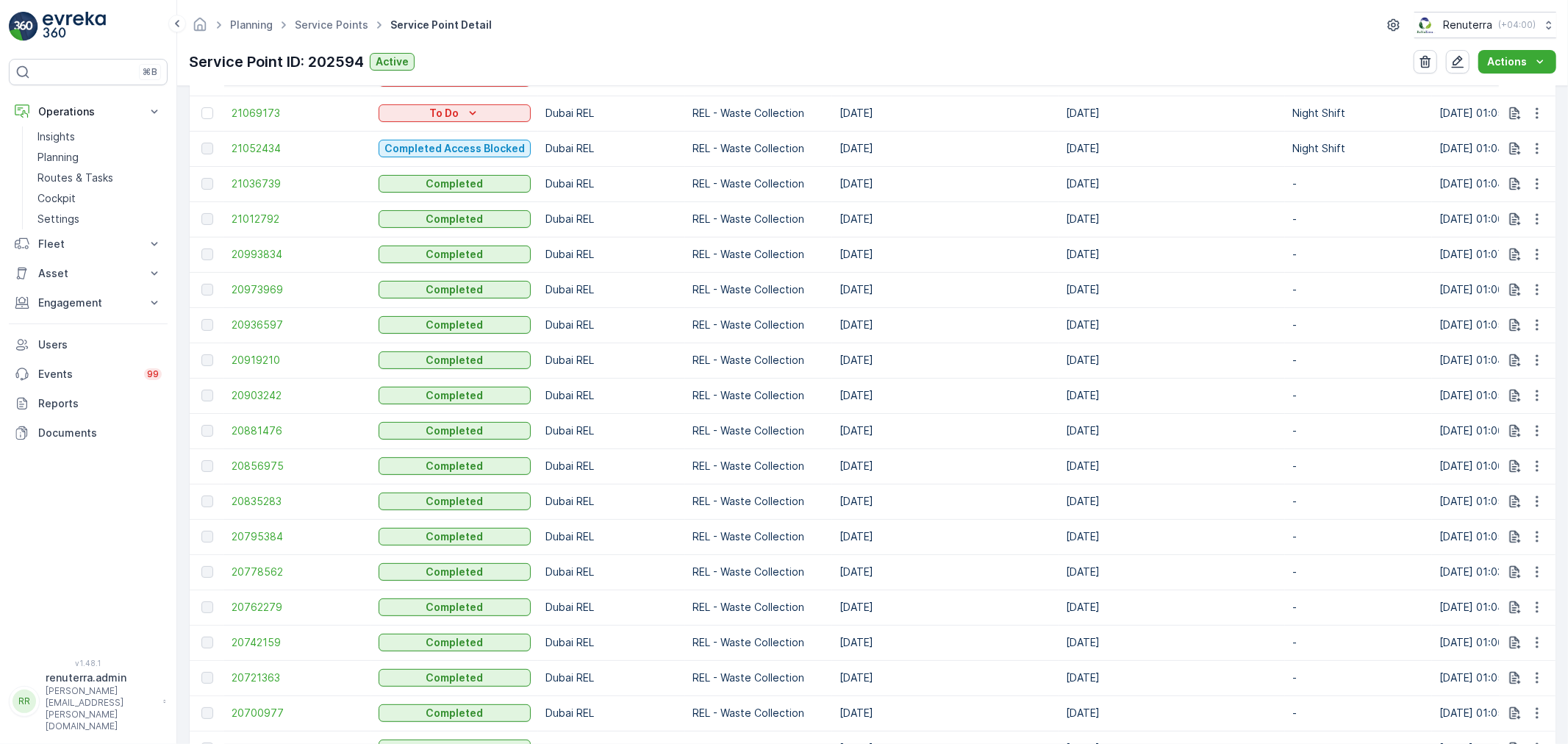
scroll to position [653, 0]
click at [265, 148] on span "21052434" at bounding box center [298, 148] width 132 height 15
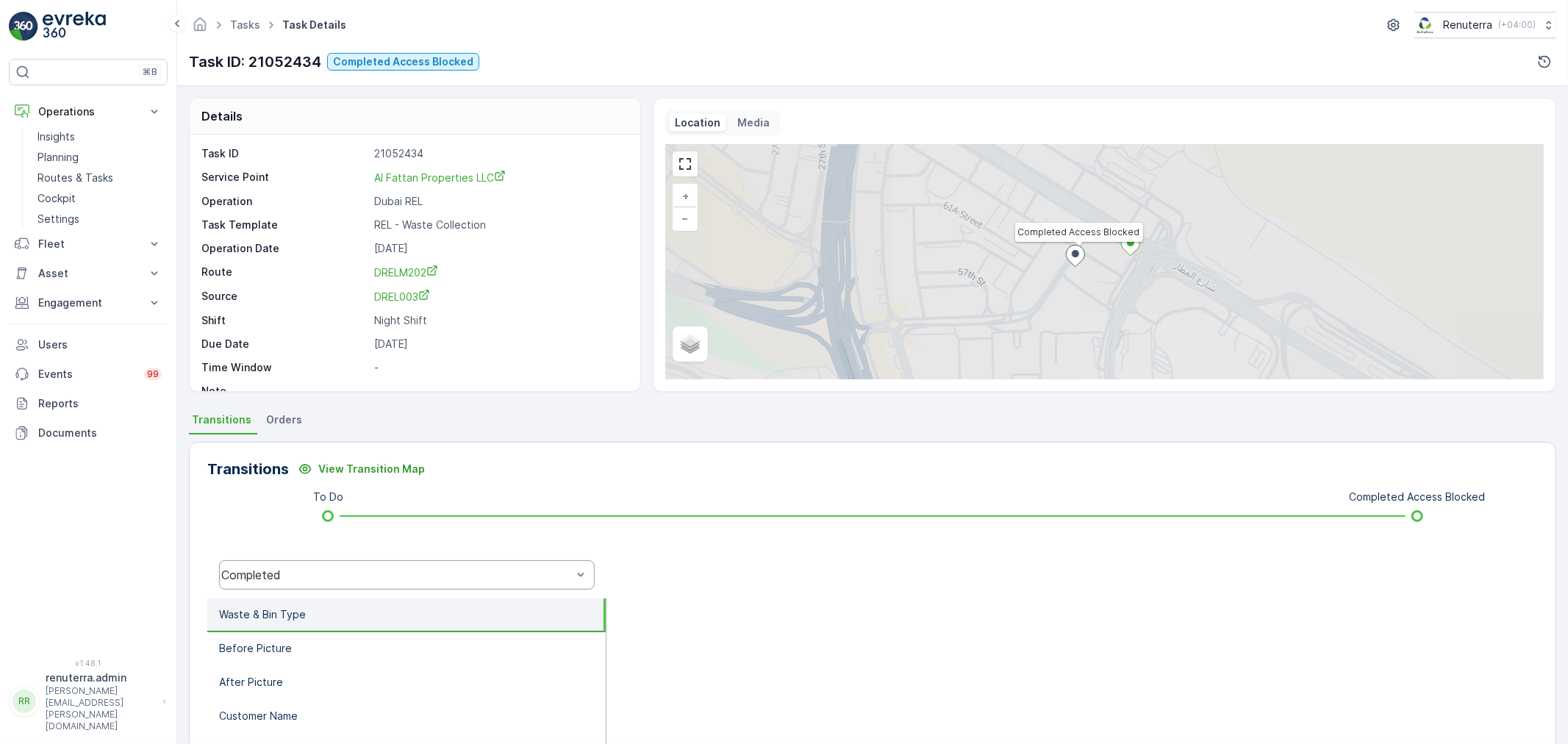
click at [296, 585] on div "Completed" at bounding box center [407, 575] width 376 height 29
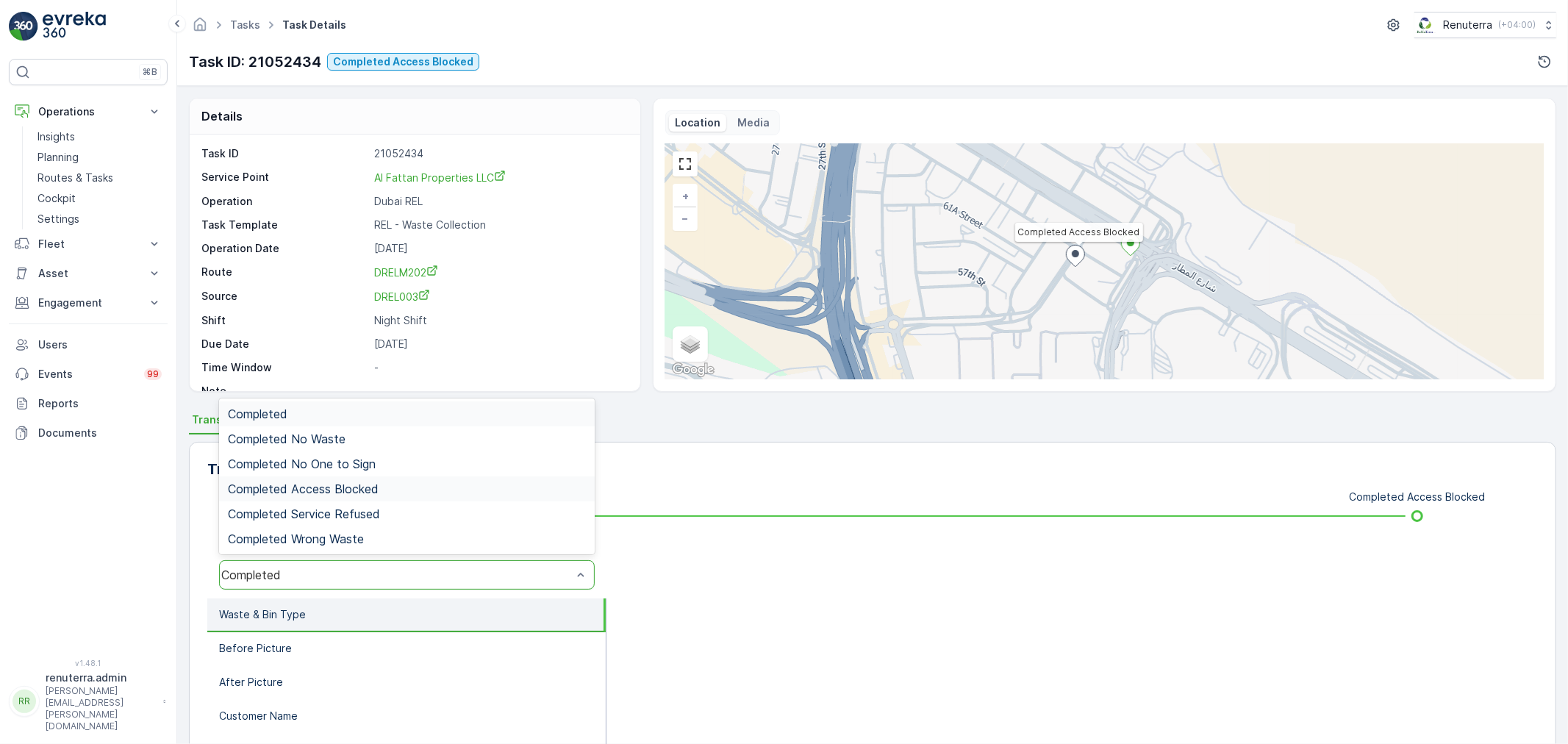
click at [343, 494] on span "Completed Access Blocked" at bounding box center [303, 489] width 151 height 13
